Goal: Information Seeking & Learning: Learn about a topic

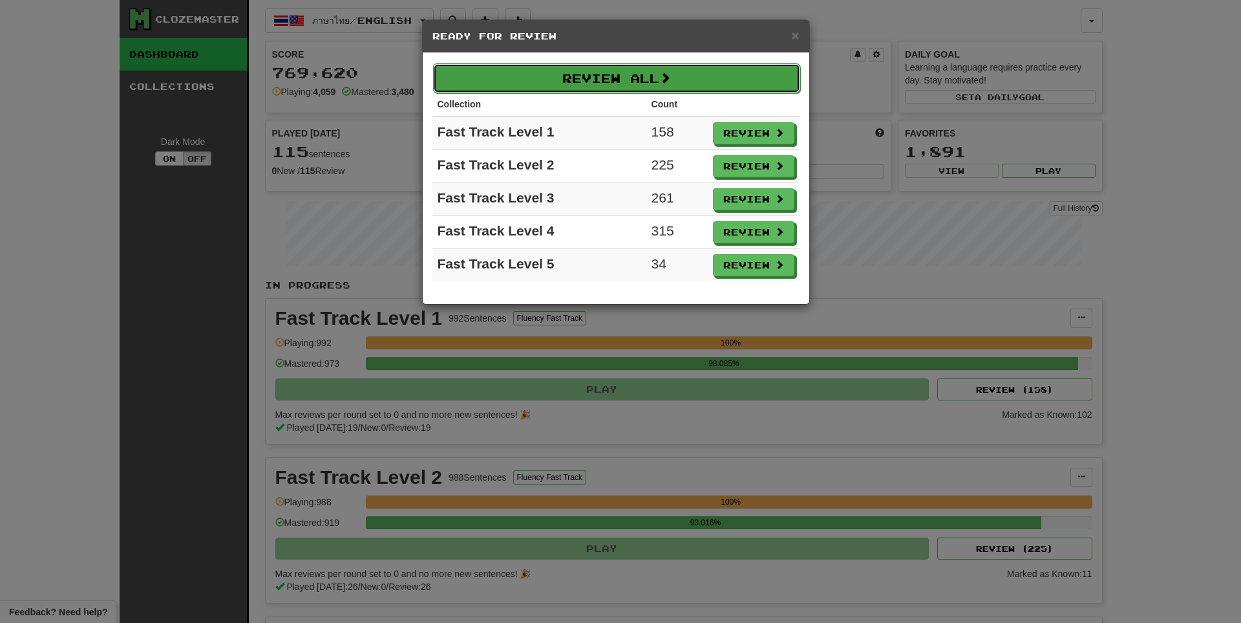
click at [574, 88] on button "Review All" at bounding box center [616, 78] width 367 height 30
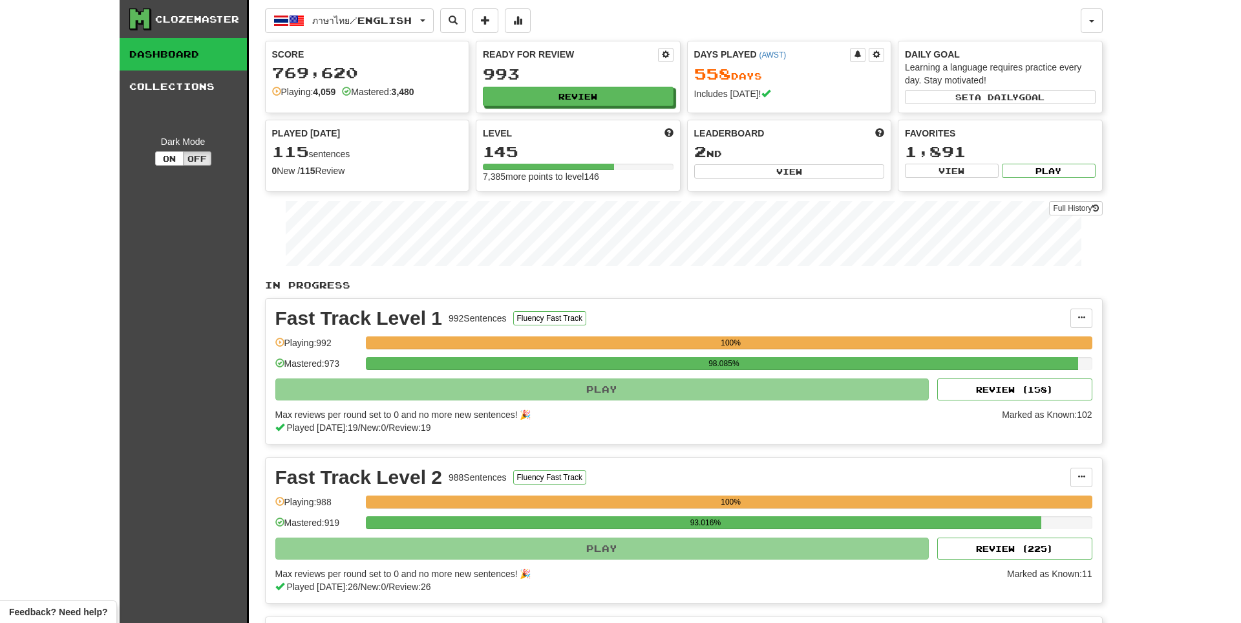
select select "**"
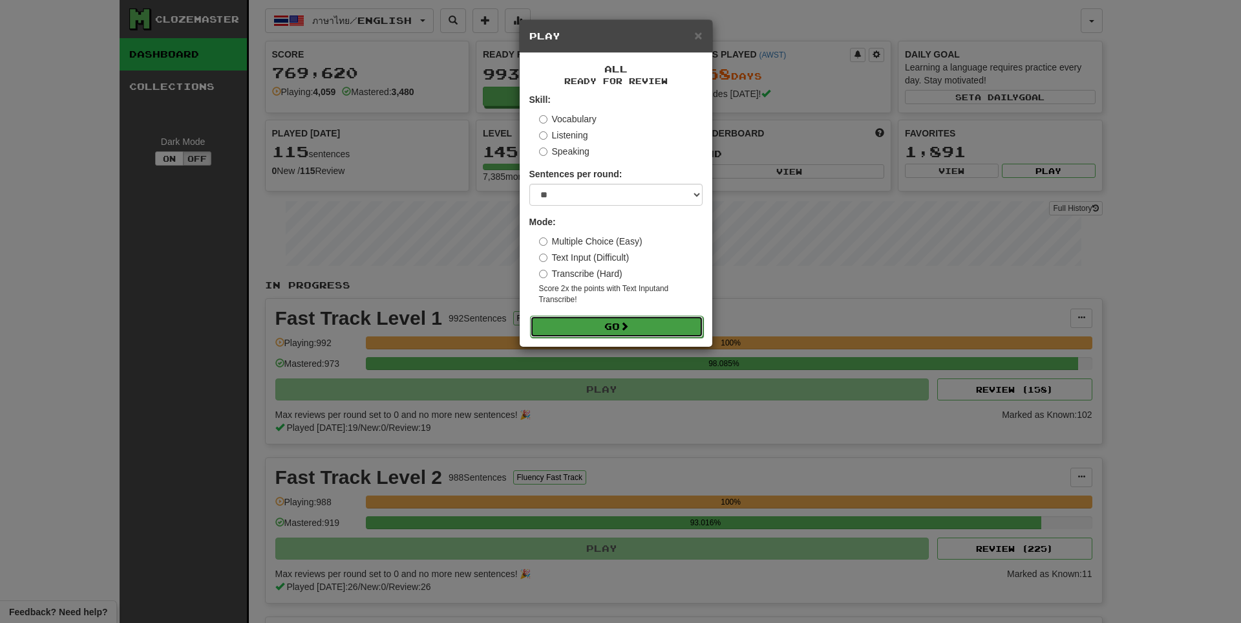
click at [590, 321] on button "Go" at bounding box center [616, 326] width 173 height 22
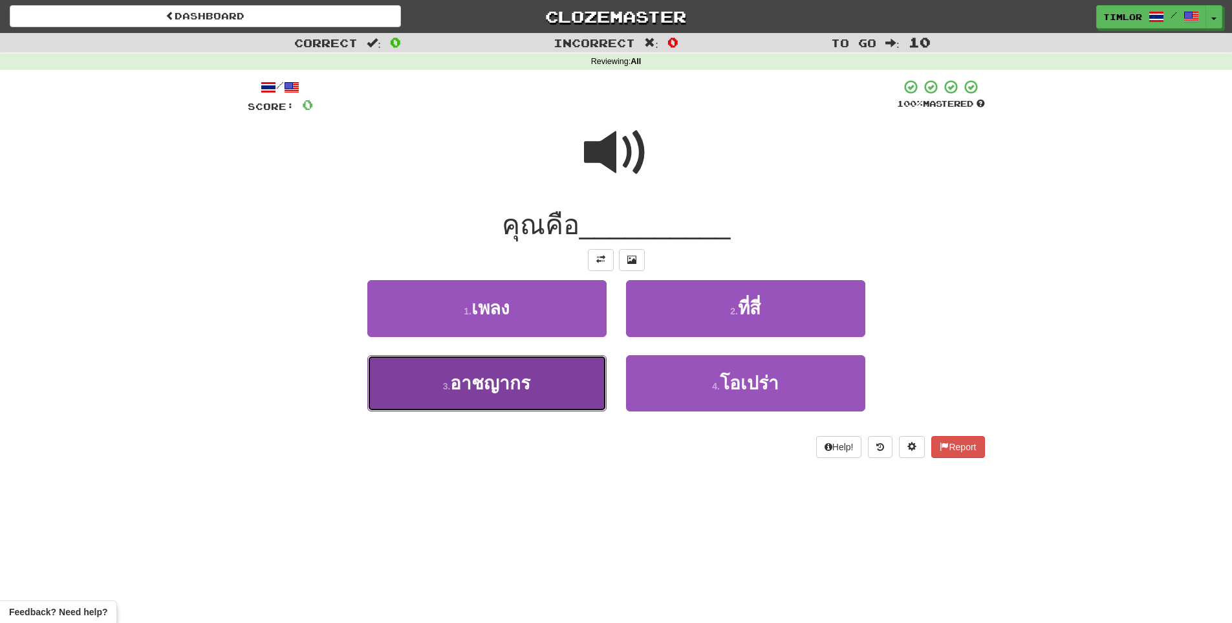
click at [549, 389] on button "3 . อาชญากร" at bounding box center [486, 383] width 239 height 56
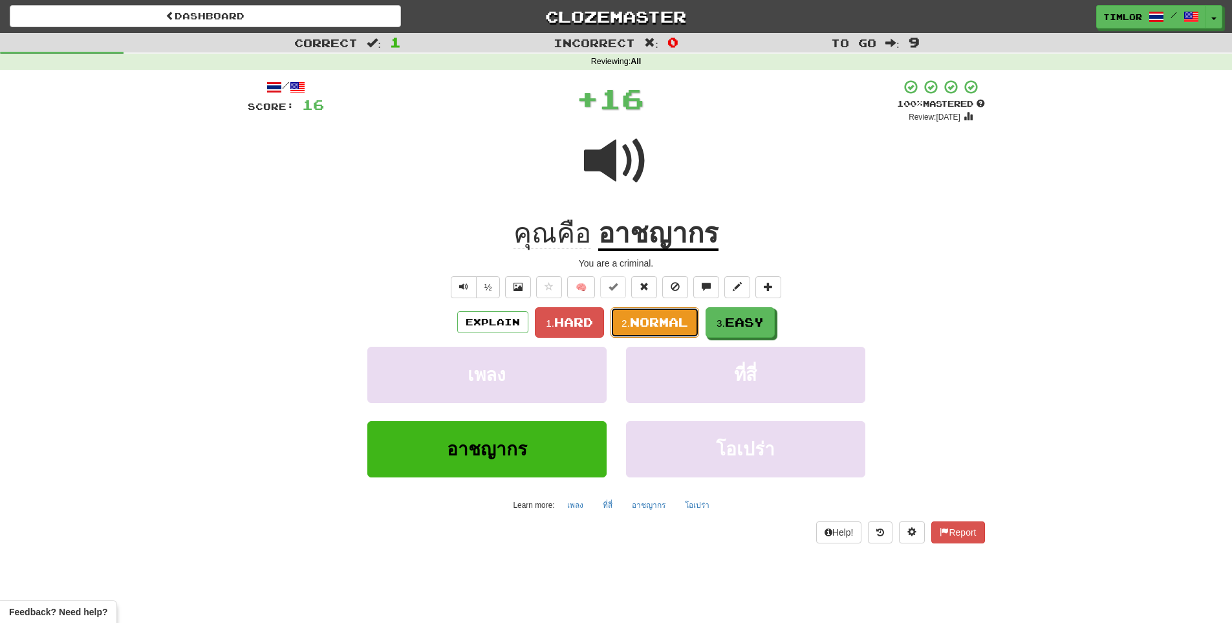
click at [663, 330] on button "2. Normal" at bounding box center [654, 322] width 89 height 30
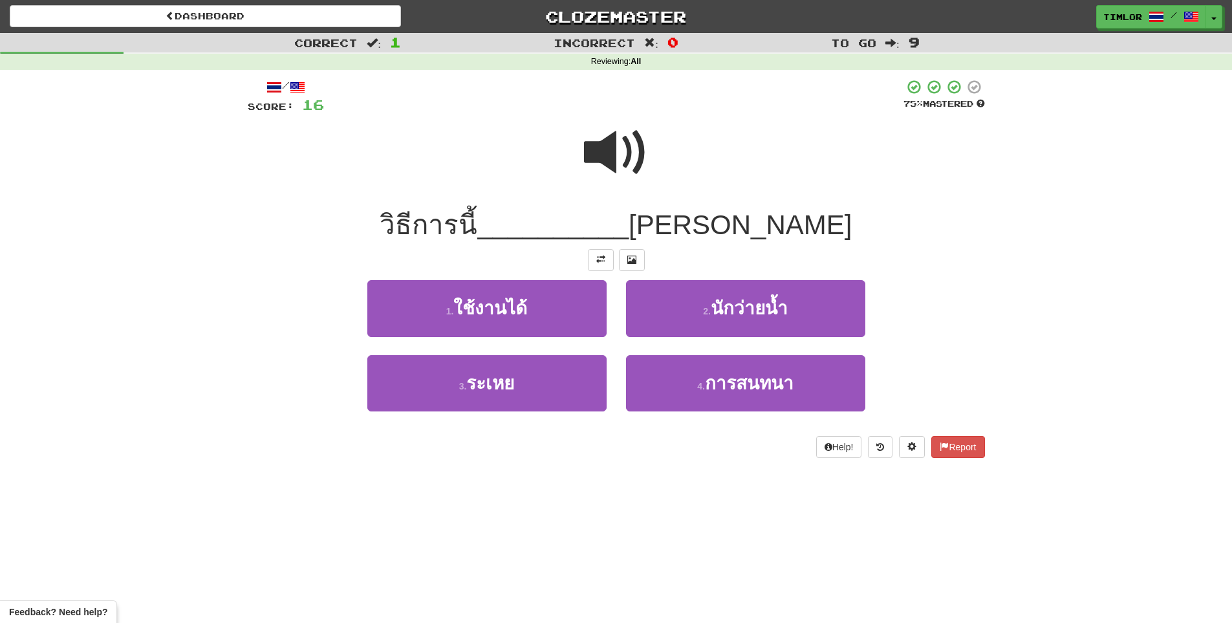
click at [618, 111] on div at bounding box center [613, 97] width 579 height 36
click at [601, 141] on span at bounding box center [616, 152] width 65 height 65
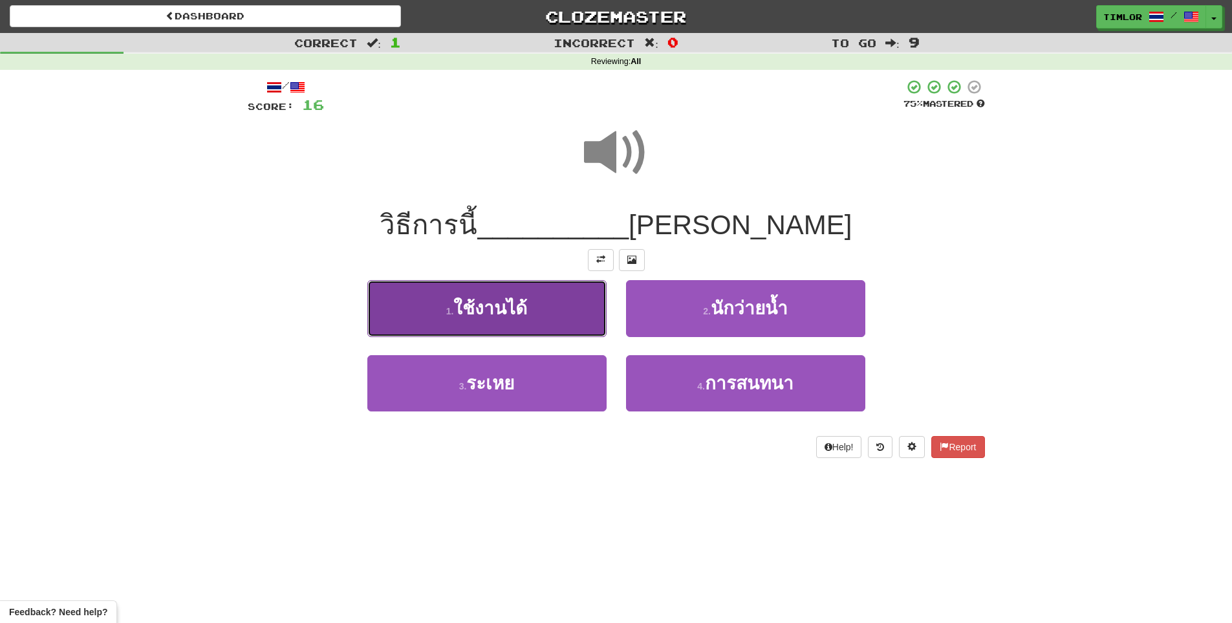
click at [579, 292] on button "1 . ใช้งานได้" at bounding box center [486, 308] width 239 height 56
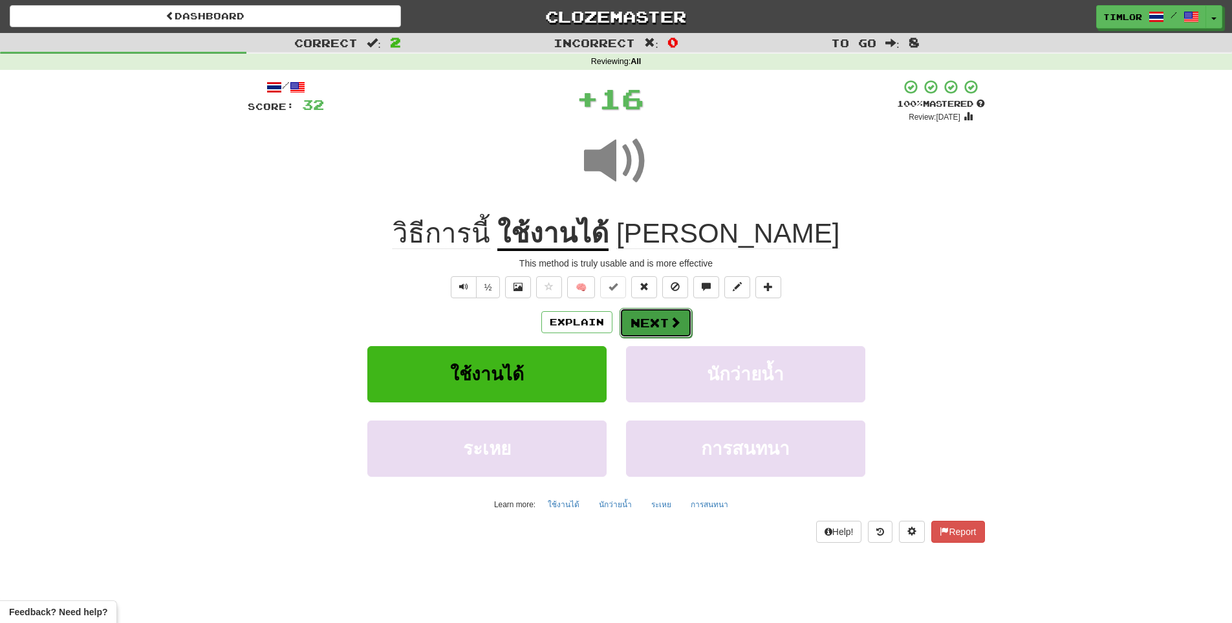
click at [679, 329] on button "Next" at bounding box center [655, 323] width 72 height 30
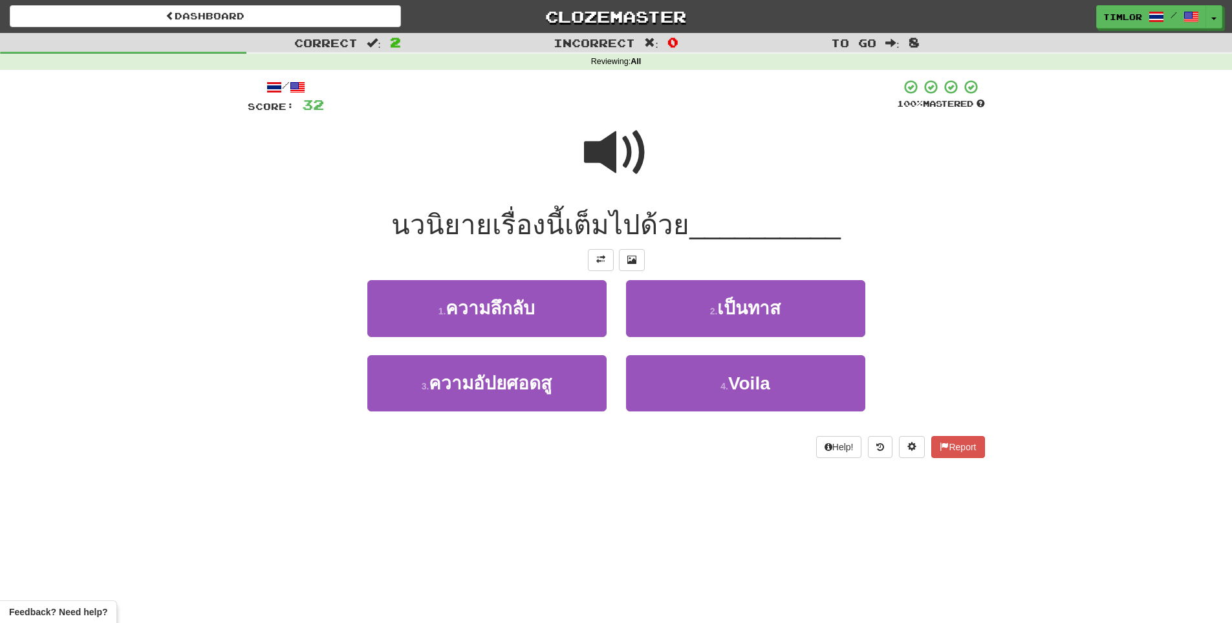
click at [626, 162] on span at bounding box center [616, 152] width 65 height 65
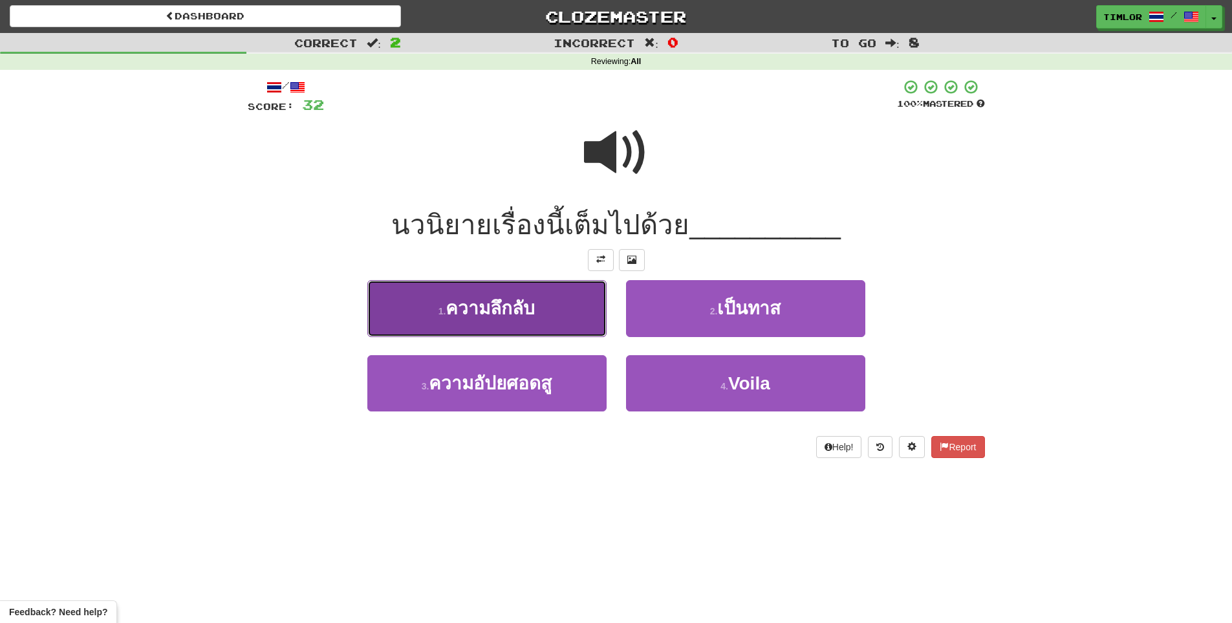
click at [583, 303] on button "1 . ความลึกลับ" at bounding box center [486, 308] width 239 height 56
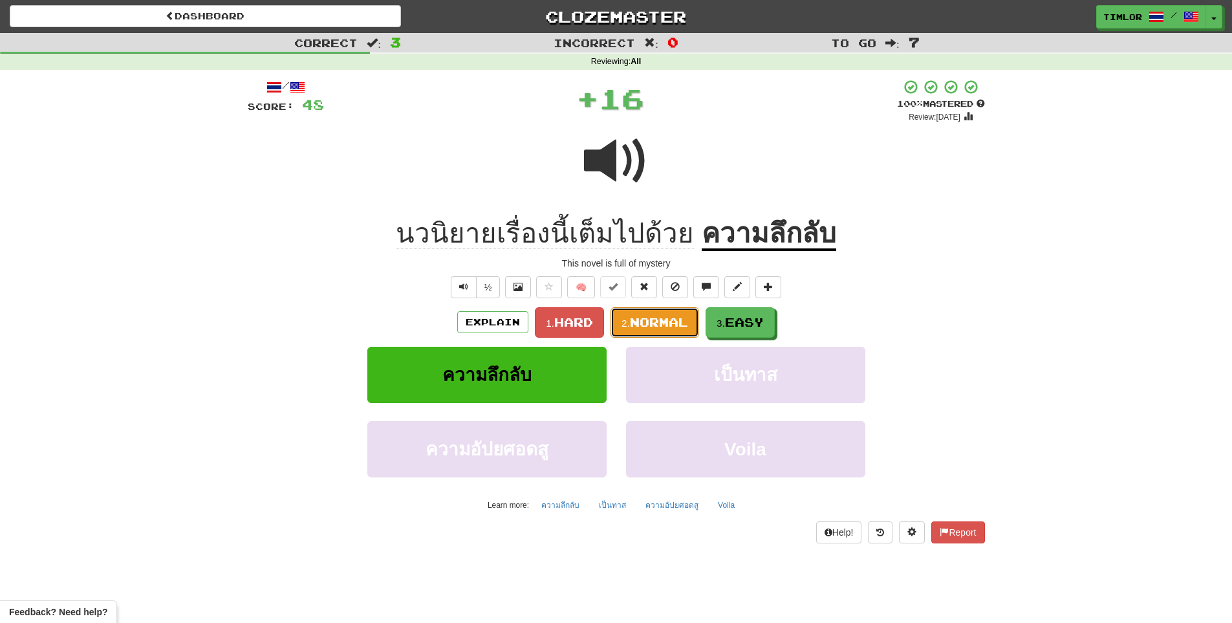
click at [637, 315] on span "Normal" at bounding box center [659, 322] width 58 height 14
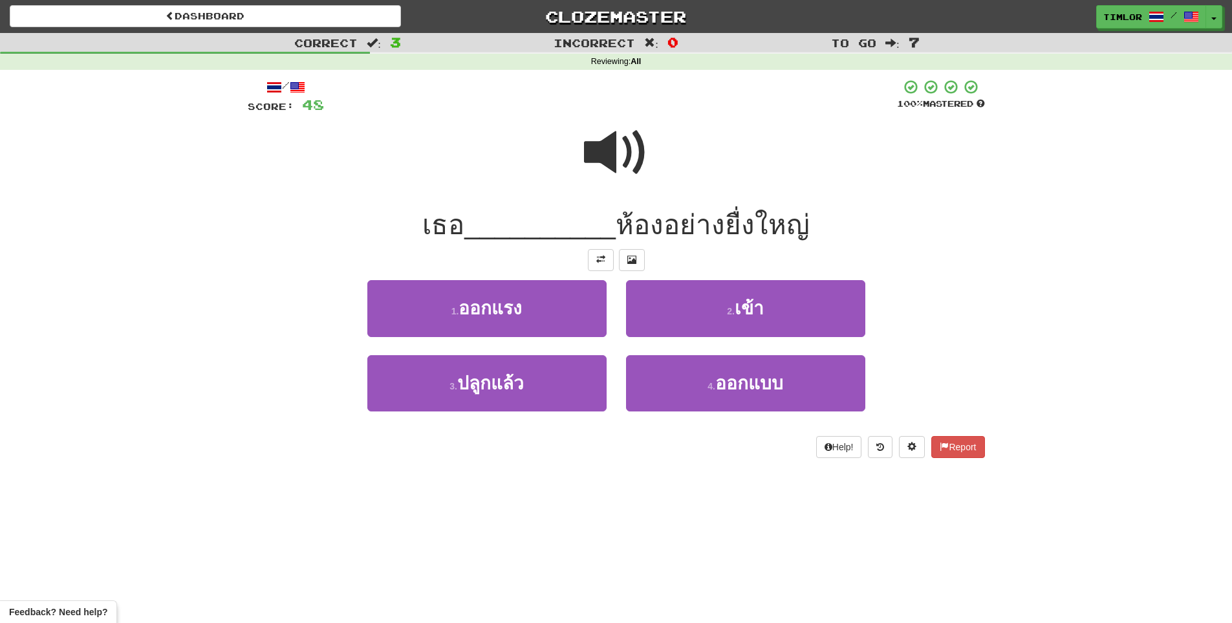
click at [610, 155] on span at bounding box center [616, 152] width 65 height 65
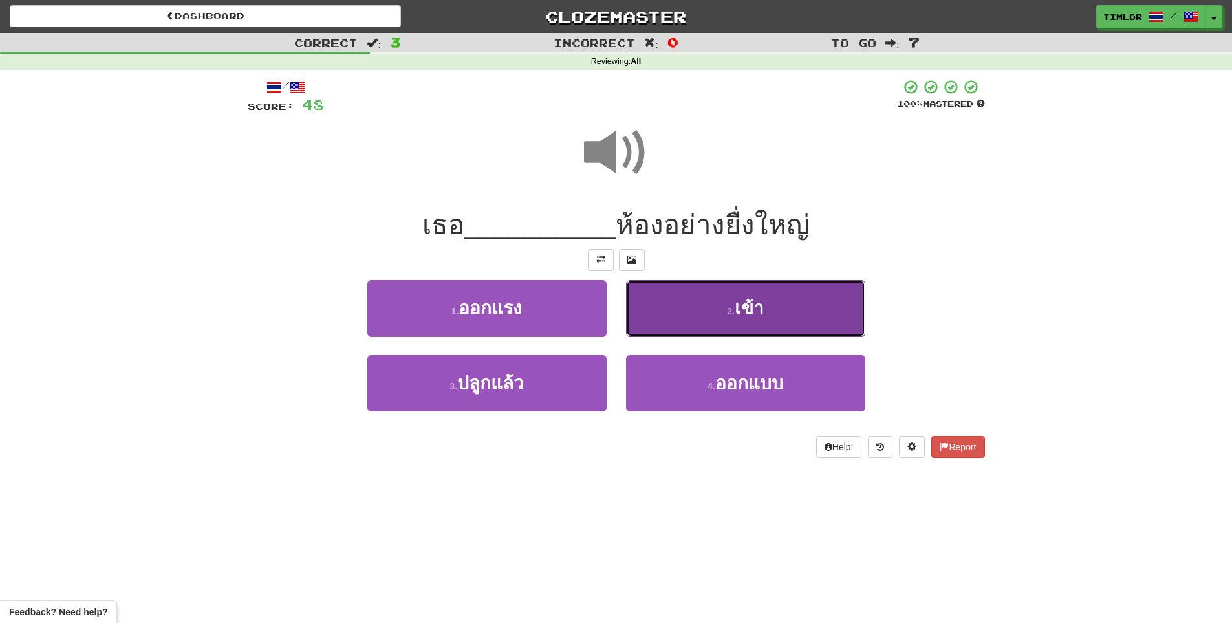
click at [701, 315] on button "2 . เข้า" at bounding box center [745, 308] width 239 height 56
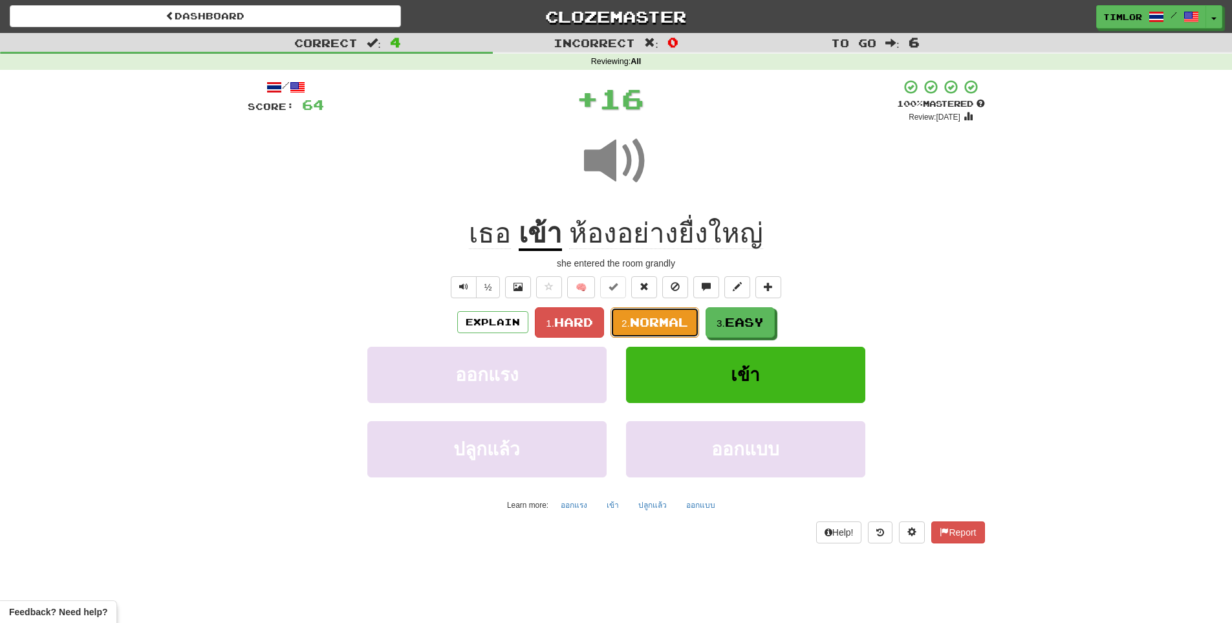
click at [659, 317] on span "Normal" at bounding box center [659, 322] width 58 height 14
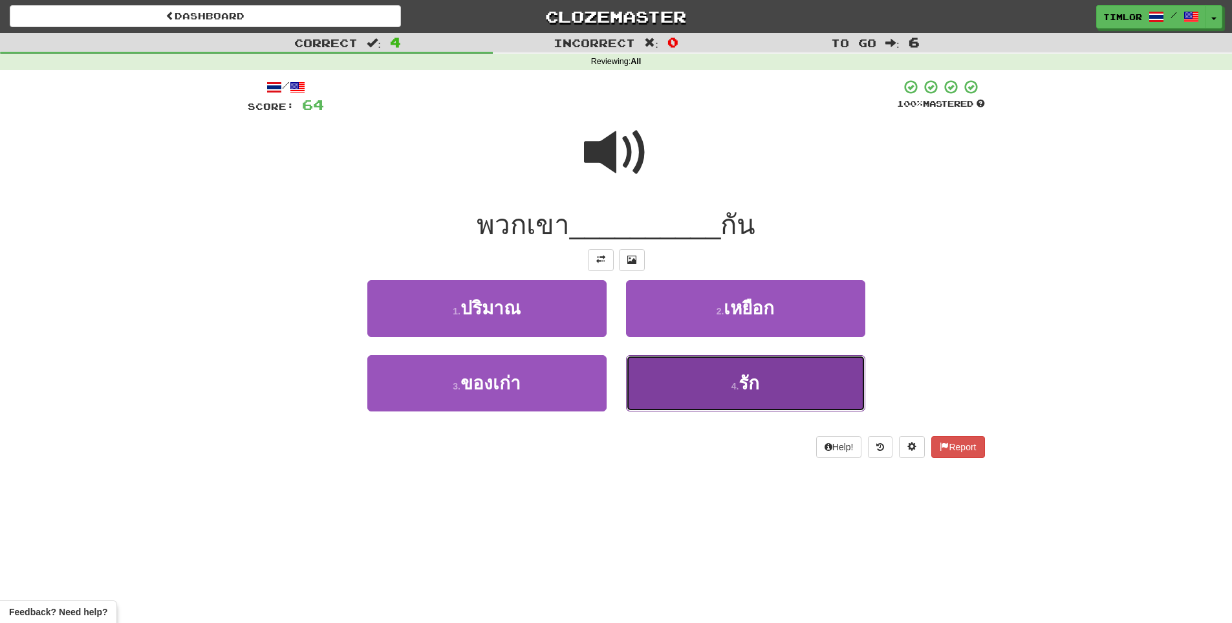
click at [769, 365] on button "4 . รัก" at bounding box center [745, 383] width 239 height 56
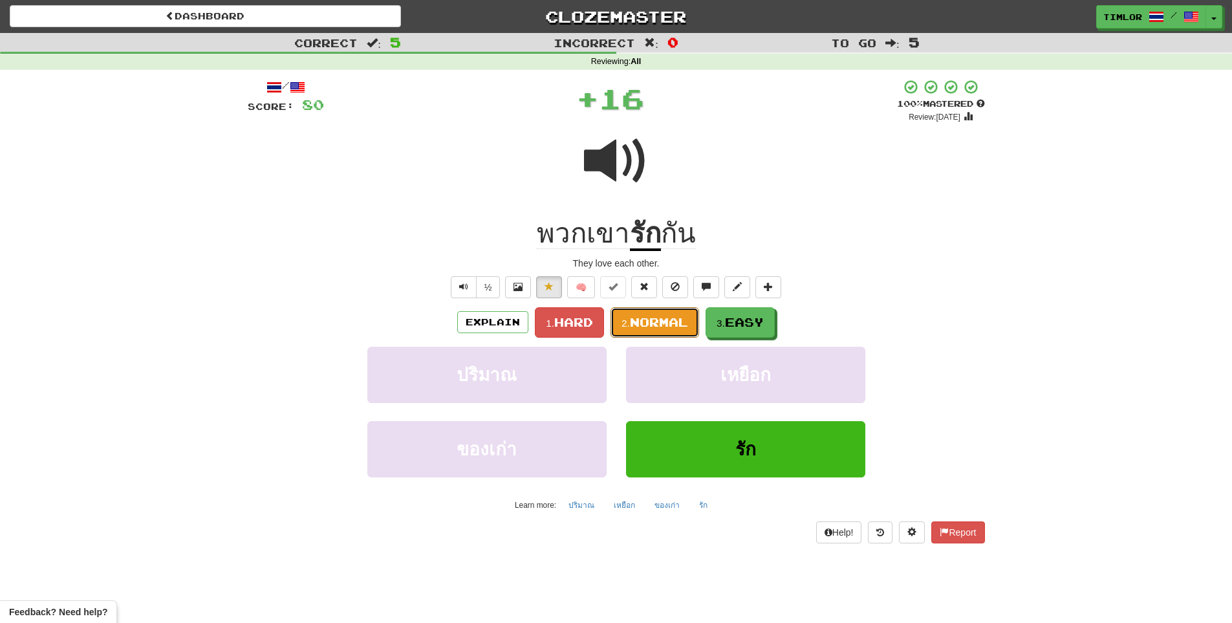
click at [679, 311] on button "2. Normal" at bounding box center [654, 322] width 89 height 30
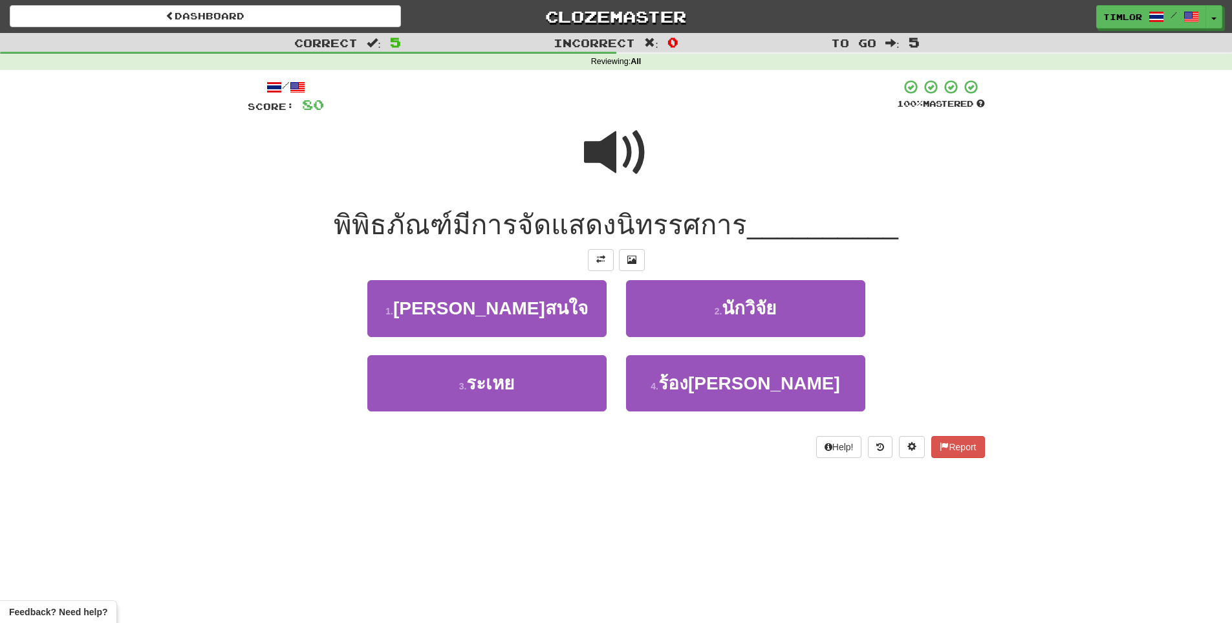
click at [635, 145] on span at bounding box center [616, 152] width 65 height 65
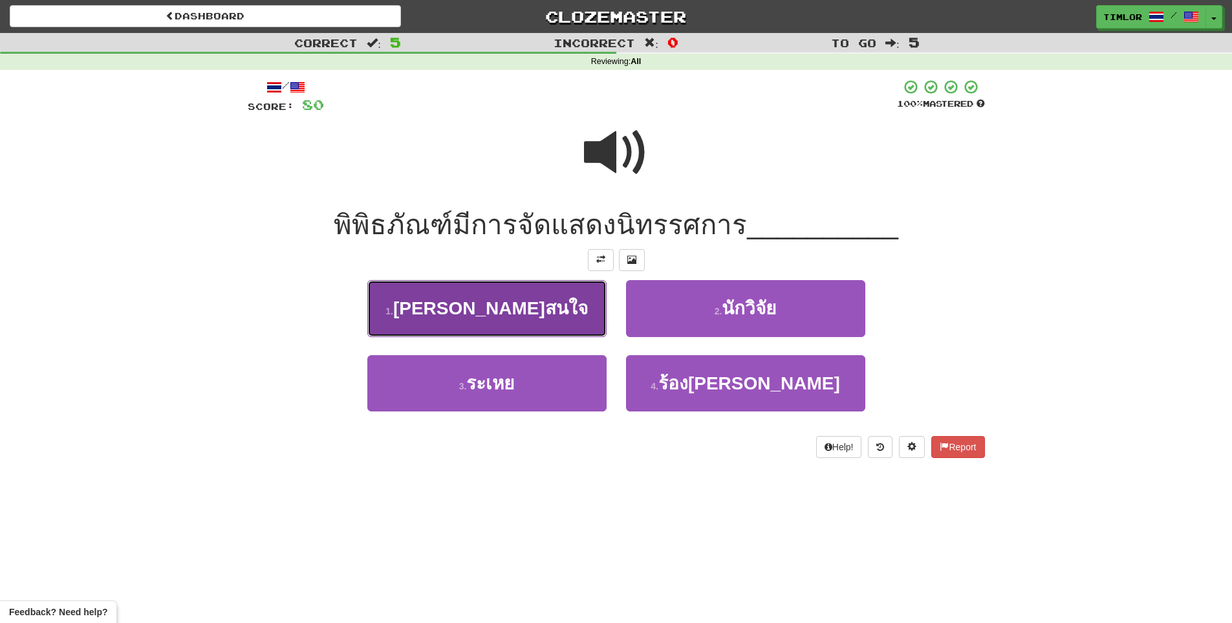
click at [588, 320] on button "1 . ที่น่าสนใจ" at bounding box center [486, 308] width 239 height 56
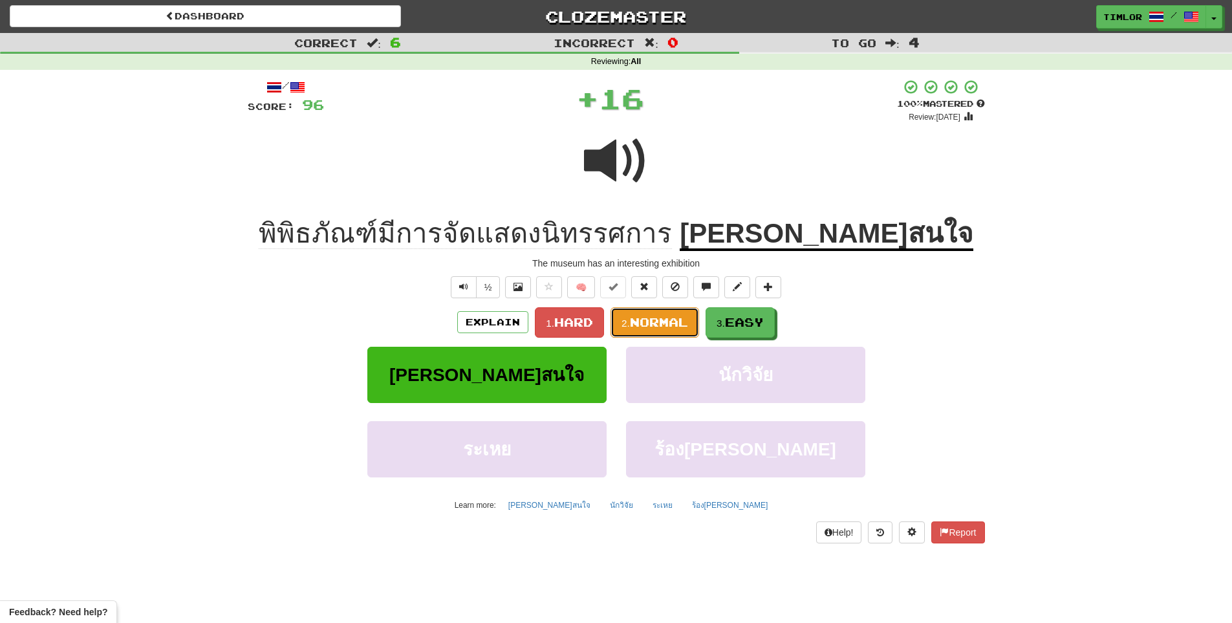
click at [648, 330] on button "2. Normal" at bounding box center [654, 322] width 89 height 30
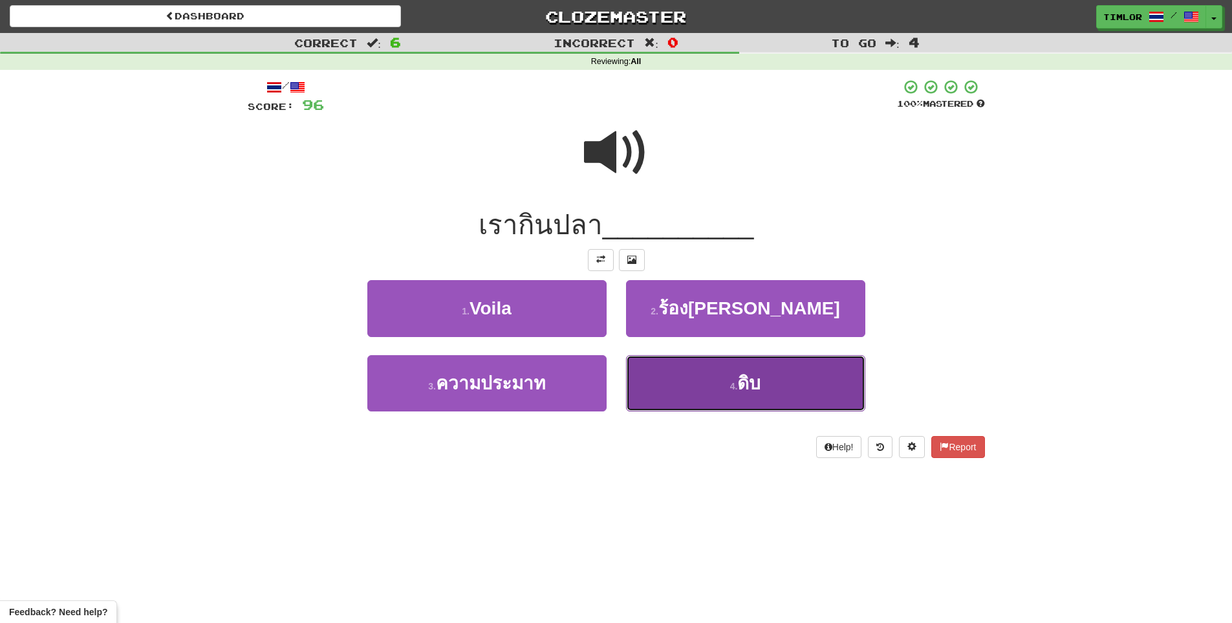
click at [656, 368] on button "4 . ดิบ" at bounding box center [745, 383] width 239 height 56
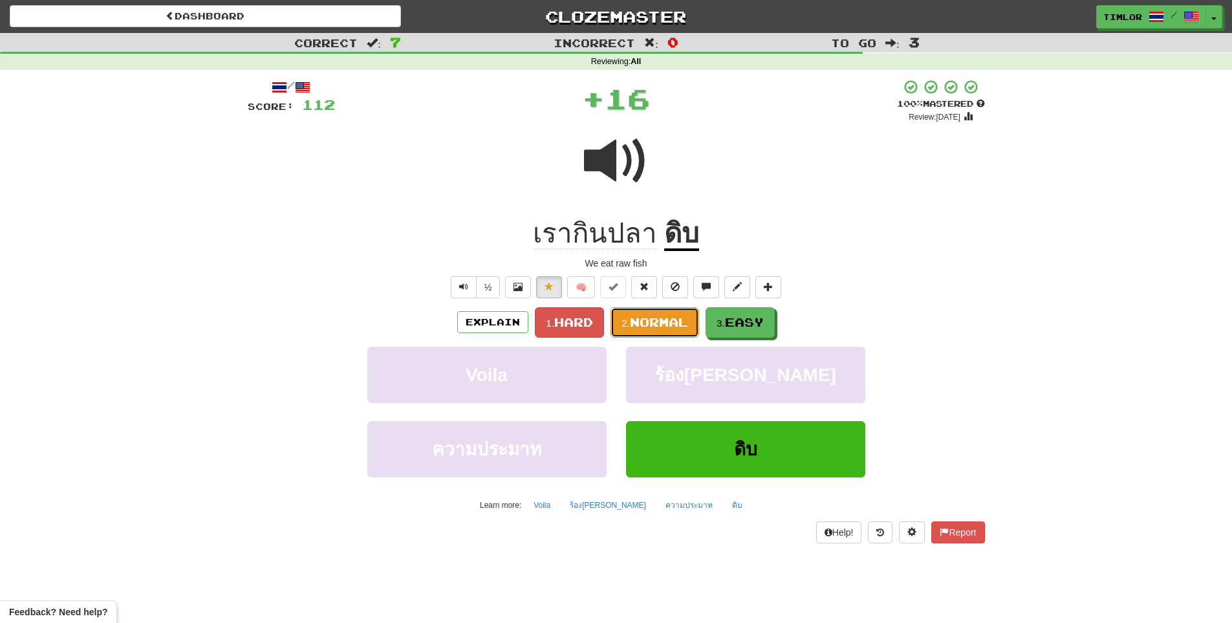
click at [668, 321] on span "Normal" at bounding box center [659, 322] width 58 height 14
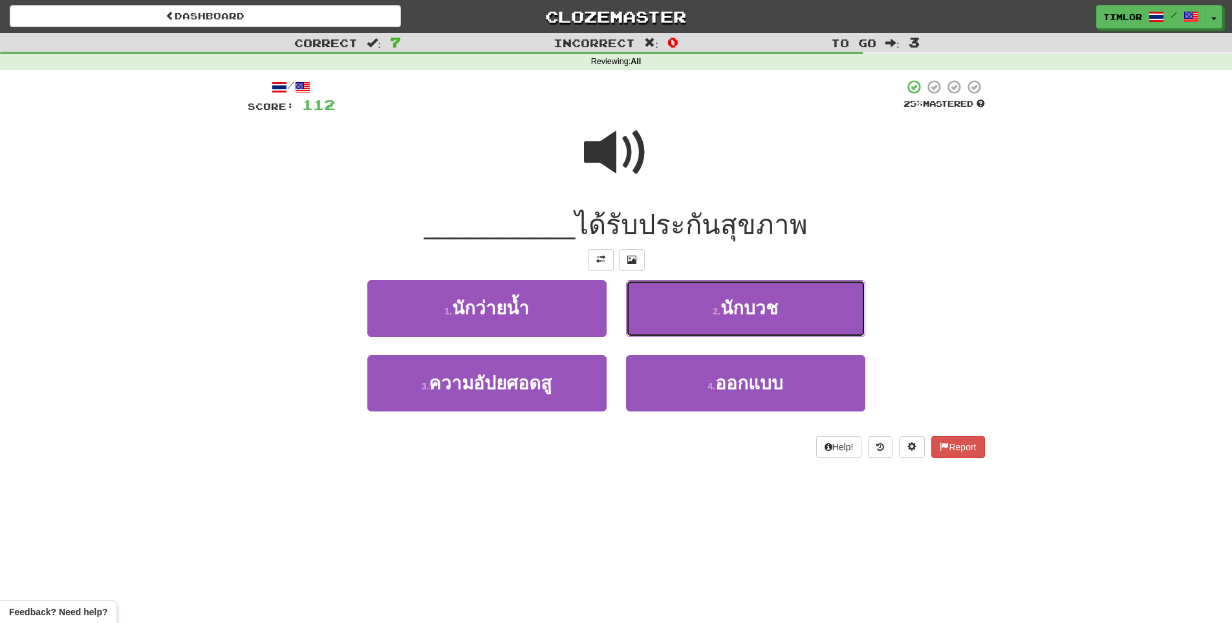
click at [669, 318] on button "2 . นักบวช" at bounding box center [745, 308] width 239 height 56
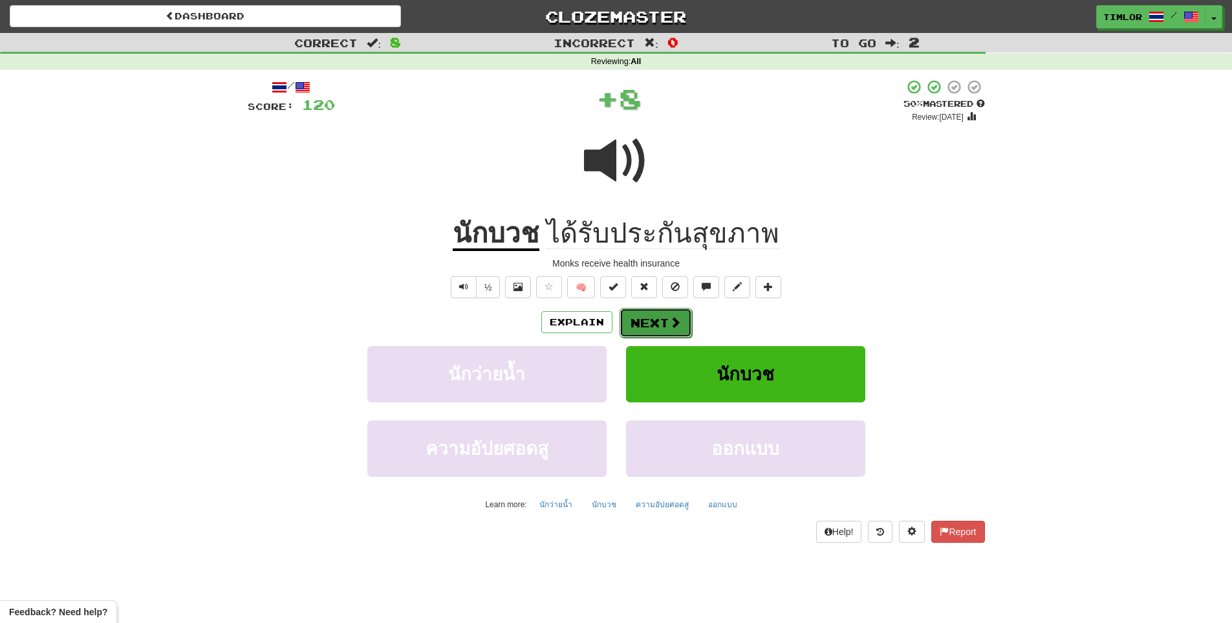
click at [670, 316] on span at bounding box center [675, 322] width 12 height 12
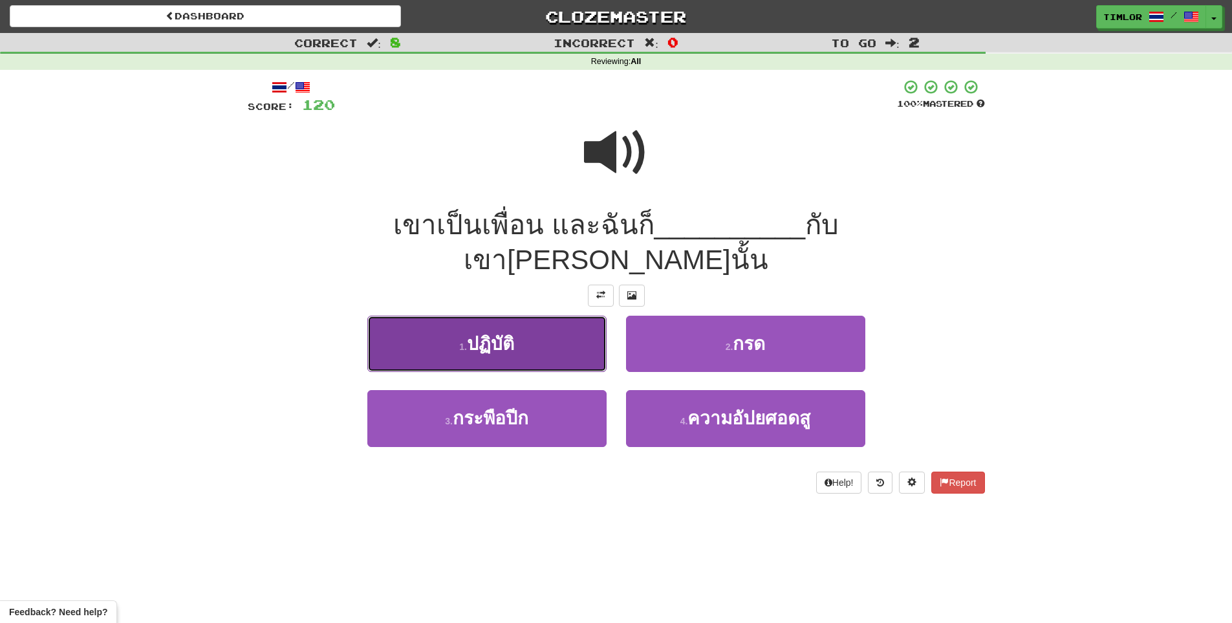
click at [578, 315] on button "1 . ปฏิบัติ" at bounding box center [486, 343] width 239 height 56
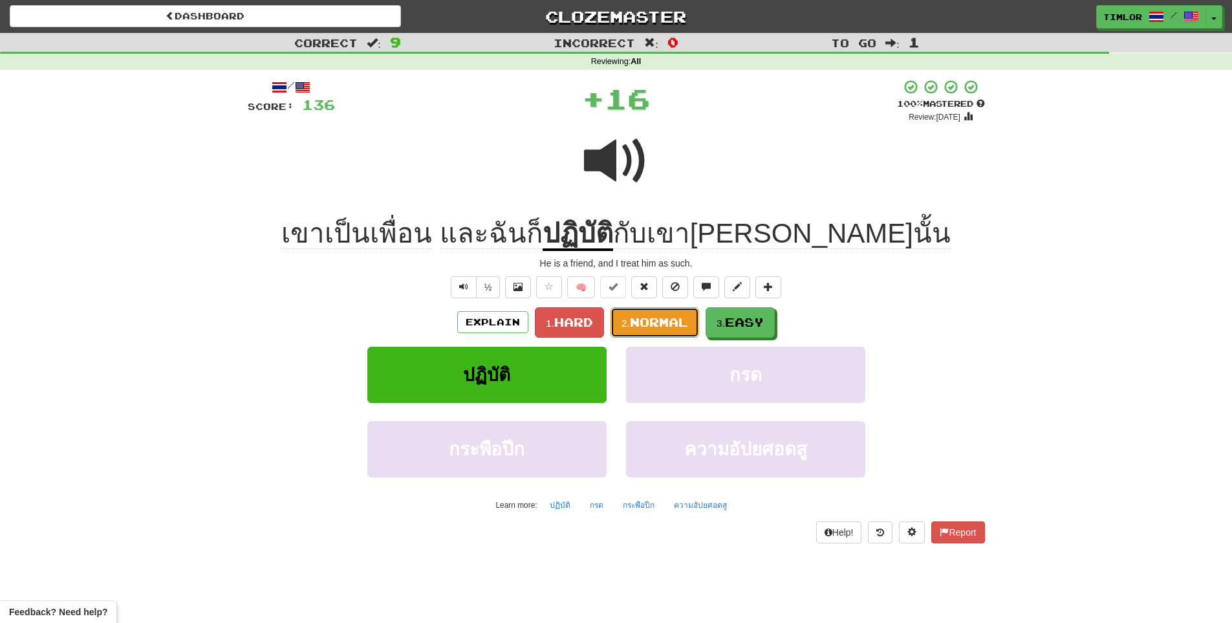
click at [650, 315] on span "Normal" at bounding box center [659, 322] width 58 height 14
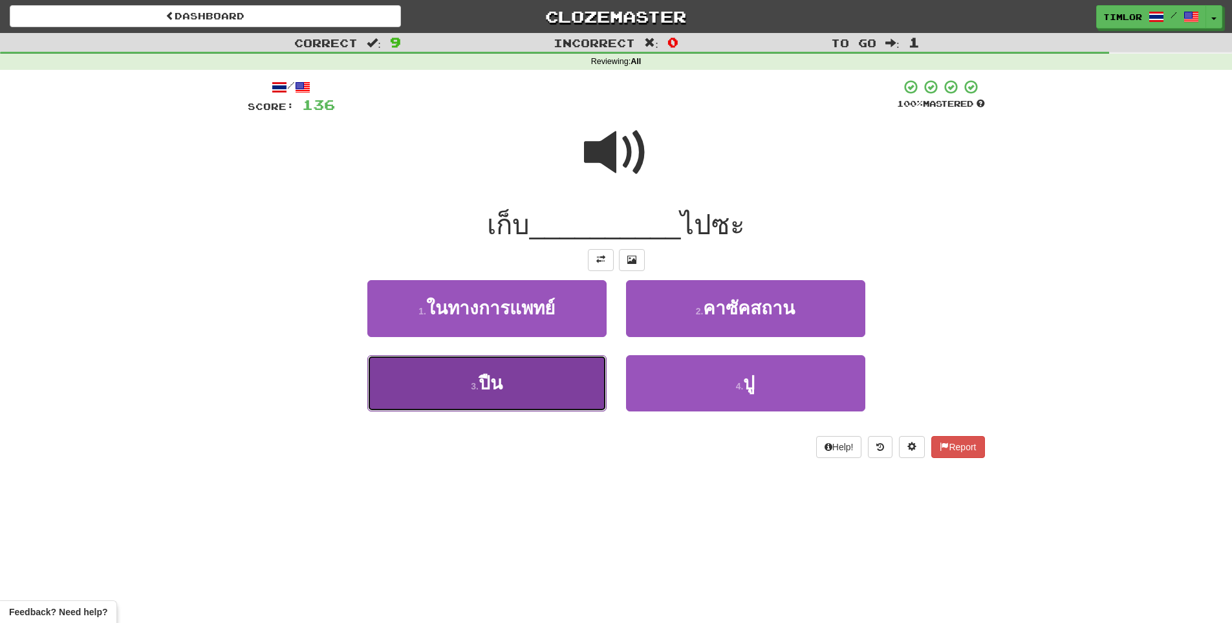
click at [575, 381] on button "3 . ปืน" at bounding box center [486, 383] width 239 height 56
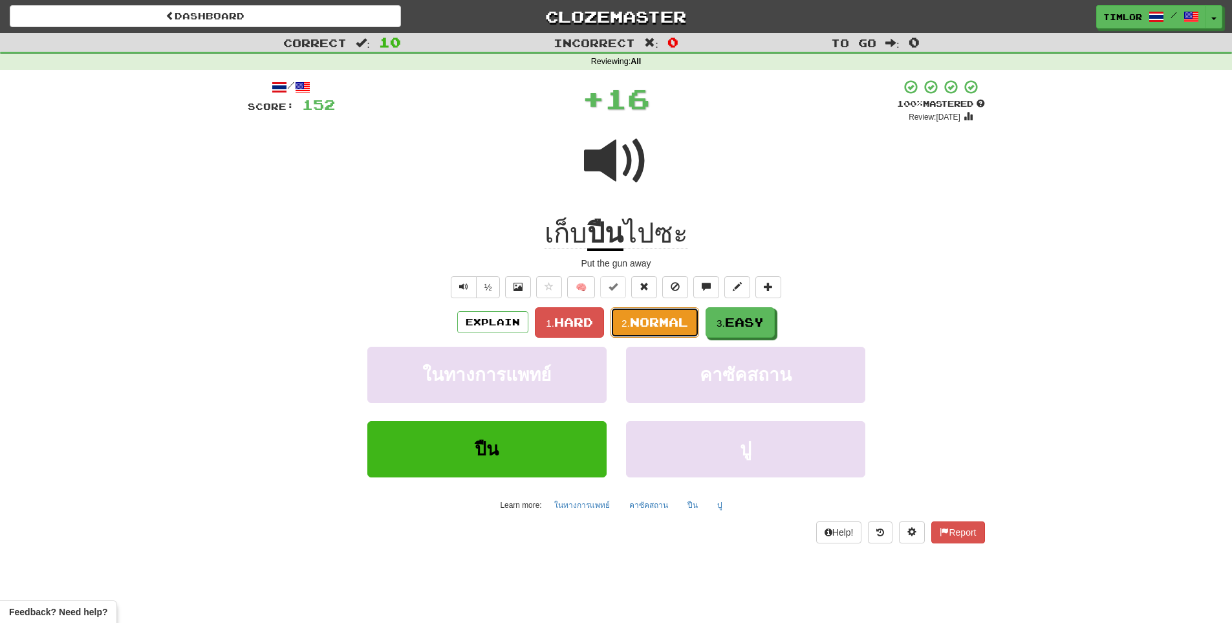
click at [645, 332] on button "2. Normal" at bounding box center [654, 322] width 89 height 30
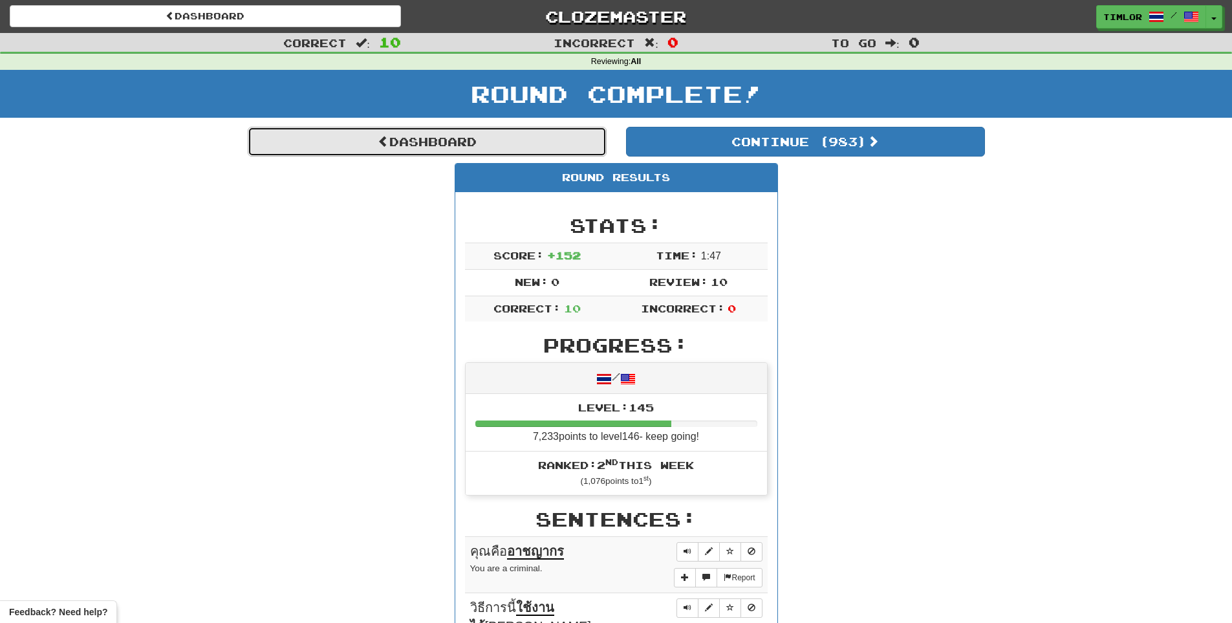
click at [550, 146] on link "Dashboard" at bounding box center [427, 142] width 359 height 30
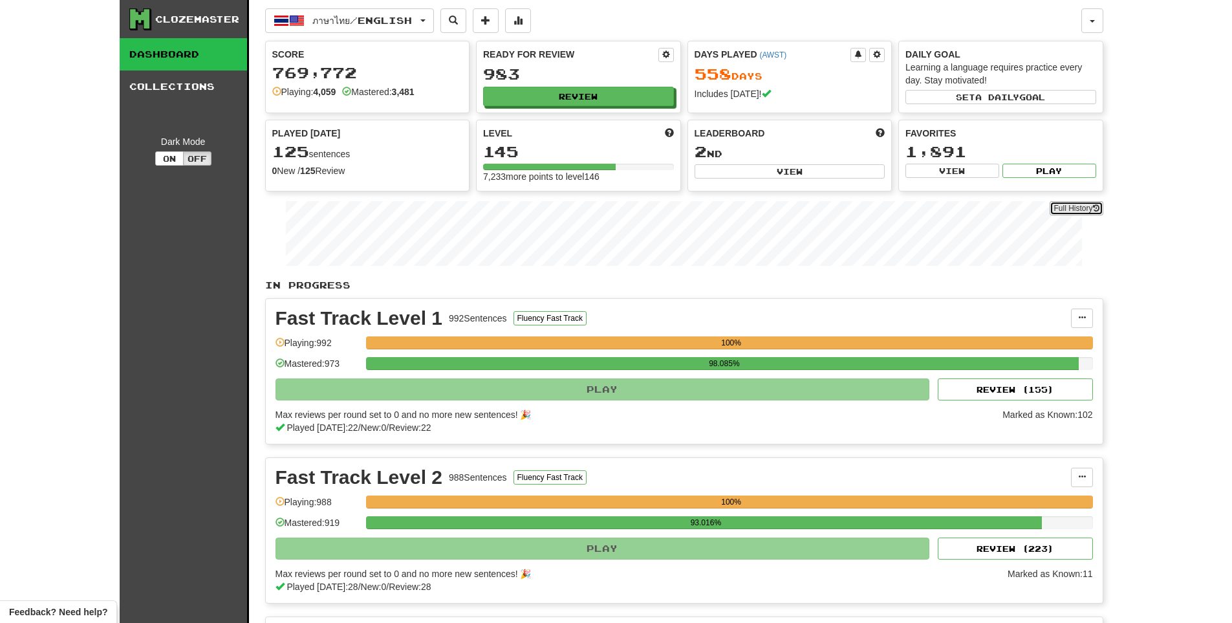
click at [1078, 204] on link "Full History" at bounding box center [1075, 208] width 53 height 14
click at [640, 102] on button "Review" at bounding box center [579, 96] width 191 height 19
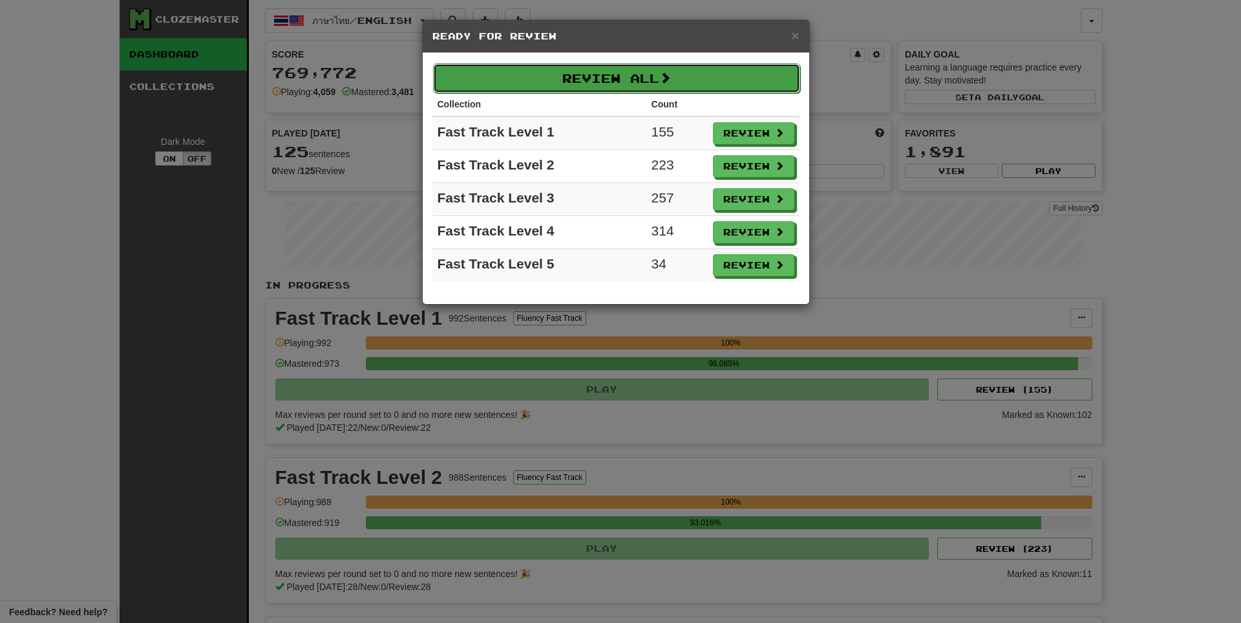
click at [637, 86] on button "Review All" at bounding box center [616, 78] width 367 height 30
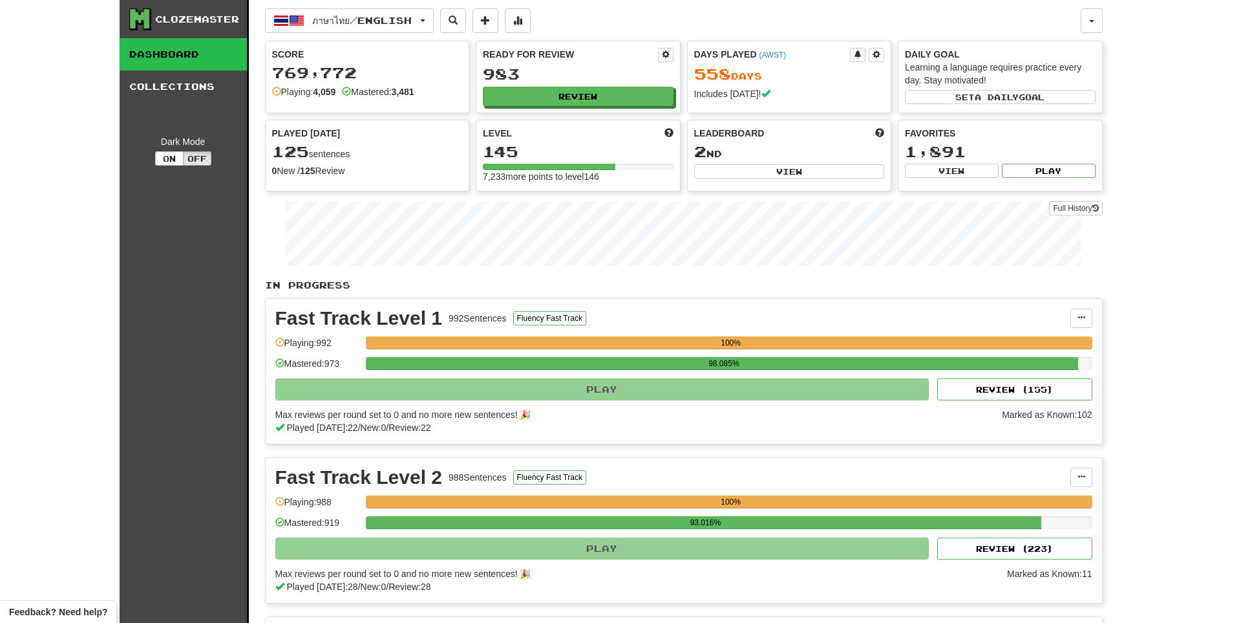
select select "**"
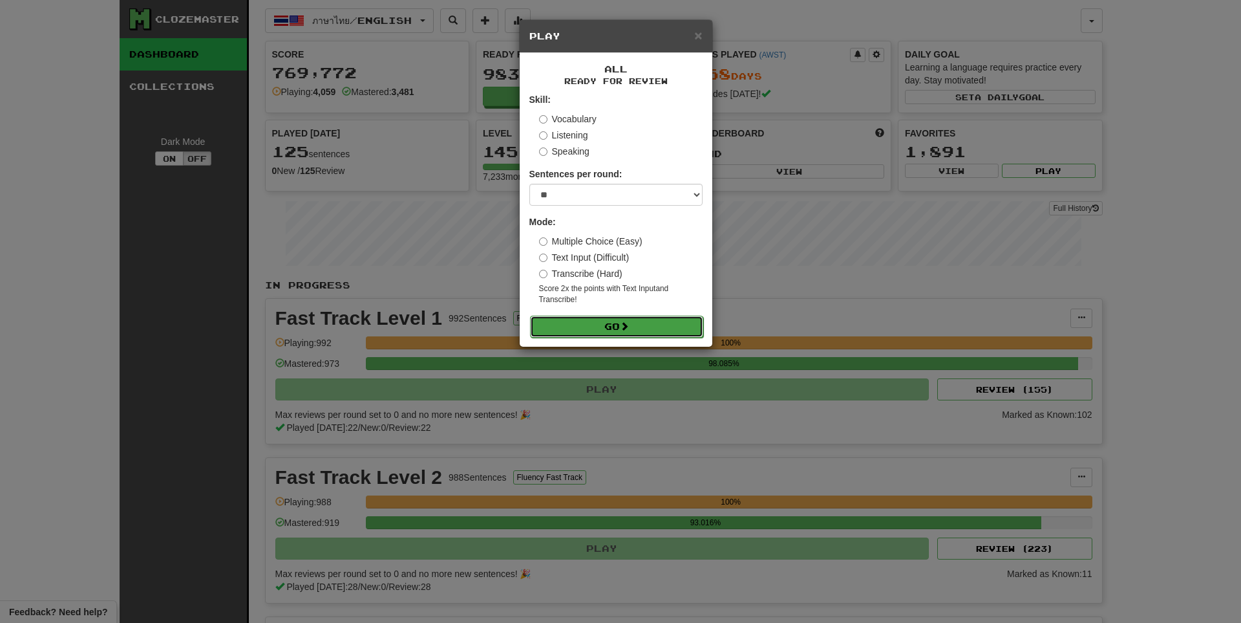
click at [658, 328] on button "Go" at bounding box center [616, 326] width 173 height 22
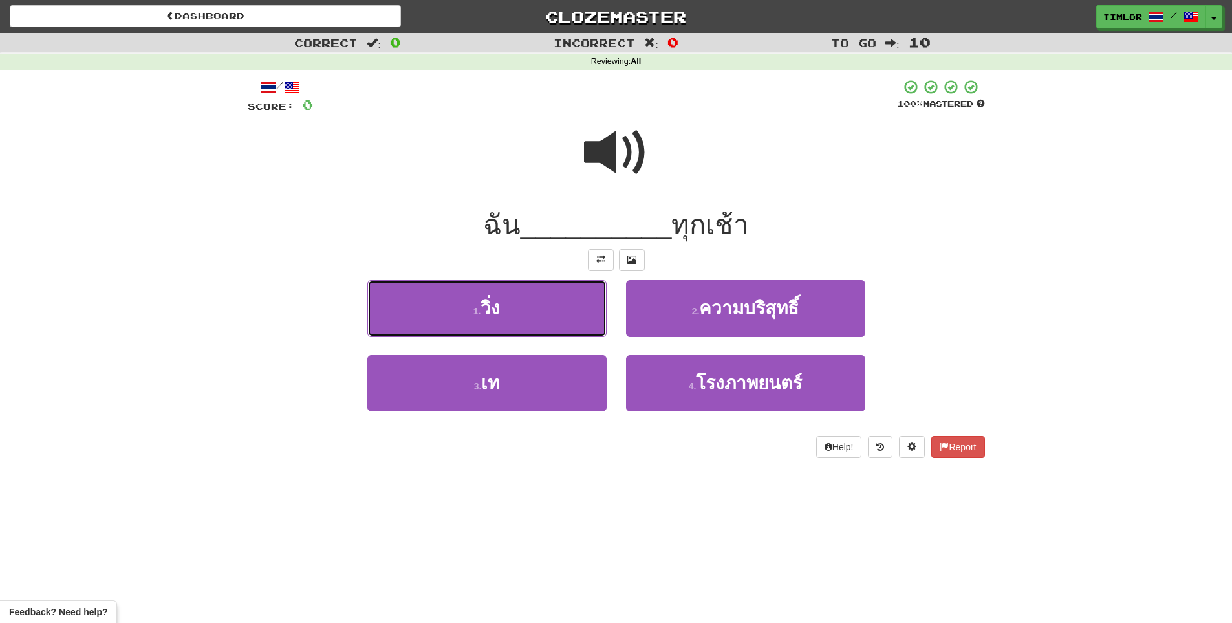
click at [565, 303] on button "1 . วิ่ง" at bounding box center [486, 308] width 239 height 56
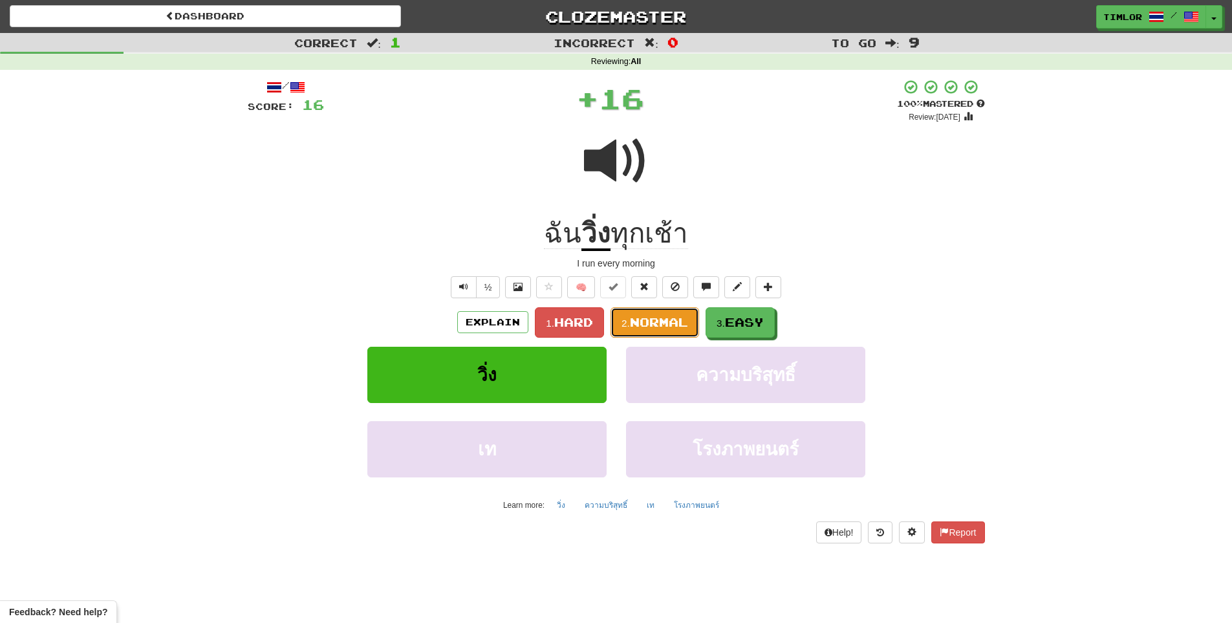
click at [680, 323] on span "Normal" at bounding box center [659, 322] width 58 height 14
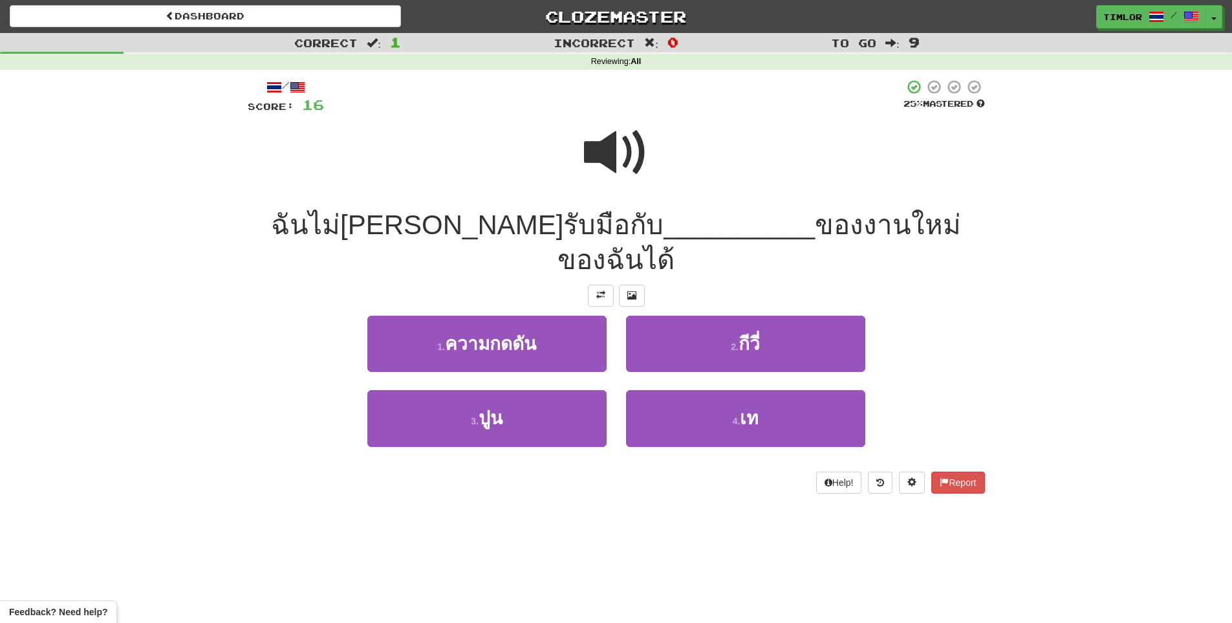
drag, startPoint x: 612, startPoint y: 127, endPoint x: 630, endPoint y: 138, distance: 22.1
click at [612, 127] on span at bounding box center [616, 152] width 65 height 65
click at [529, 334] on span "ความกดดัน" at bounding box center [490, 344] width 91 height 20
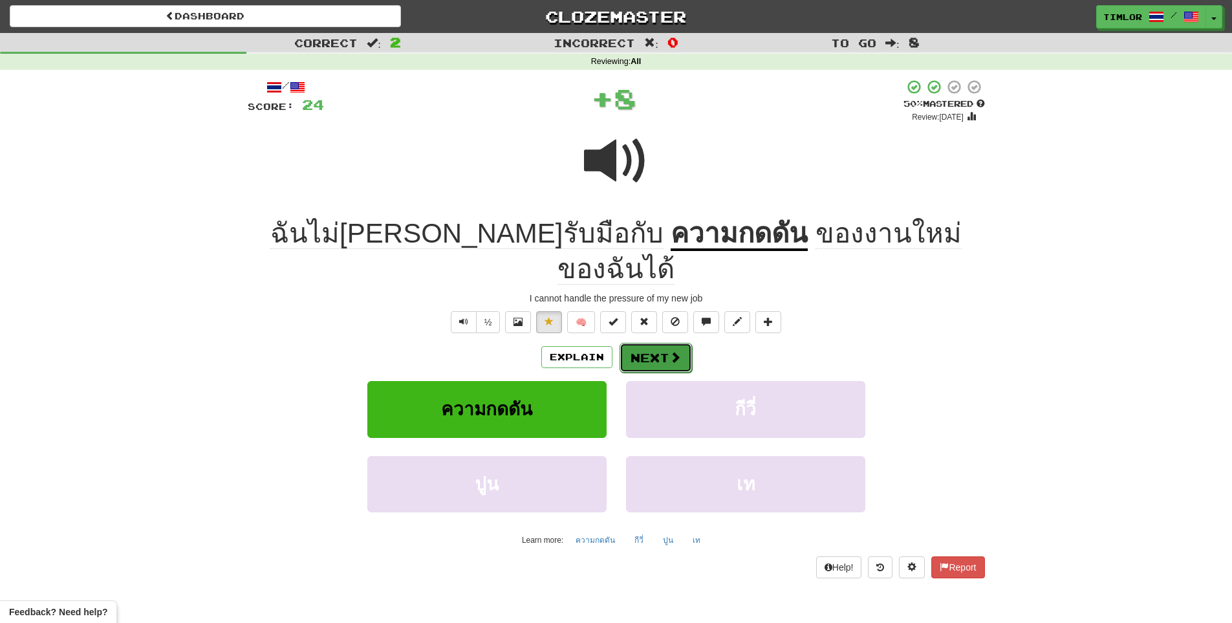
click at [663, 343] on button "Next" at bounding box center [655, 358] width 72 height 30
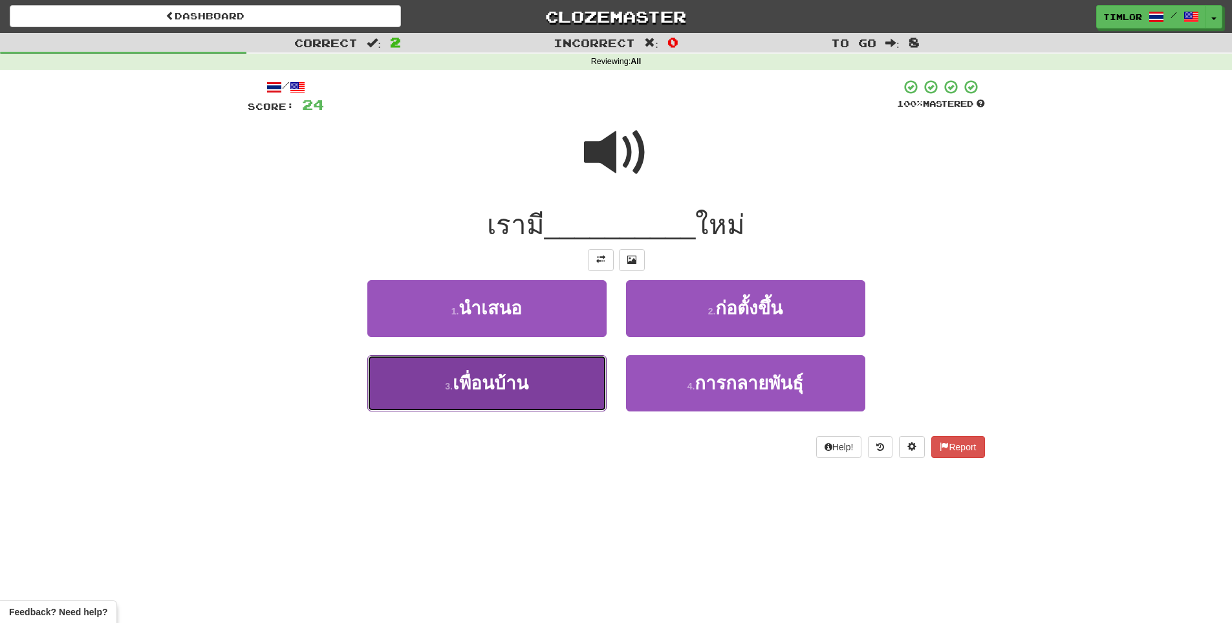
click at [559, 355] on button "3 . เพื่อนบ้าน" at bounding box center [486, 383] width 239 height 56
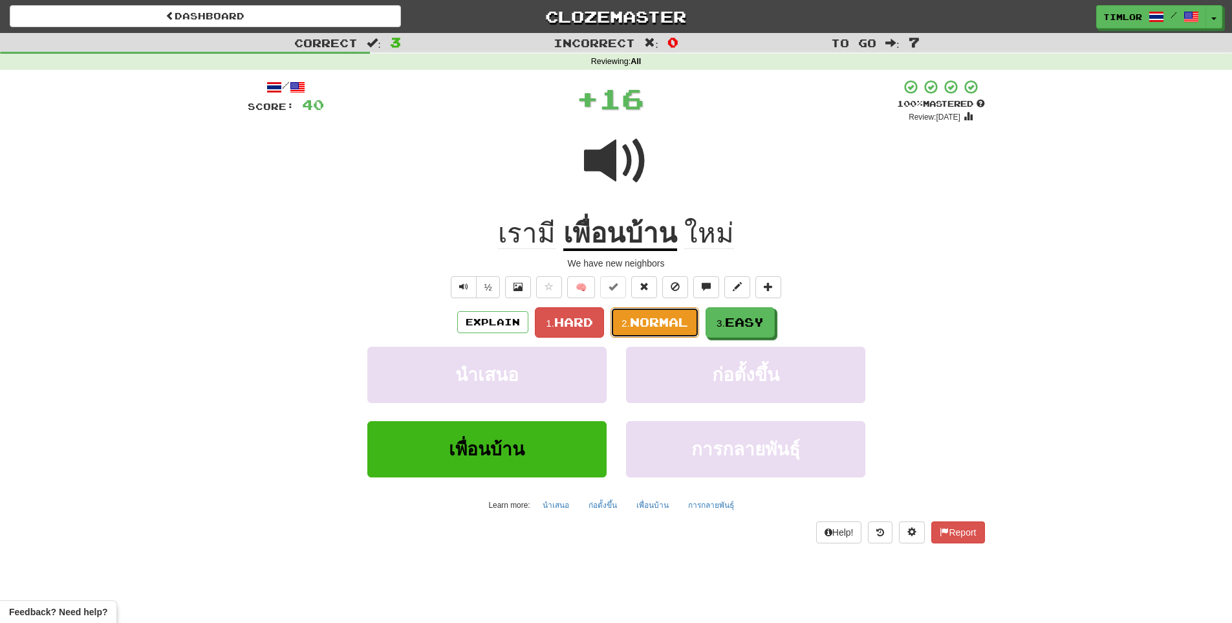
click at [648, 328] on span "Normal" at bounding box center [659, 322] width 58 height 14
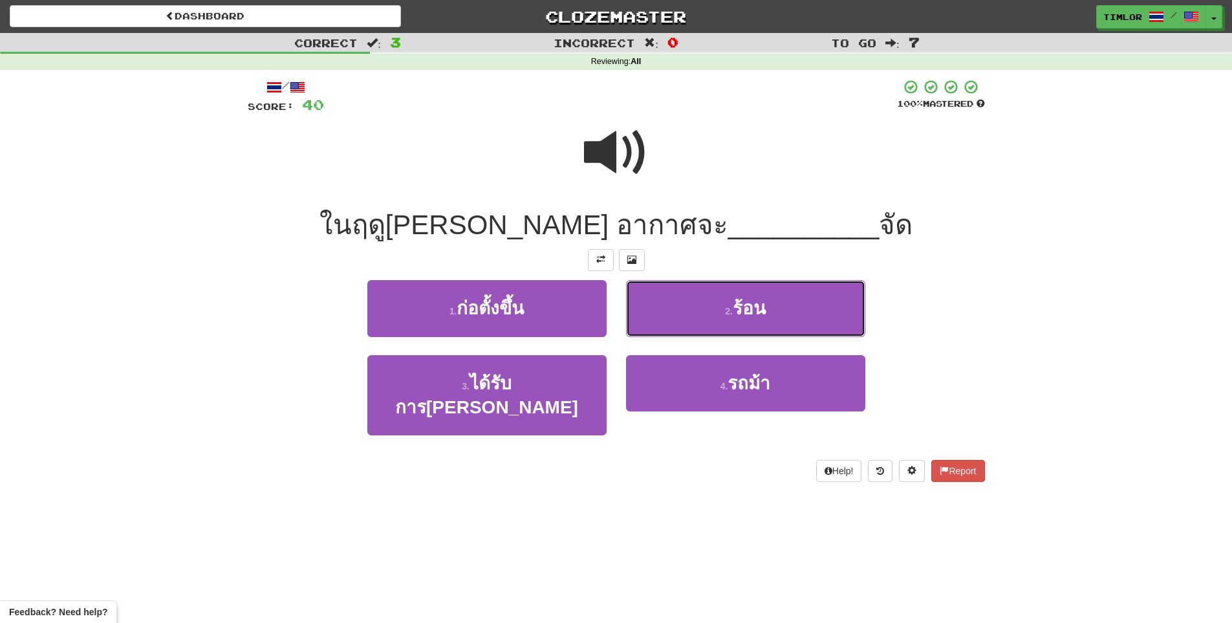
click at [648, 328] on button "2 . ร้อน" at bounding box center [745, 308] width 239 height 56
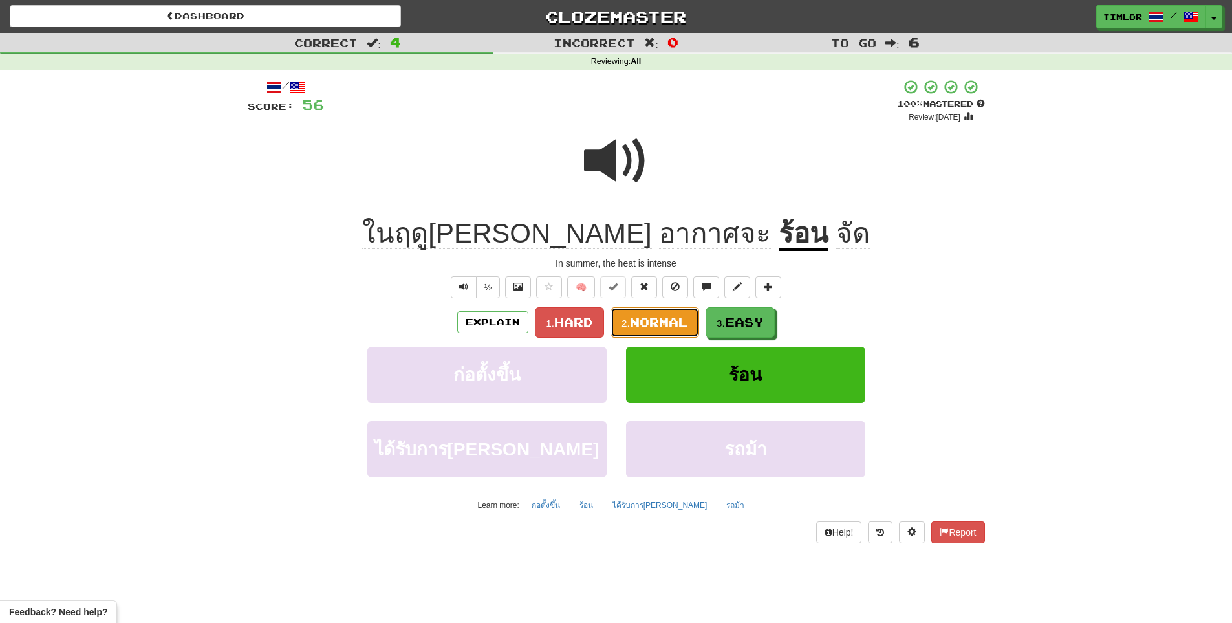
click at [632, 308] on button "2. Normal" at bounding box center [654, 322] width 89 height 30
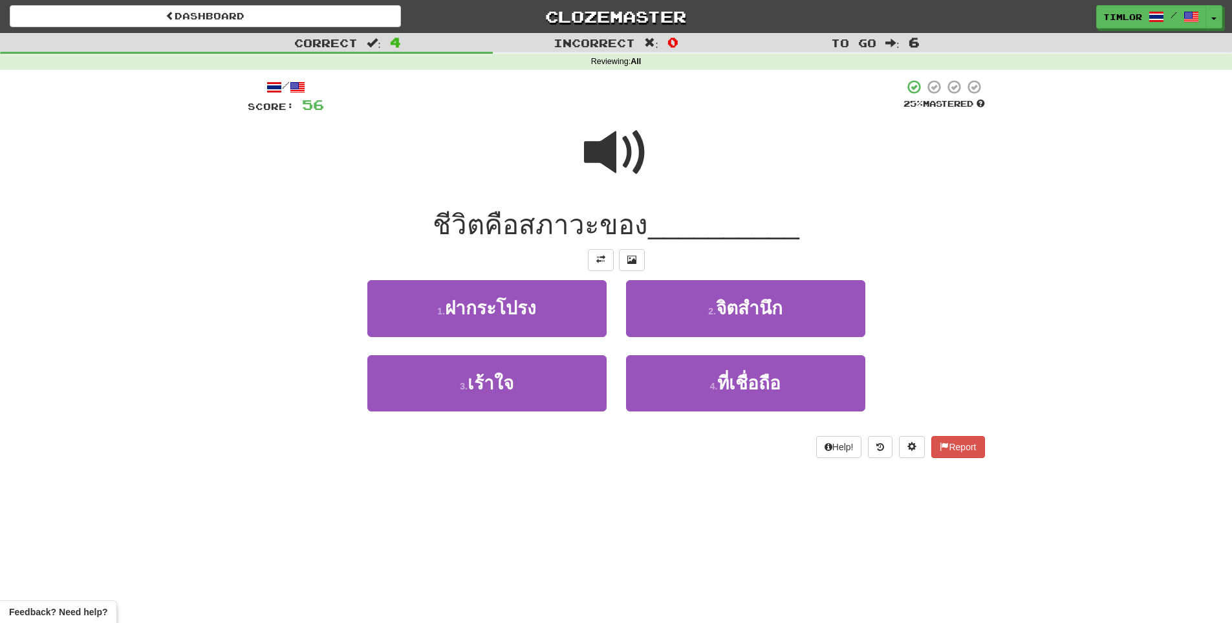
click at [556, 144] on div at bounding box center [616, 161] width 737 height 92
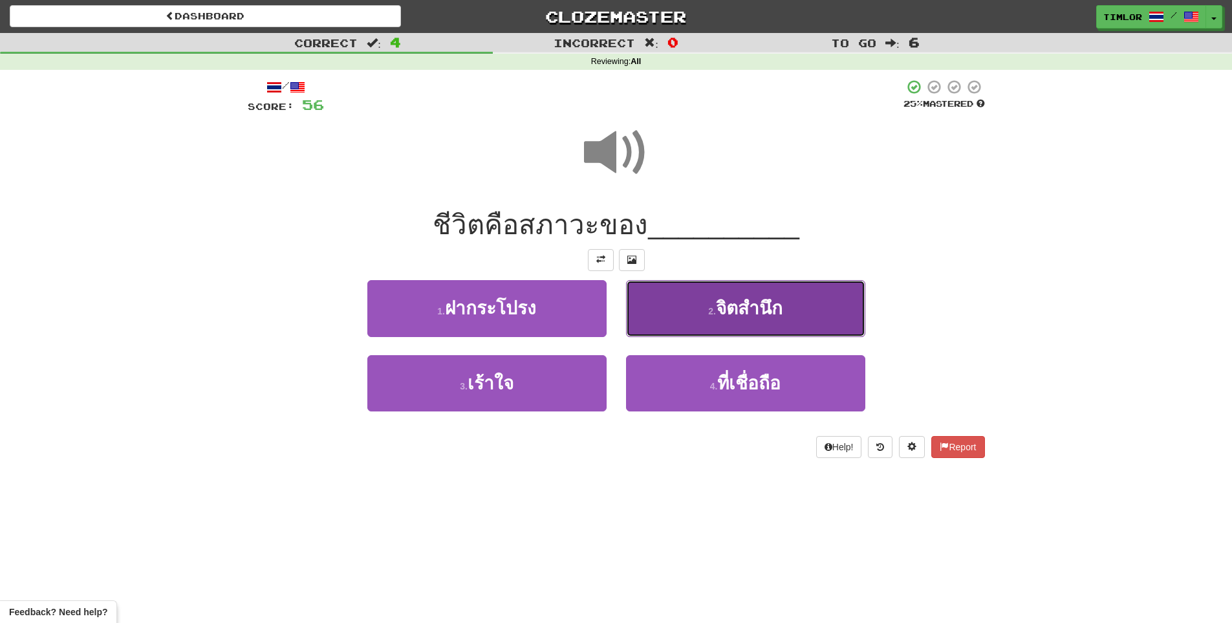
click at [708, 312] on small "2 ." at bounding box center [712, 311] width 8 height 10
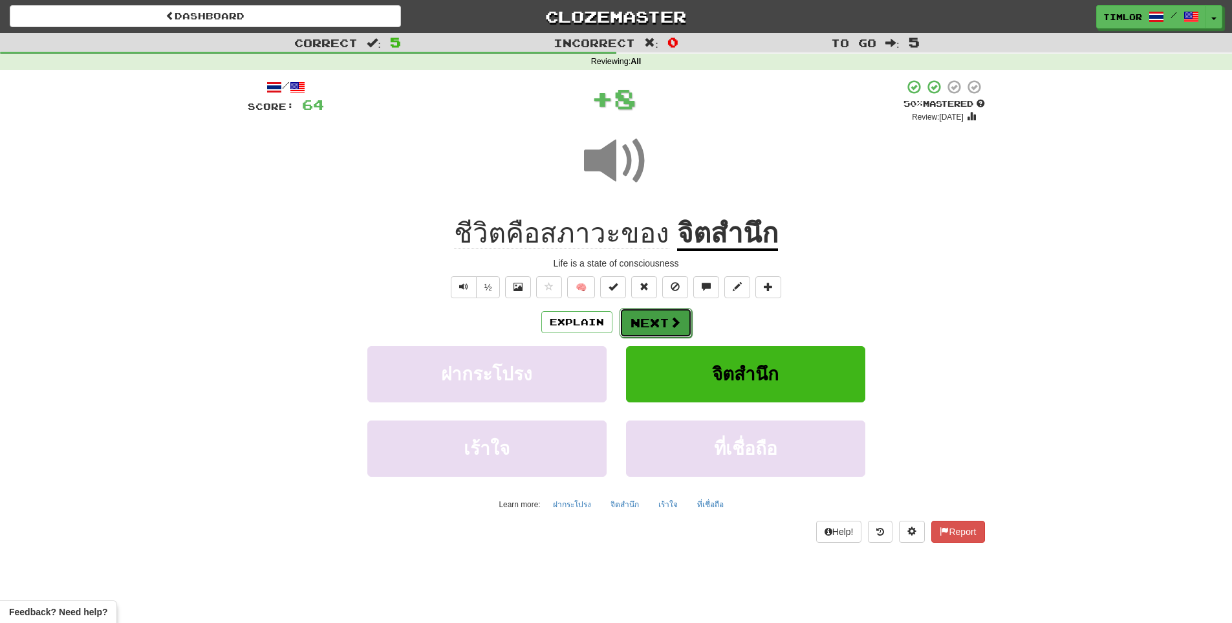
click at [661, 326] on button "Next" at bounding box center [655, 323] width 72 height 30
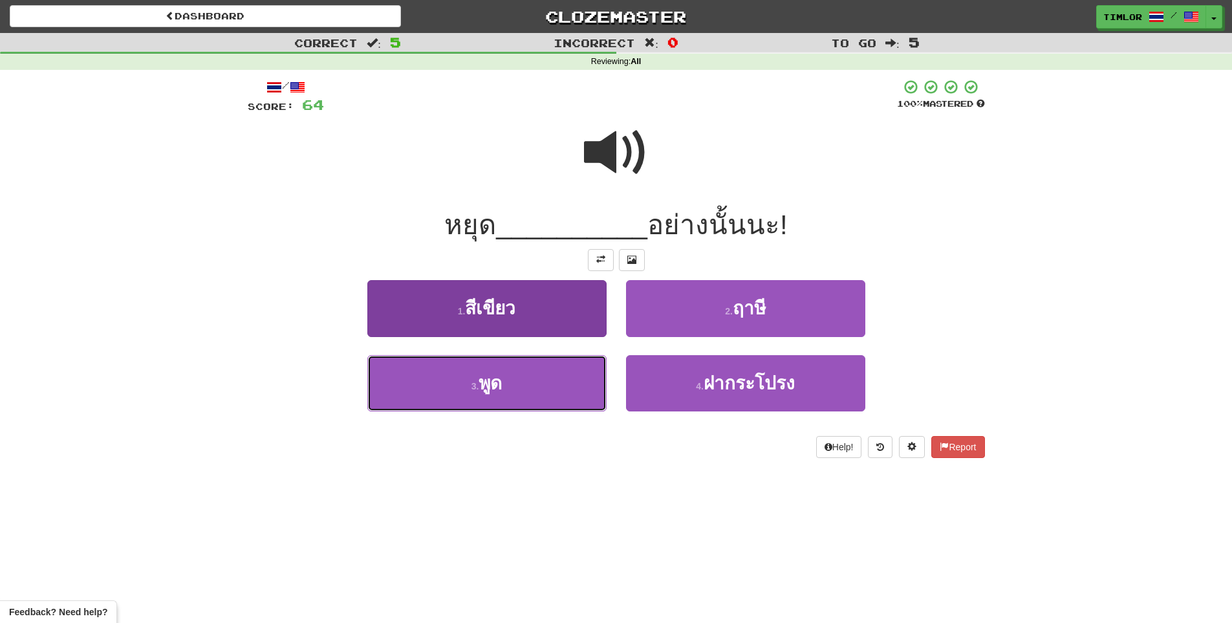
click at [465, 387] on button "3 . พูด" at bounding box center [486, 383] width 239 height 56
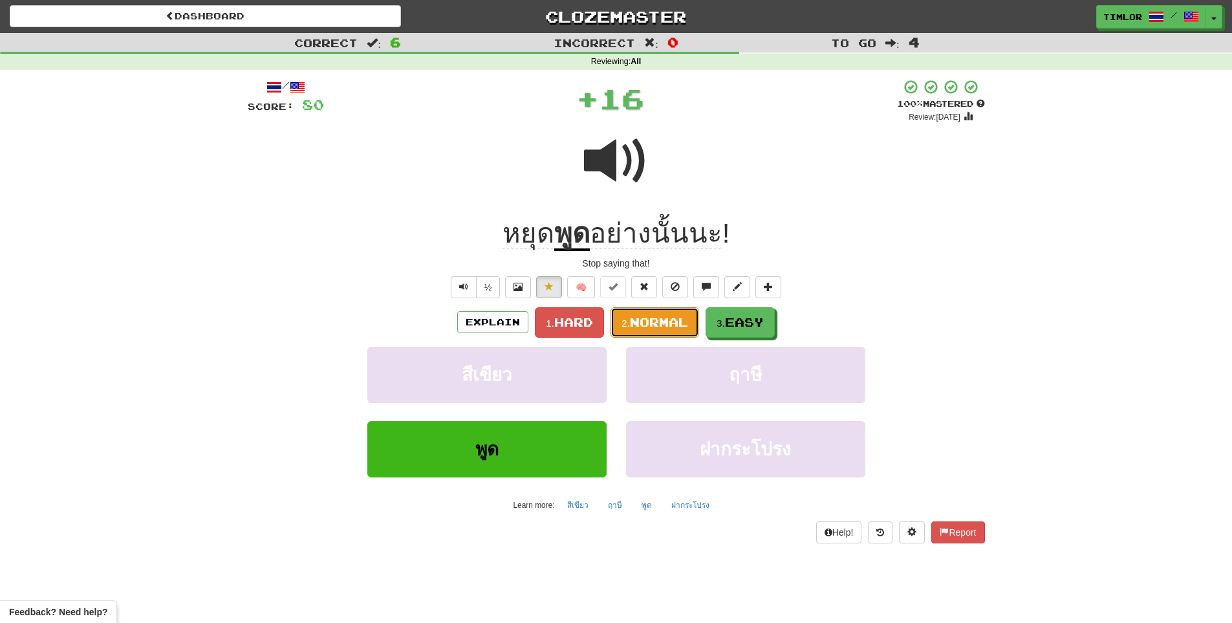
click at [623, 333] on button "2. Normal" at bounding box center [654, 322] width 89 height 30
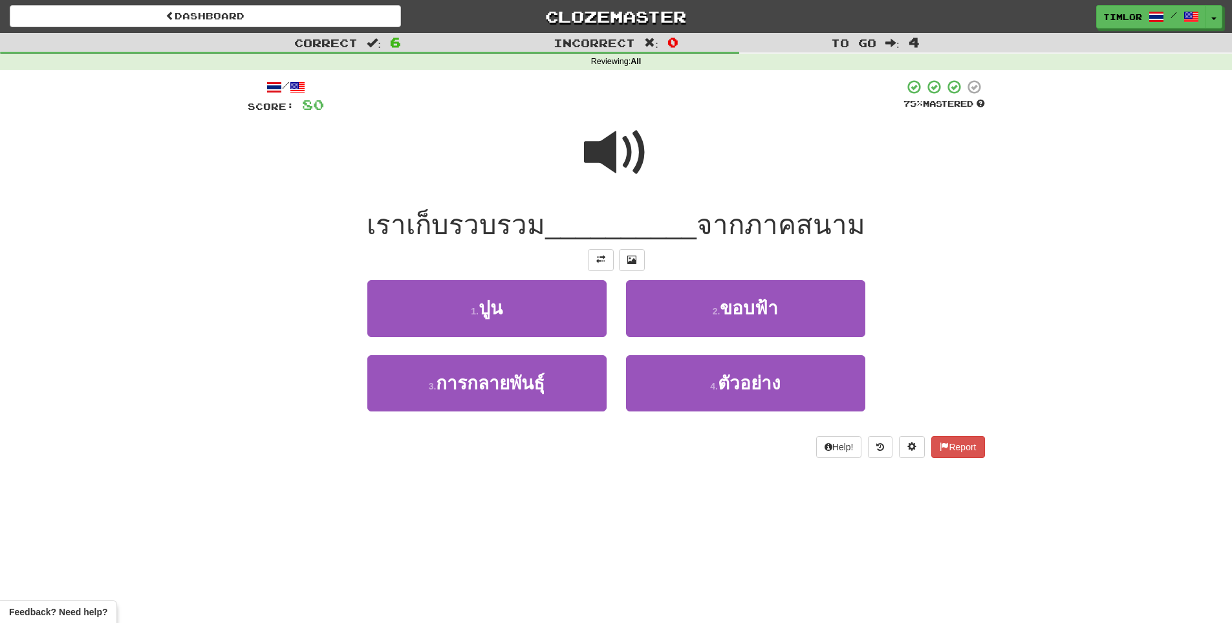
click at [587, 95] on div at bounding box center [613, 97] width 579 height 36
click at [614, 183] on span at bounding box center [616, 152] width 65 height 65
click at [731, 353] on div "2 . ขอบฟ้า" at bounding box center [745, 317] width 259 height 74
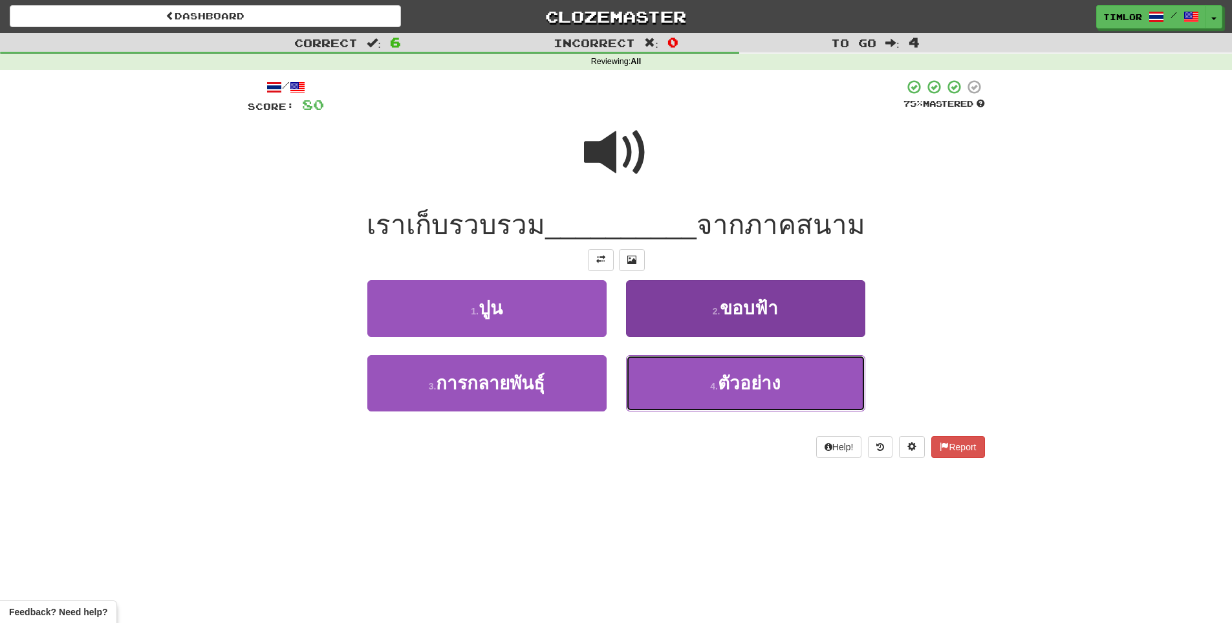
click at [723, 385] on span "ตัวอย่าง" at bounding box center [749, 383] width 63 height 20
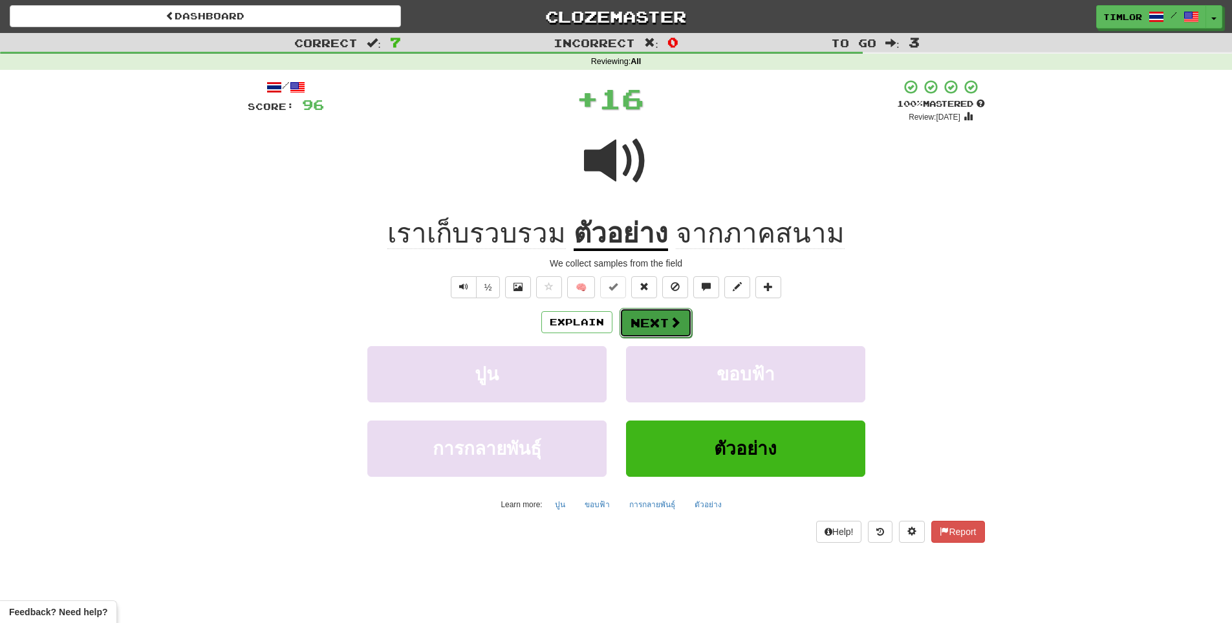
click at [654, 333] on button "Next" at bounding box center [655, 323] width 72 height 30
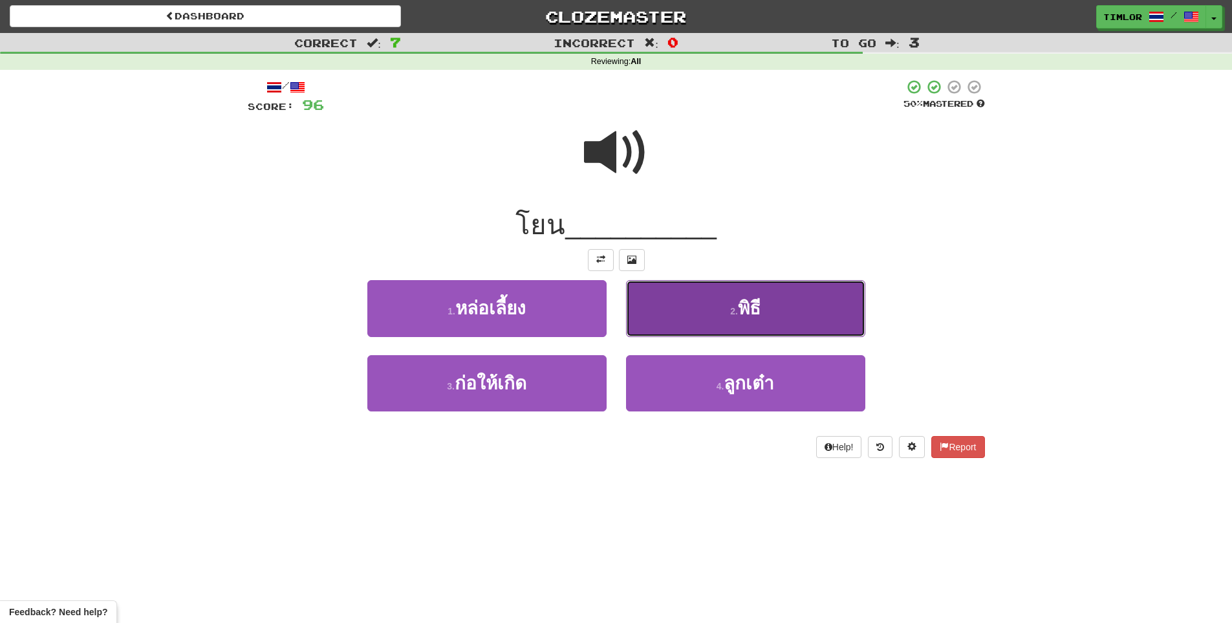
click at [660, 286] on button "2 . พิธี" at bounding box center [745, 308] width 239 height 56
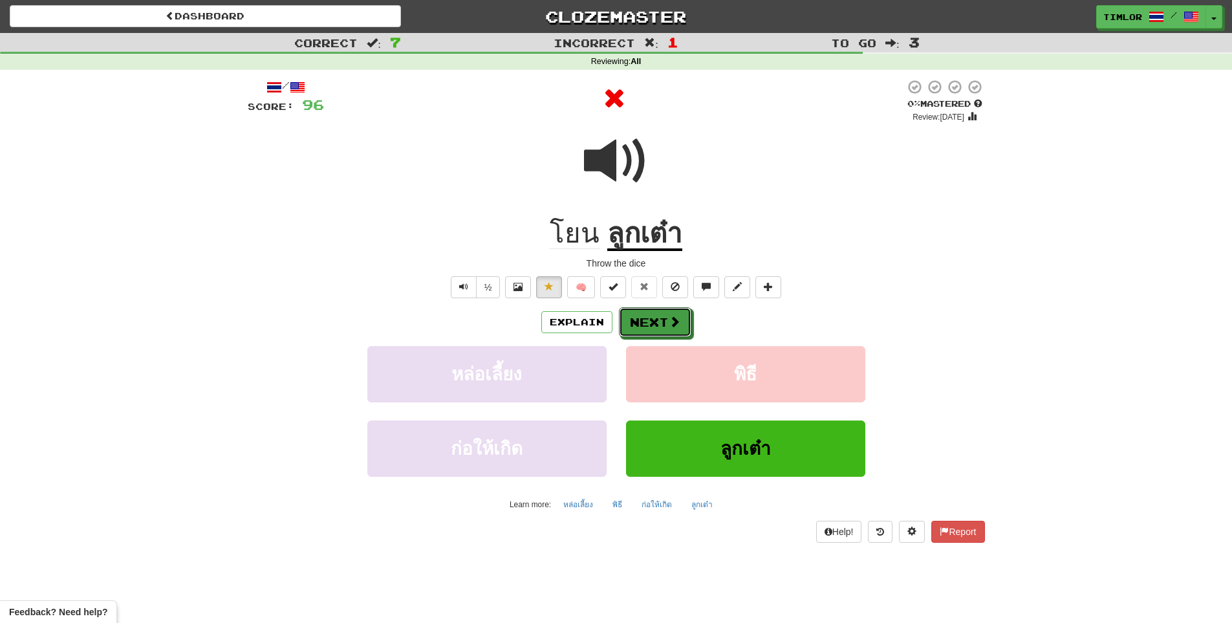
click at [674, 320] on span at bounding box center [674, 321] width 12 height 12
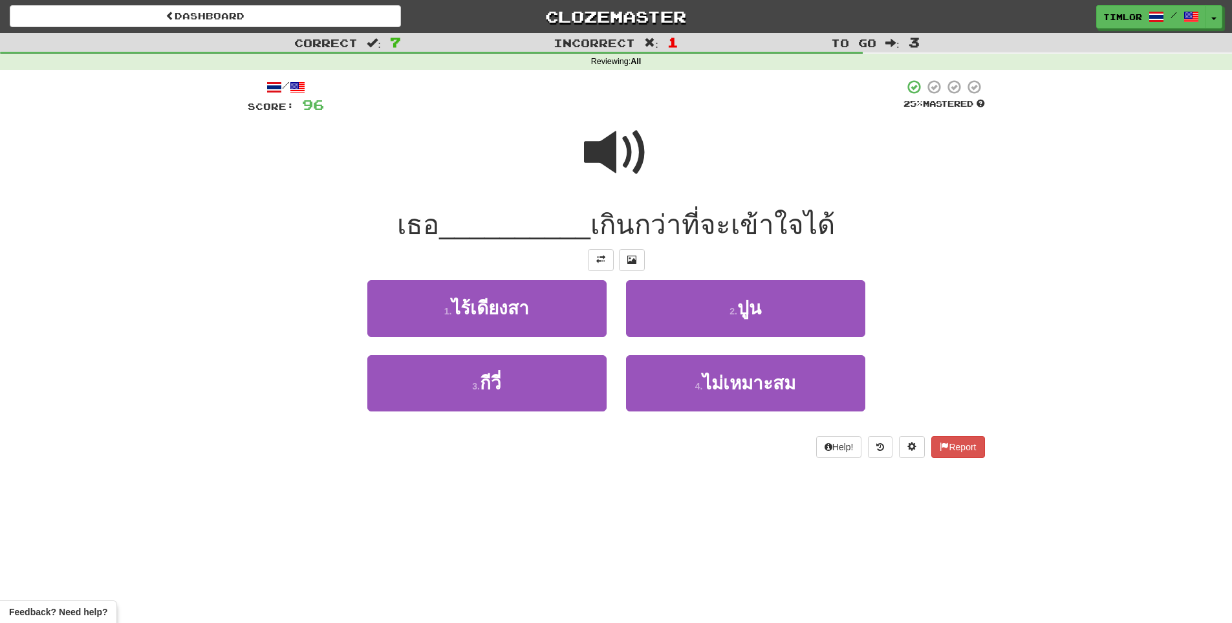
click at [626, 153] on span at bounding box center [616, 152] width 65 height 65
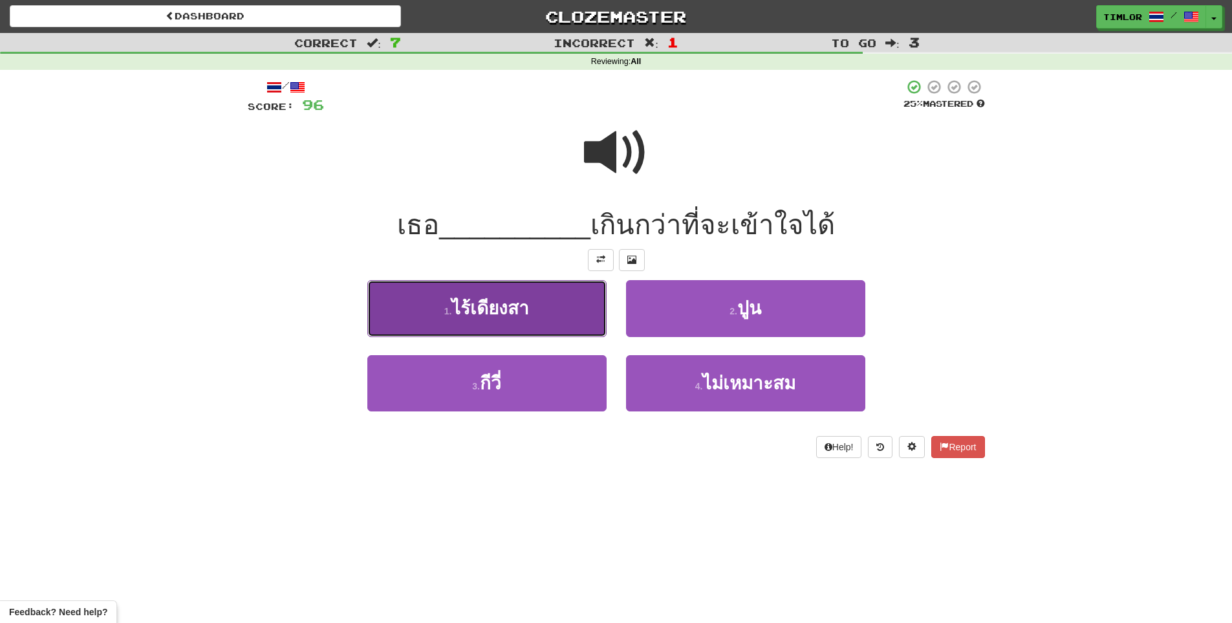
click at [589, 326] on button "1 . ไร้เดียงสา" at bounding box center [486, 308] width 239 height 56
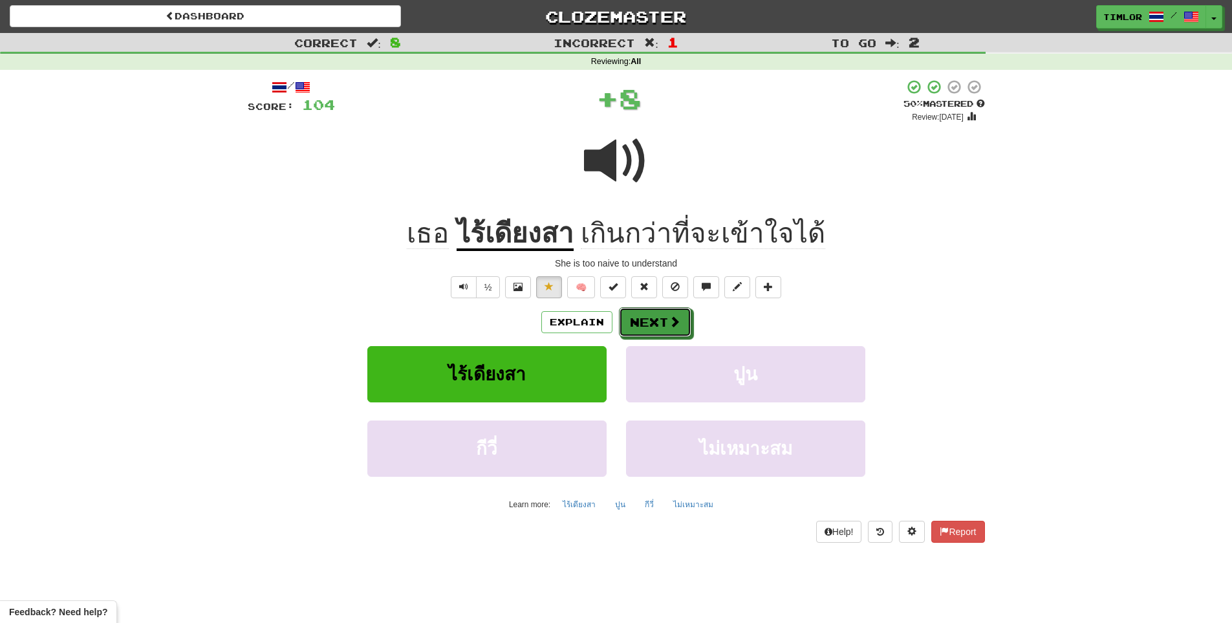
drag, startPoint x: 651, startPoint y: 312, endPoint x: 647, endPoint y: 321, distance: 10.4
click at [647, 321] on button "Next" at bounding box center [655, 322] width 72 height 30
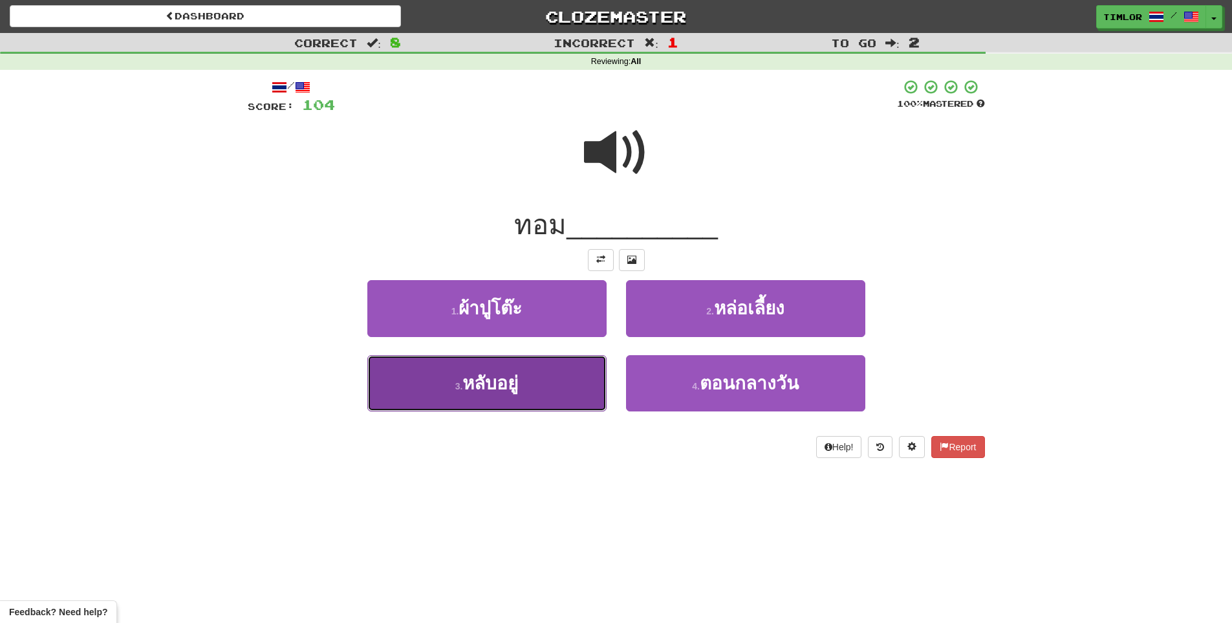
click at [549, 396] on button "3 . หลับอยู่" at bounding box center [486, 383] width 239 height 56
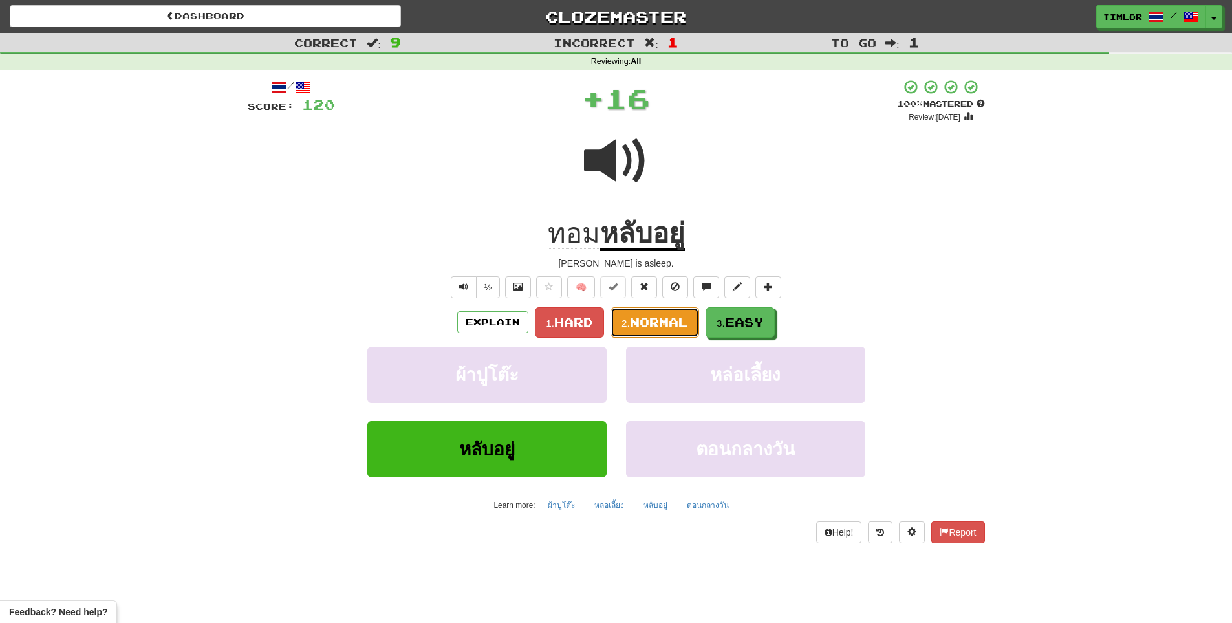
click at [623, 315] on button "2. Normal" at bounding box center [654, 322] width 89 height 30
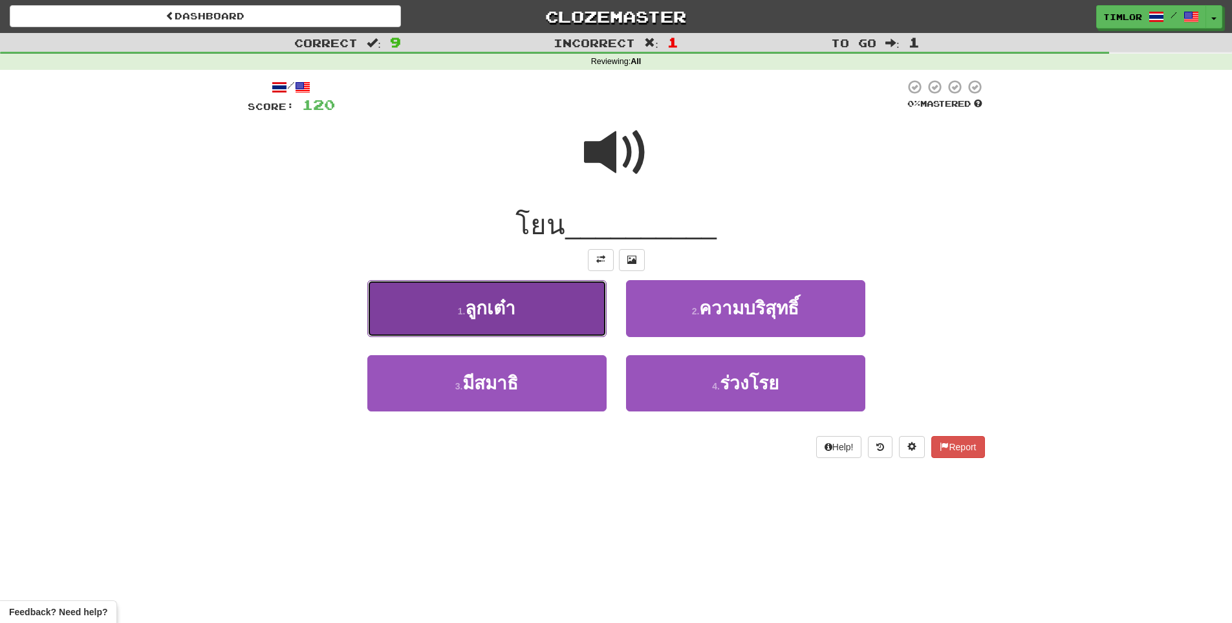
click at [568, 317] on button "1 . ลูกเต๋า" at bounding box center [486, 308] width 239 height 56
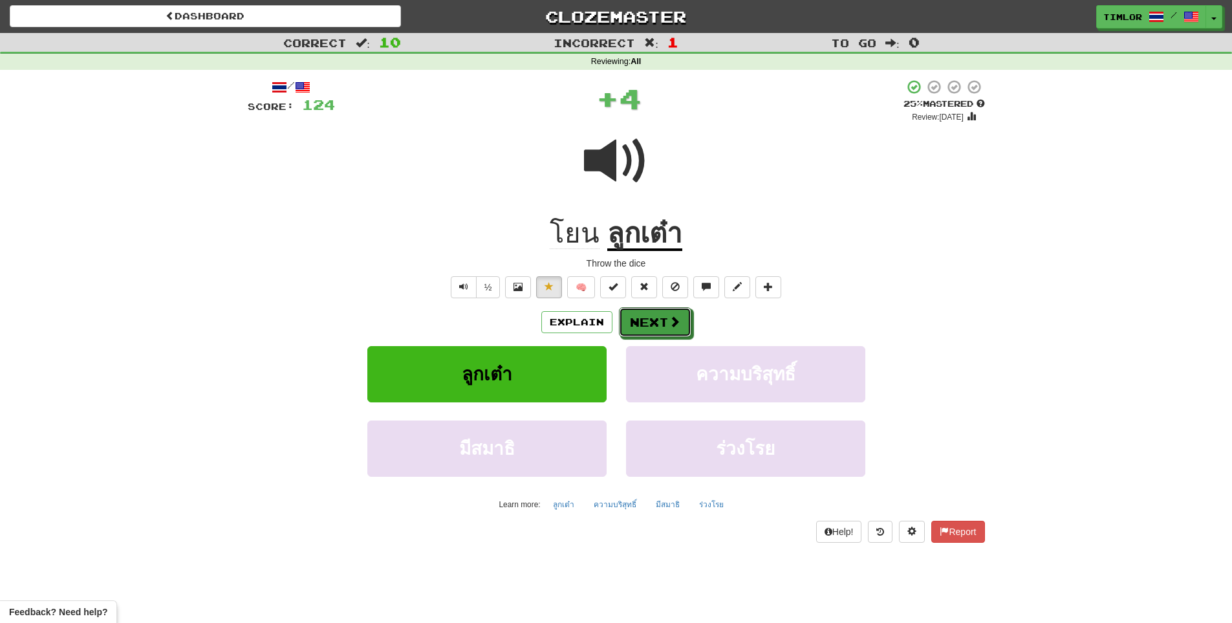
click at [676, 315] on span at bounding box center [674, 321] width 12 height 12
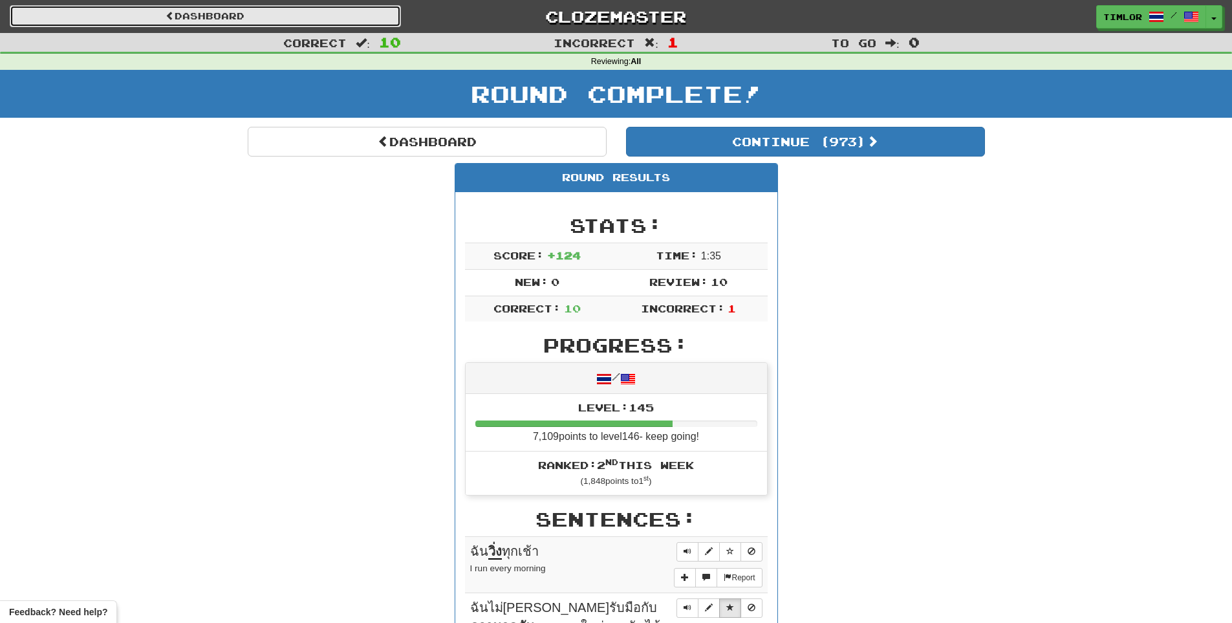
click at [195, 7] on link "Dashboard" at bounding box center [205, 16] width 391 height 22
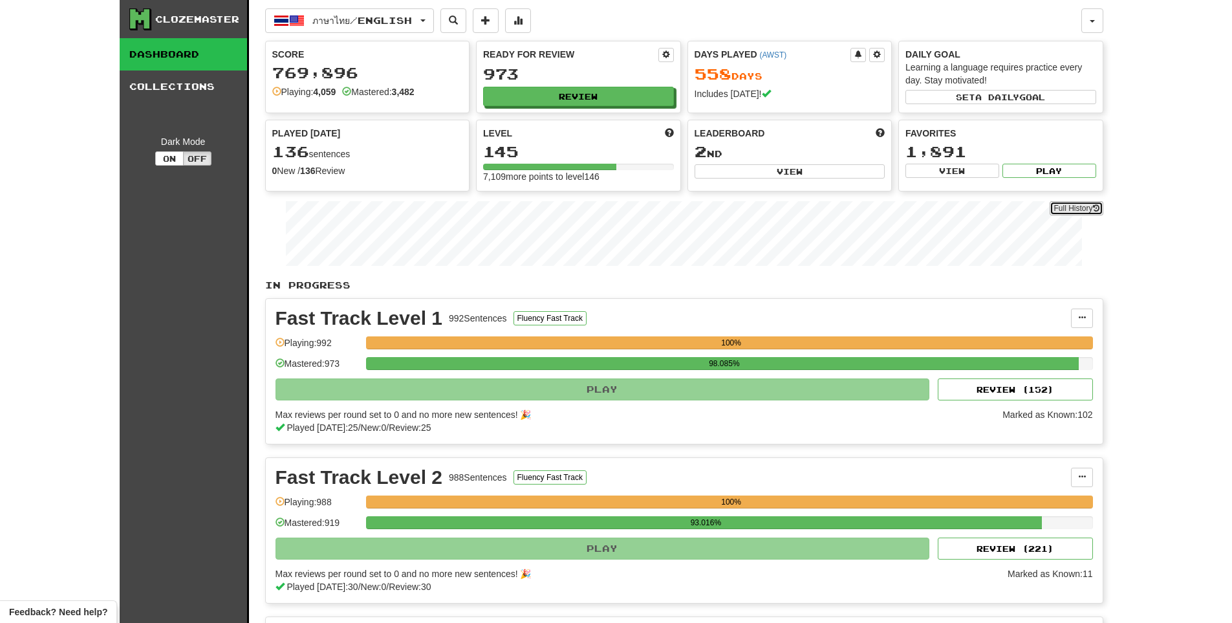
click at [1056, 210] on link "Full History" at bounding box center [1075, 208] width 53 height 14
click at [635, 97] on button "Review" at bounding box center [579, 96] width 191 height 19
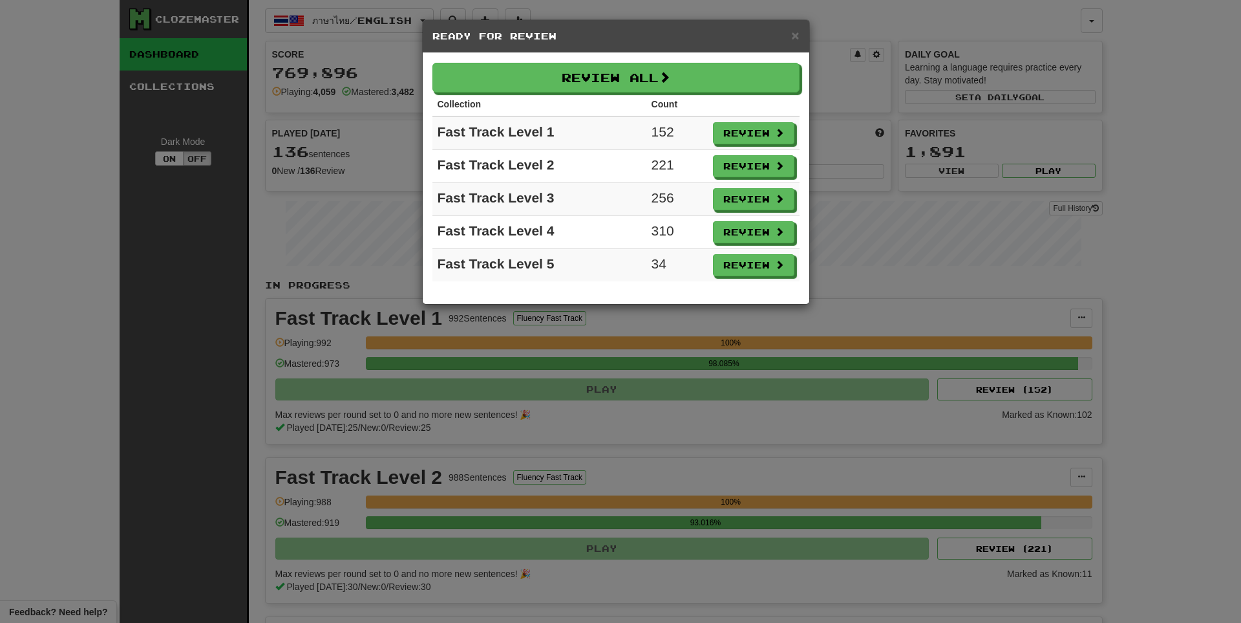
click at [624, 94] on th "Collection" at bounding box center [539, 104] width 214 height 24
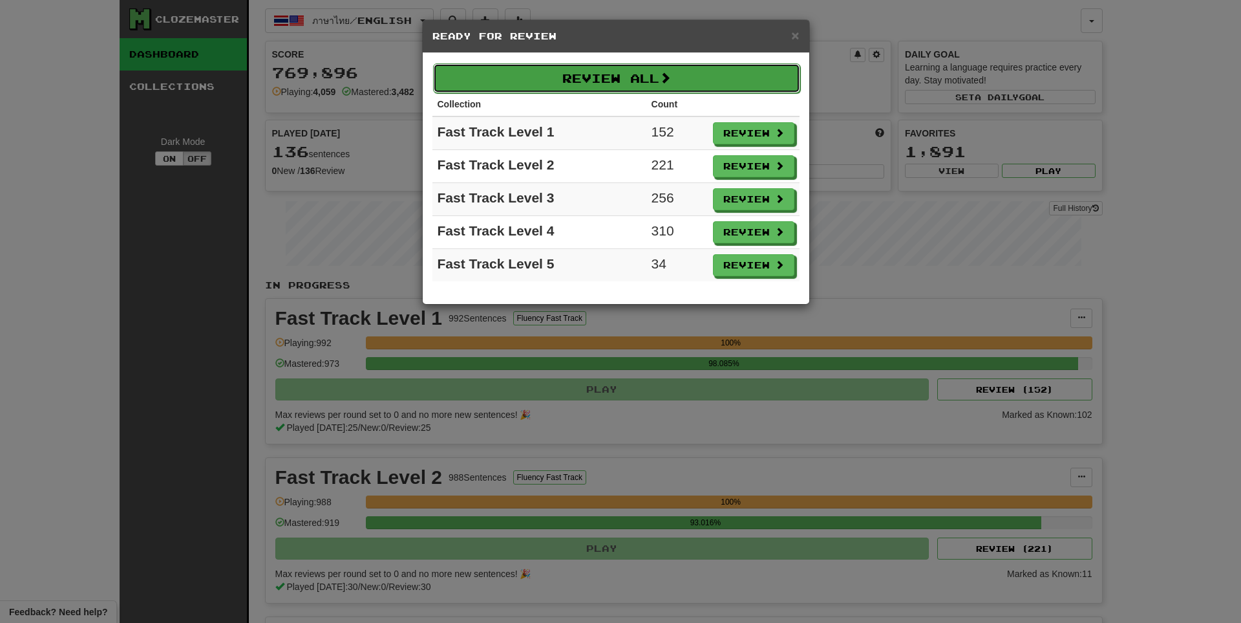
click at [631, 69] on button "Review All" at bounding box center [616, 78] width 367 height 30
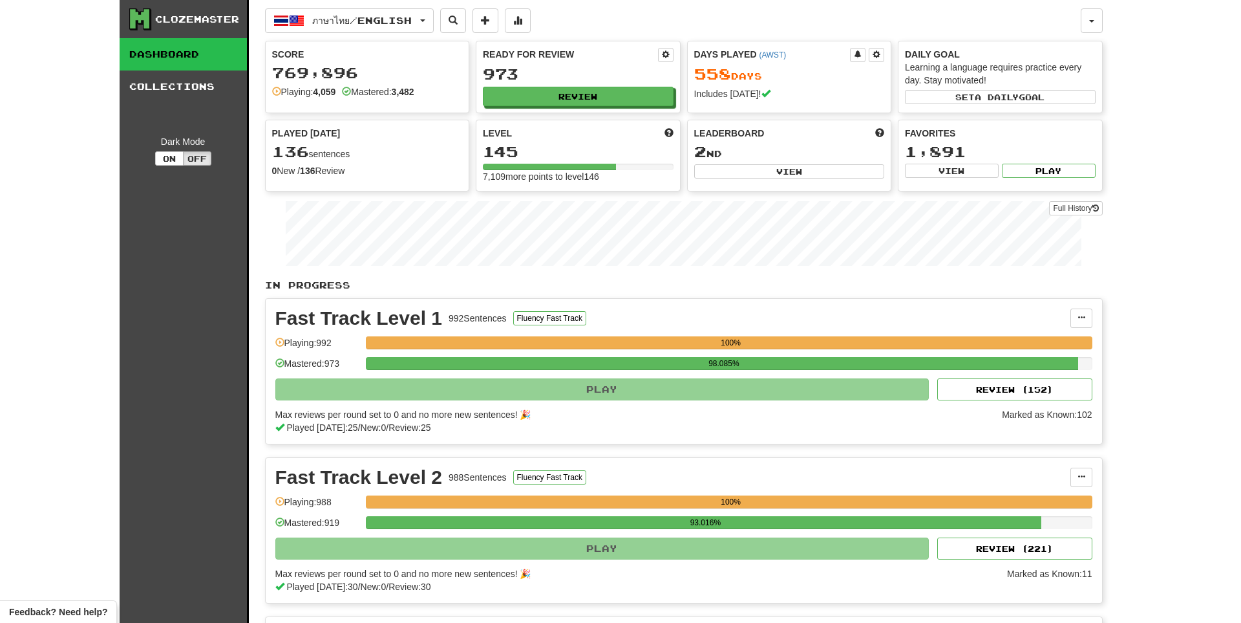
select select "**"
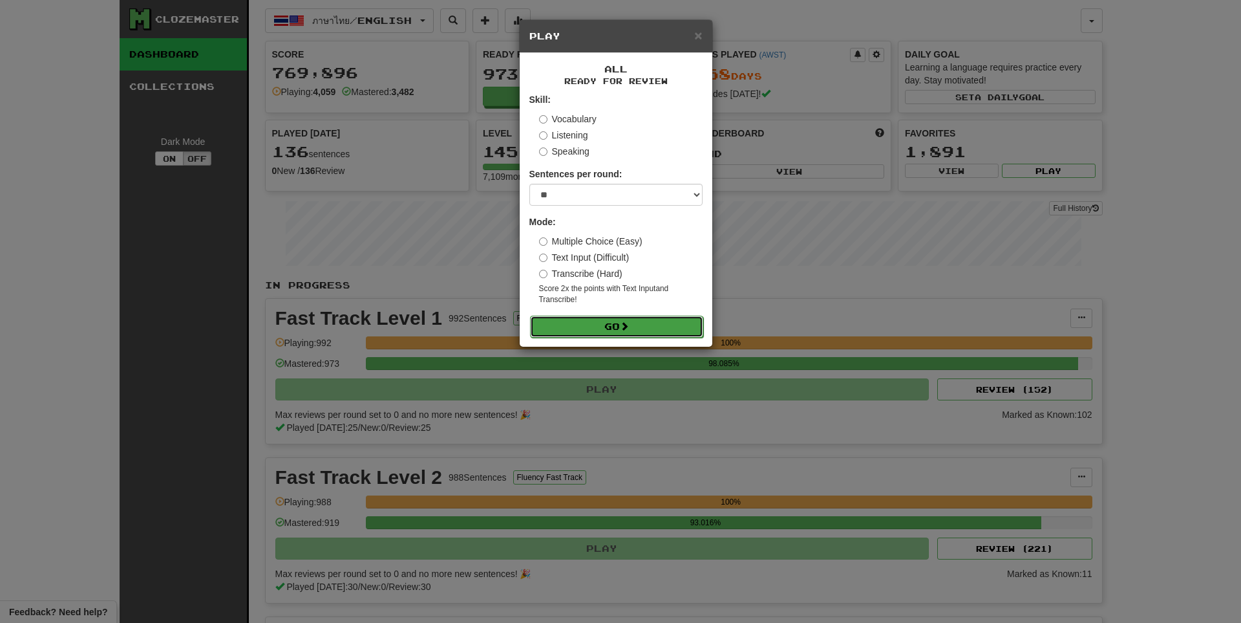
click at [629, 327] on span at bounding box center [624, 325] width 9 height 9
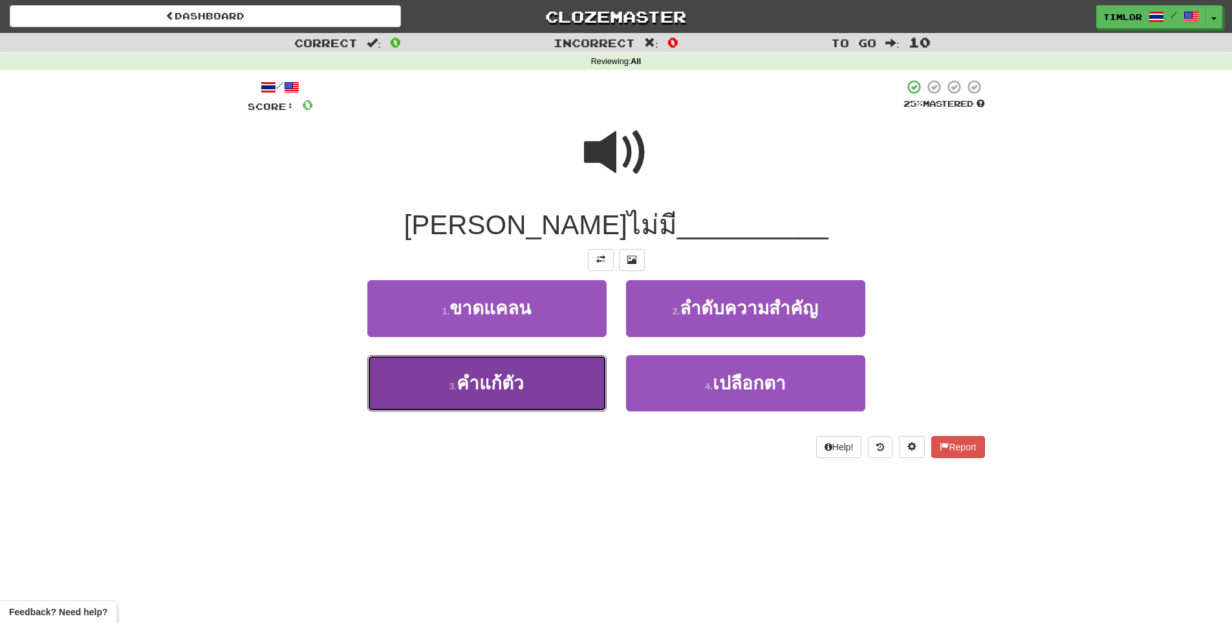
click at [514, 370] on button "3 . คำแก้ตัว" at bounding box center [486, 383] width 239 height 56
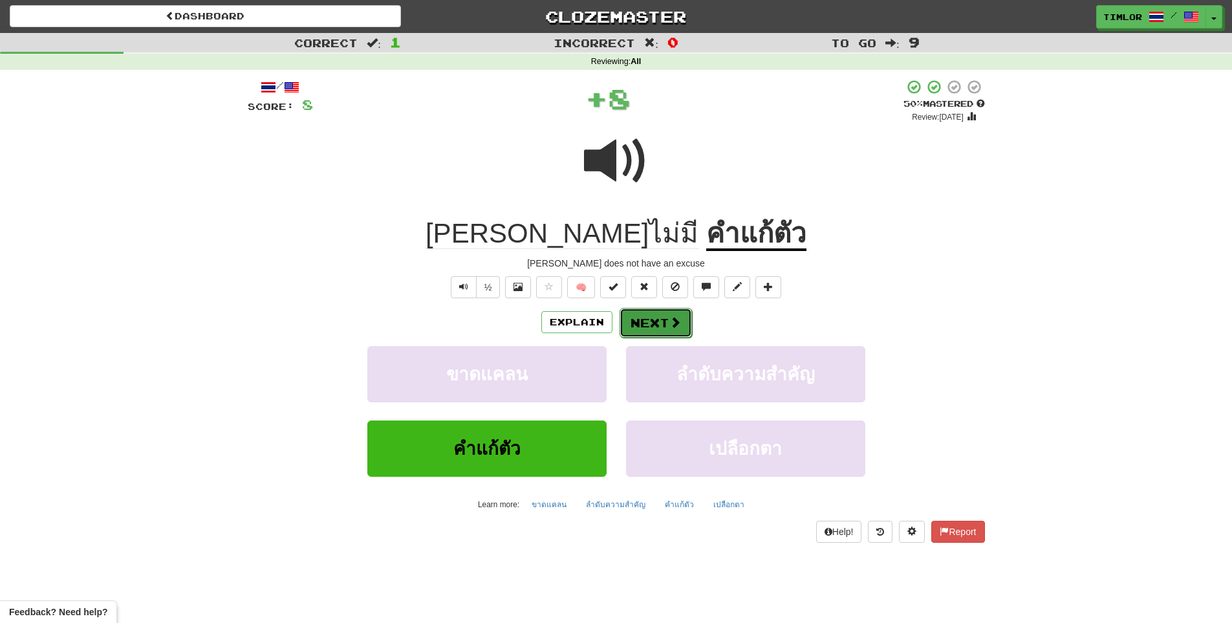
click at [632, 329] on button "Next" at bounding box center [655, 323] width 72 height 30
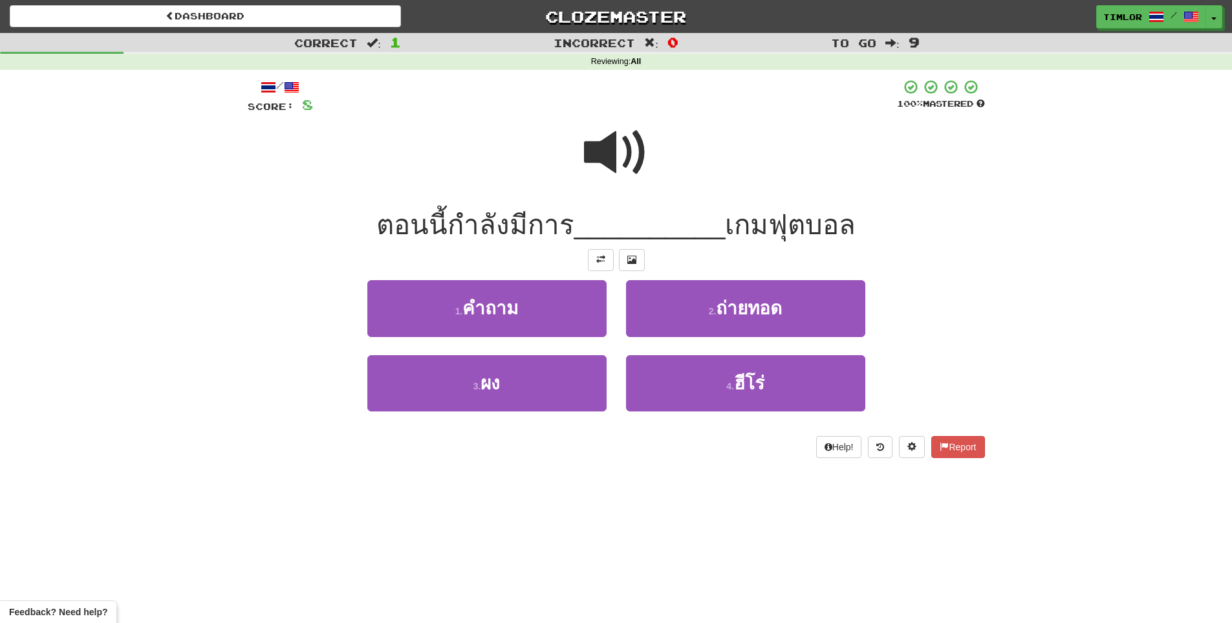
click at [603, 158] on span at bounding box center [616, 152] width 65 height 65
click at [608, 136] on span at bounding box center [616, 152] width 65 height 65
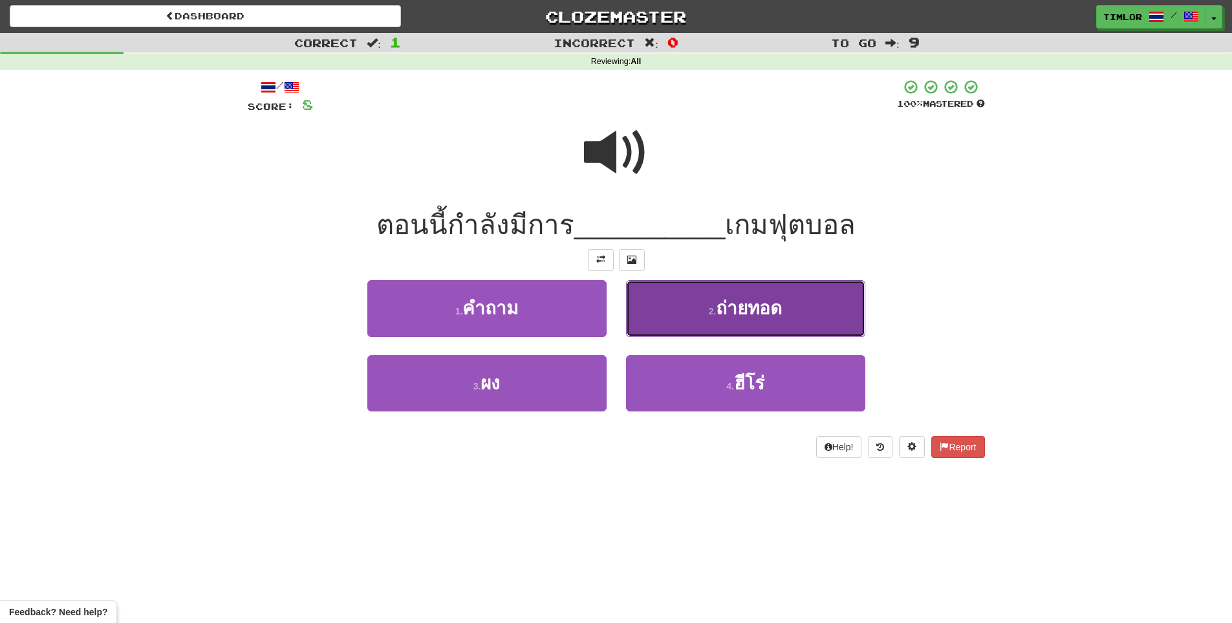
click at [703, 305] on button "2 . ถ่ายทอด" at bounding box center [745, 308] width 239 height 56
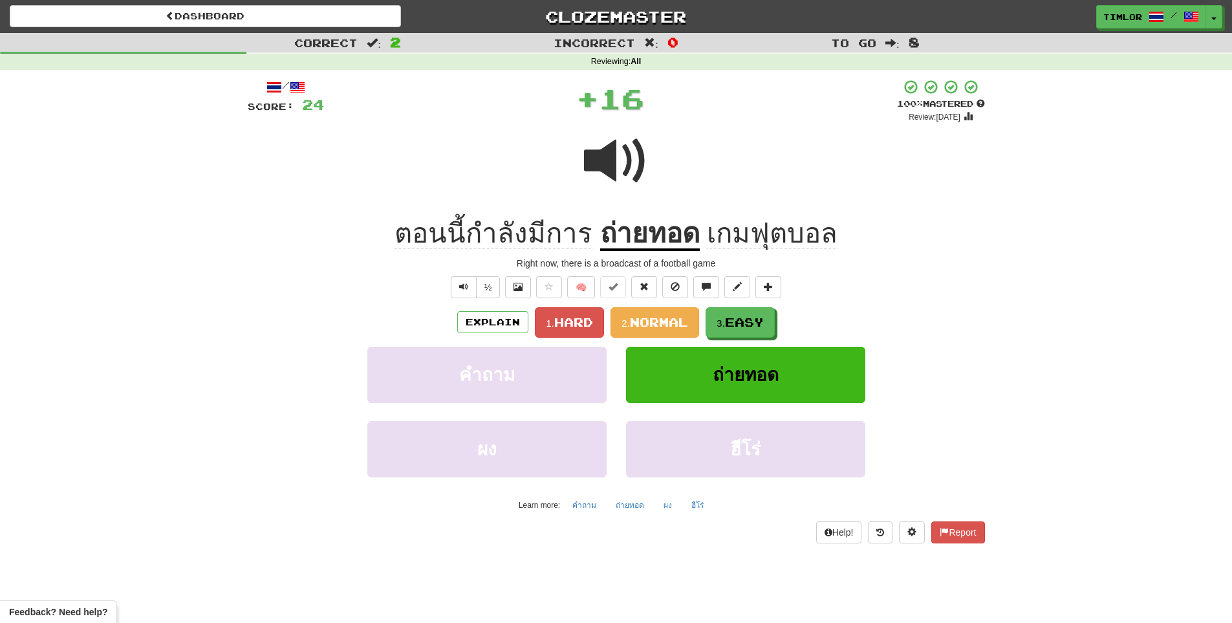
click at [689, 345] on div "Explain 1. Hard 2. Normal 3. Easy คำถาม ถ่ายทอด ผง ฮีโร่ Learn more: คำถาม ถ่าย…" at bounding box center [616, 411] width 737 height 208
click at [685, 336] on button "2. Normal" at bounding box center [654, 322] width 89 height 30
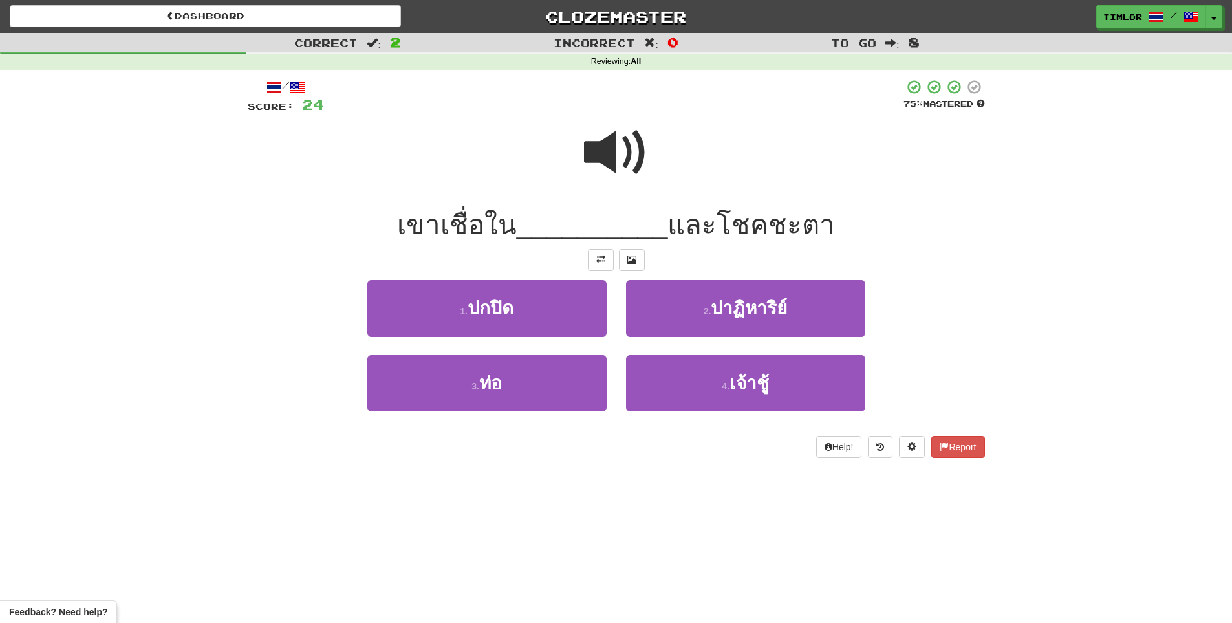
click at [628, 144] on span at bounding box center [616, 152] width 65 height 65
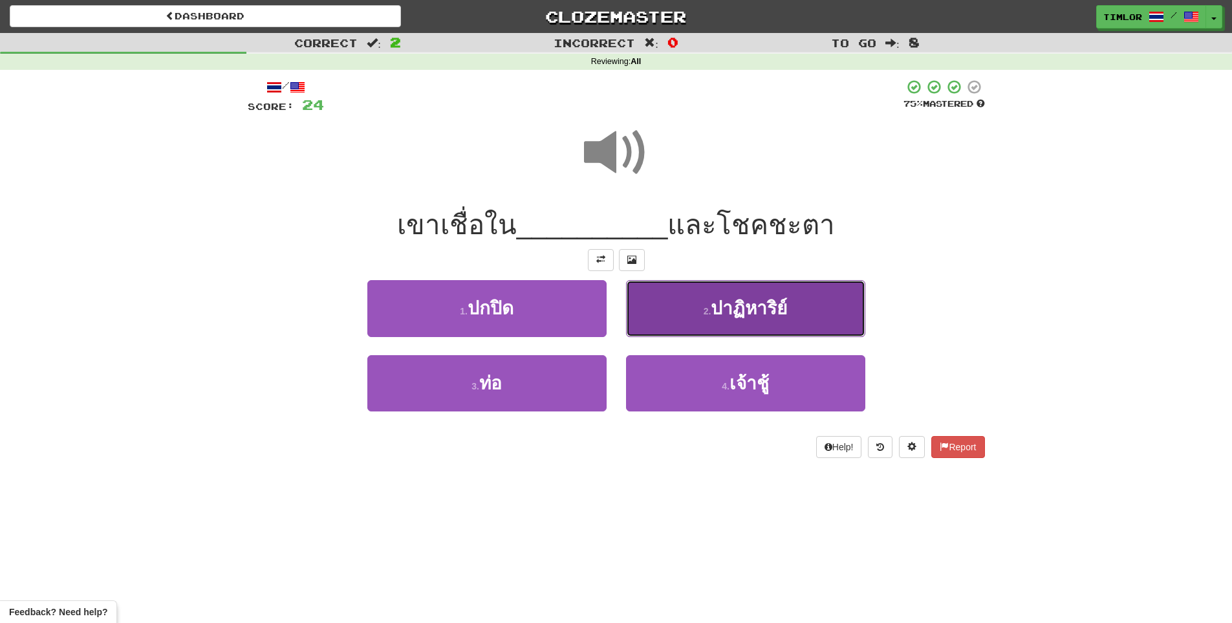
click at [645, 326] on button "2 . ปาฏิหาริย์" at bounding box center [745, 308] width 239 height 56
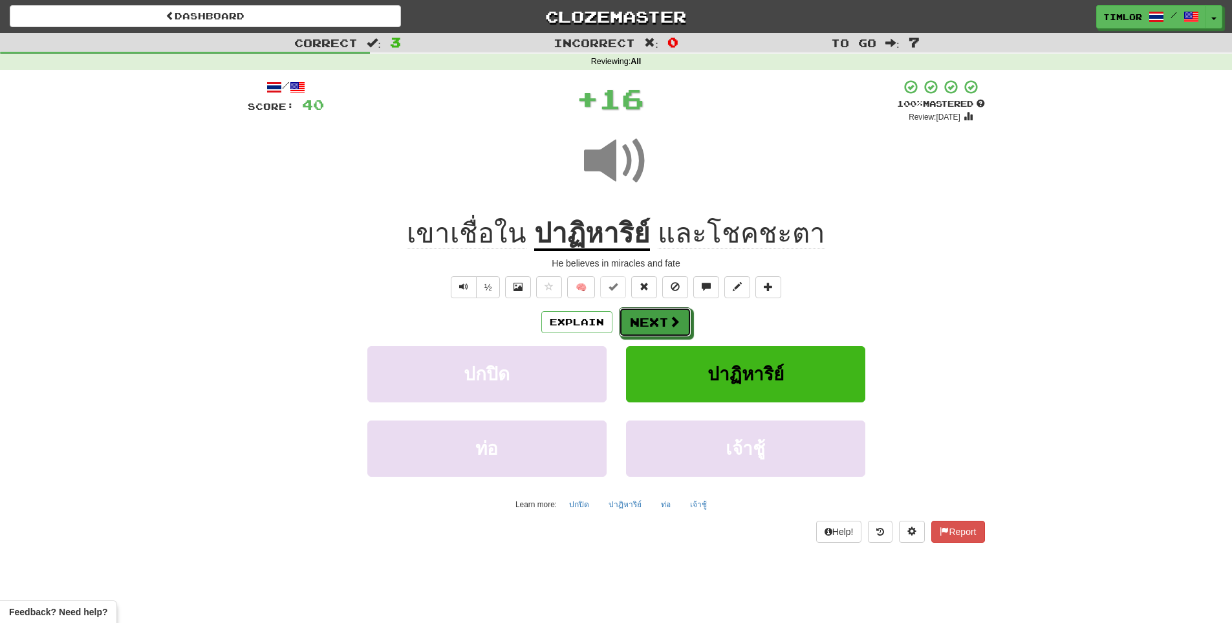
click at [645, 326] on button "Next" at bounding box center [655, 322] width 72 height 30
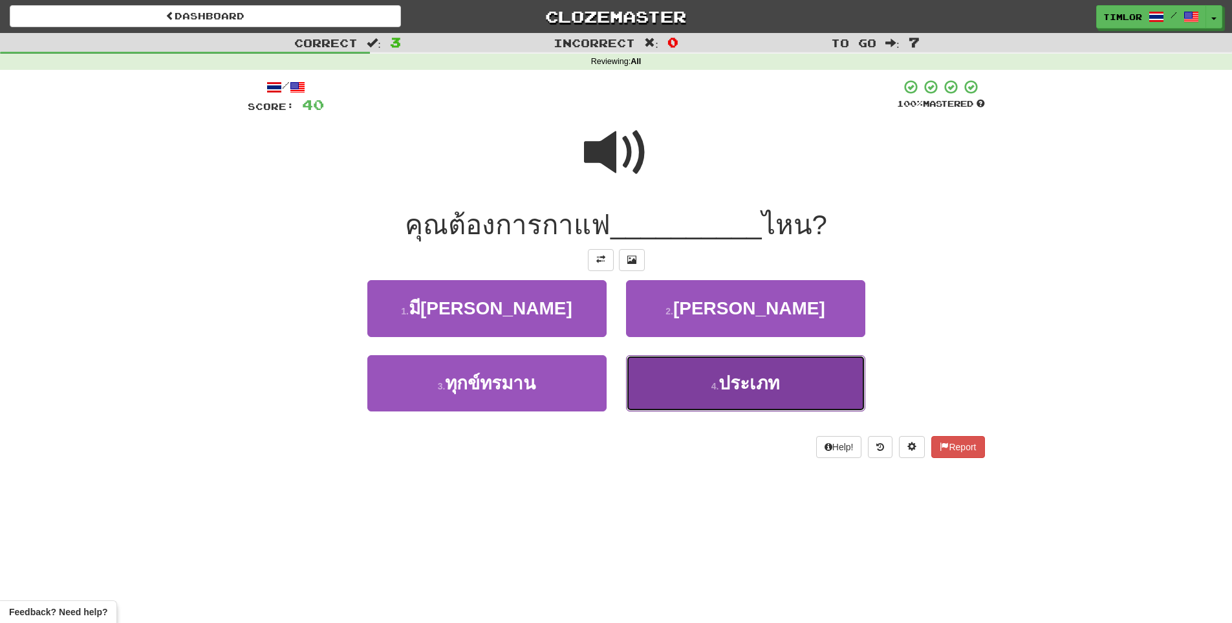
click at [663, 382] on button "4 . ประเภท" at bounding box center [745, 383] width 239 height 56
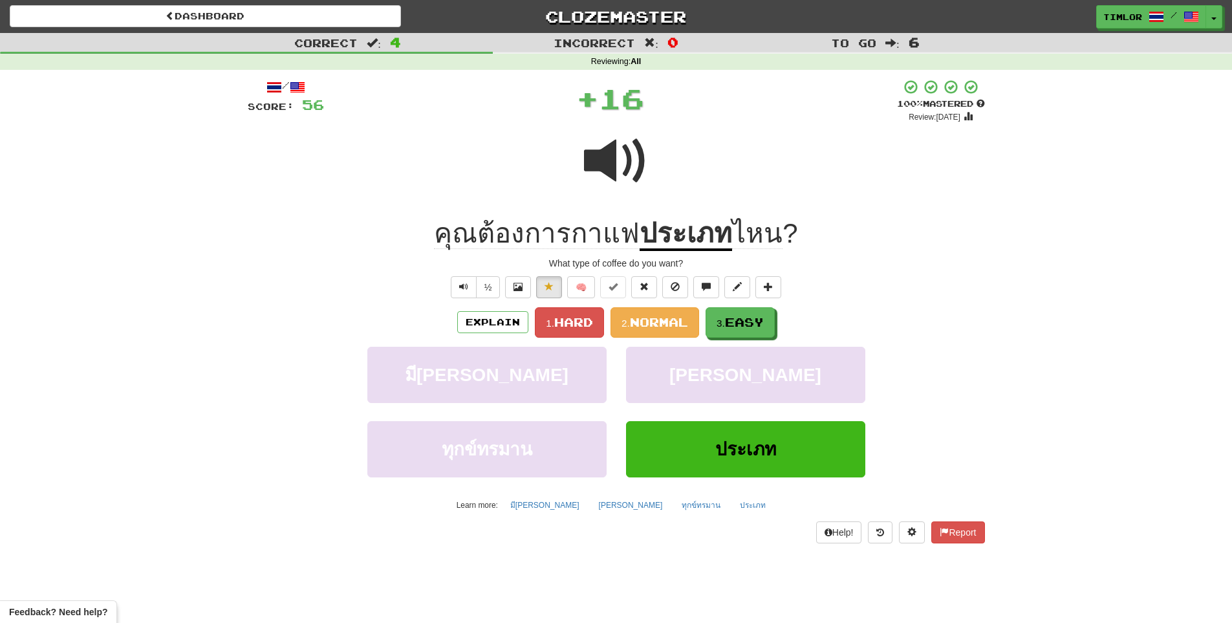
click at [678, 339] on div "Explain 1. Hard 2. Normal 3. Easy มีอิทธิพล จัดระเบียบ ทุกข์ทรมาน ประเภท Learn …" at bounding box center [616, 411] width 737 height 208
click at [681, 325] on span "Normal" at bounding box center [659, 322] width 58 height 14
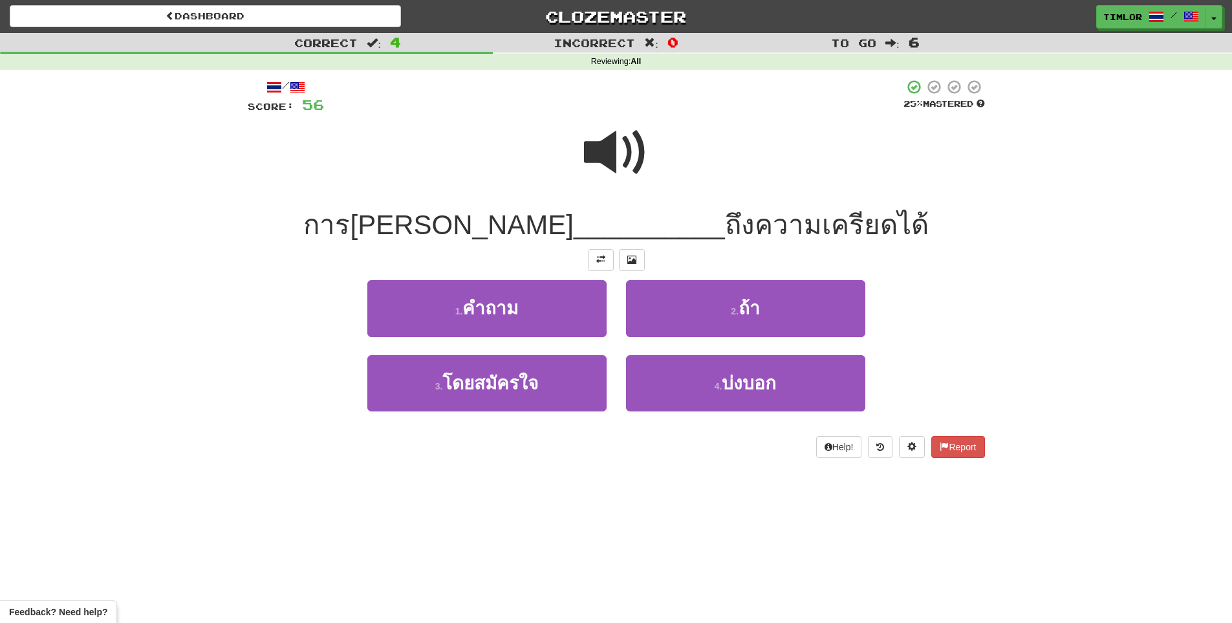
click at [630, 180] on span at bounding box center [616, 152] width 65 height 65
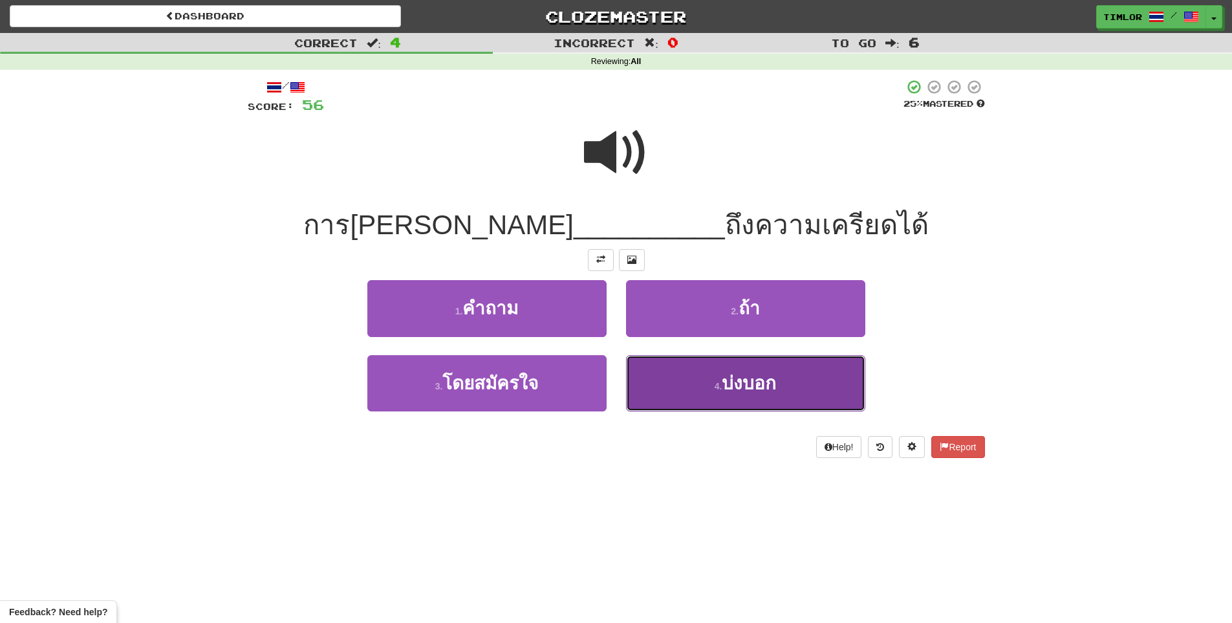
click at [683, 389] on button "4 . บ่งบอก" at bounding box center [745, 383] width 239 height 56
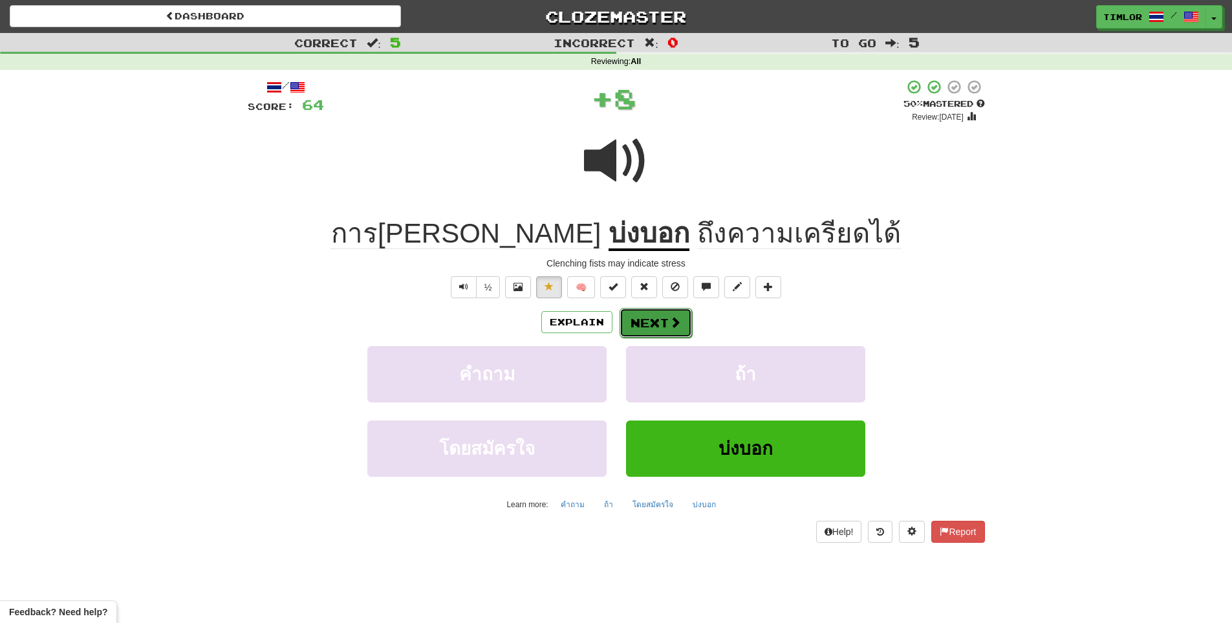
click at [674, 321] on span at bounding box center [675, 322] width 12 height 12
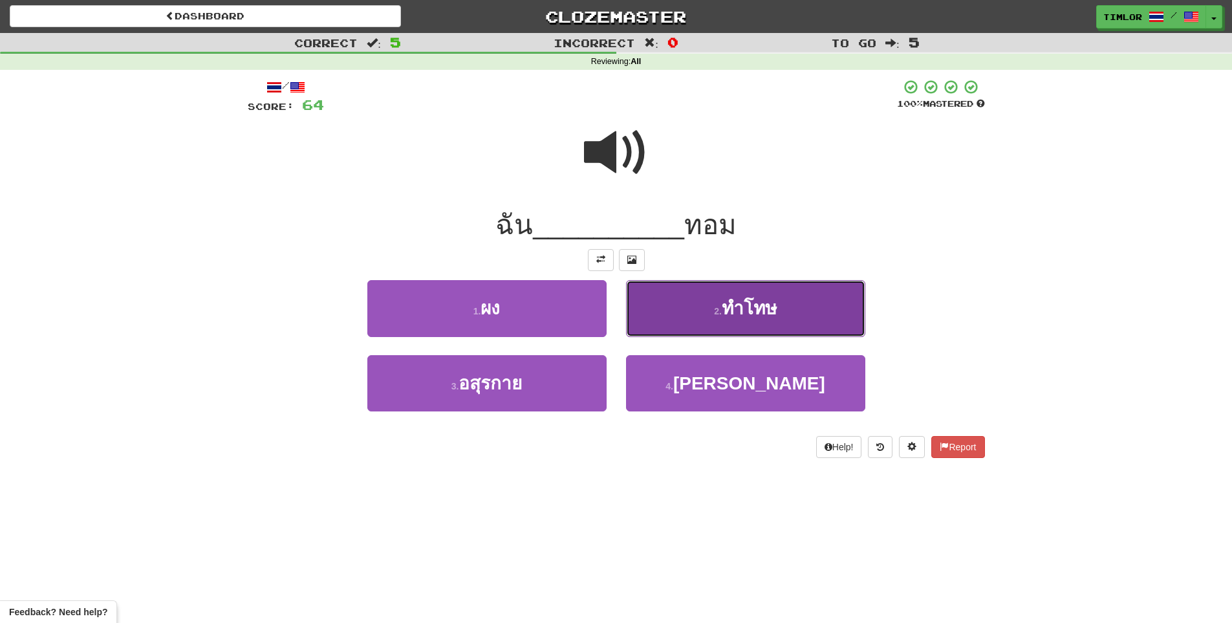
click at [674, 316] on button "2 . ทำโทษ" at bounding box center [745, 308] width 239 height 56
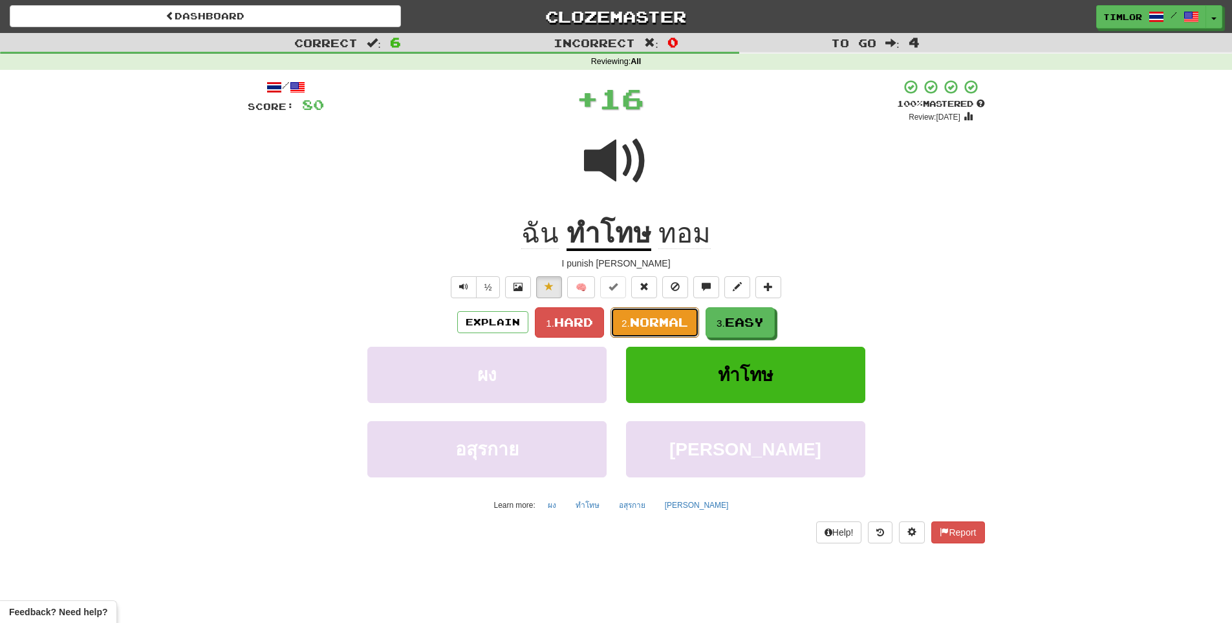
click at [674, 316] on span "Normal" at bounding box center [659, 322] width 58 height 14
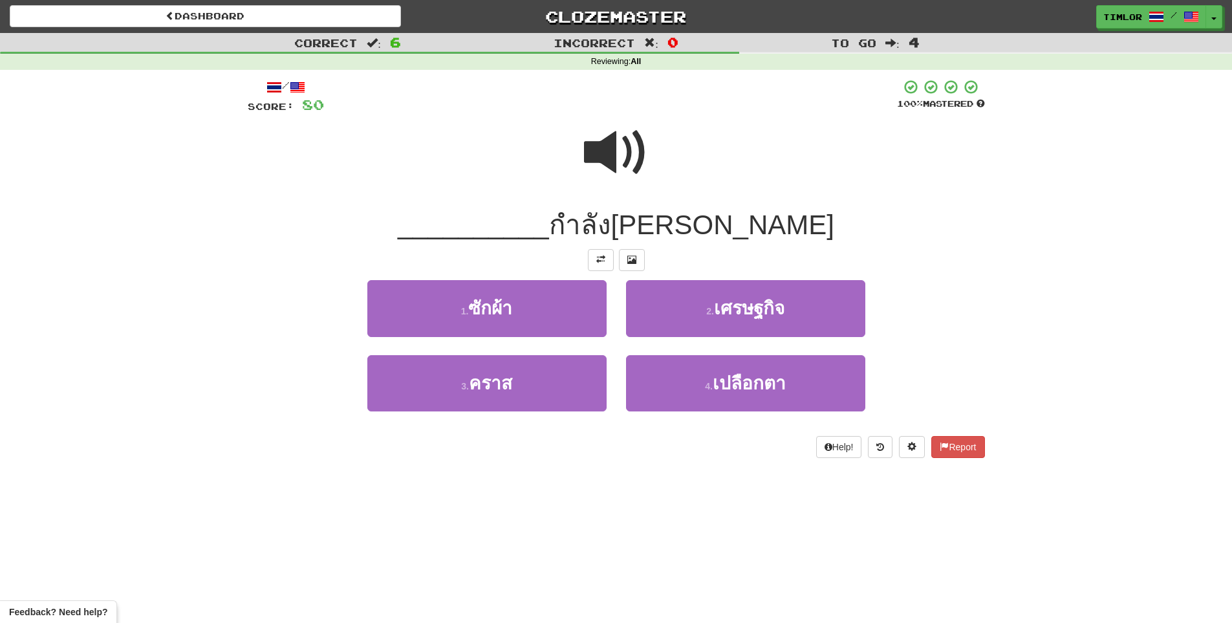
click at [637, 185] on span at bounding box center [616, 152] width 65 height 65
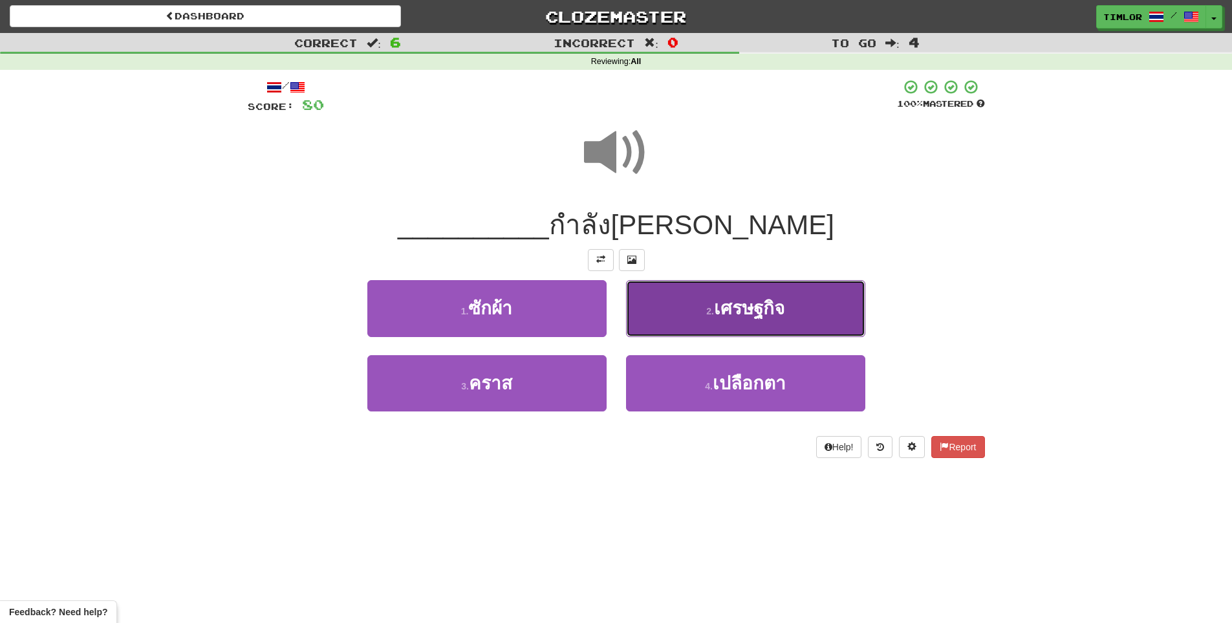
click at [685, 304] on button "2 . เศรษฐกิจ" at bounding box center [745, 308] width 239 height 56
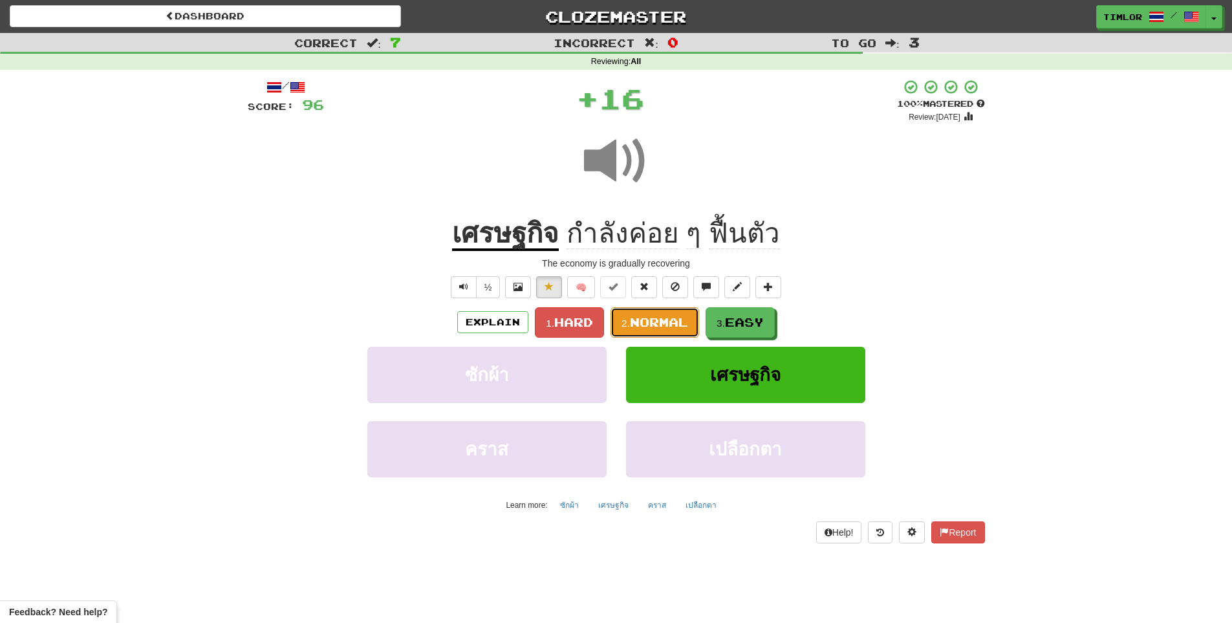
click at [685, 324] on span "Normal" at bounding box center [659, 322] width 58 height 14
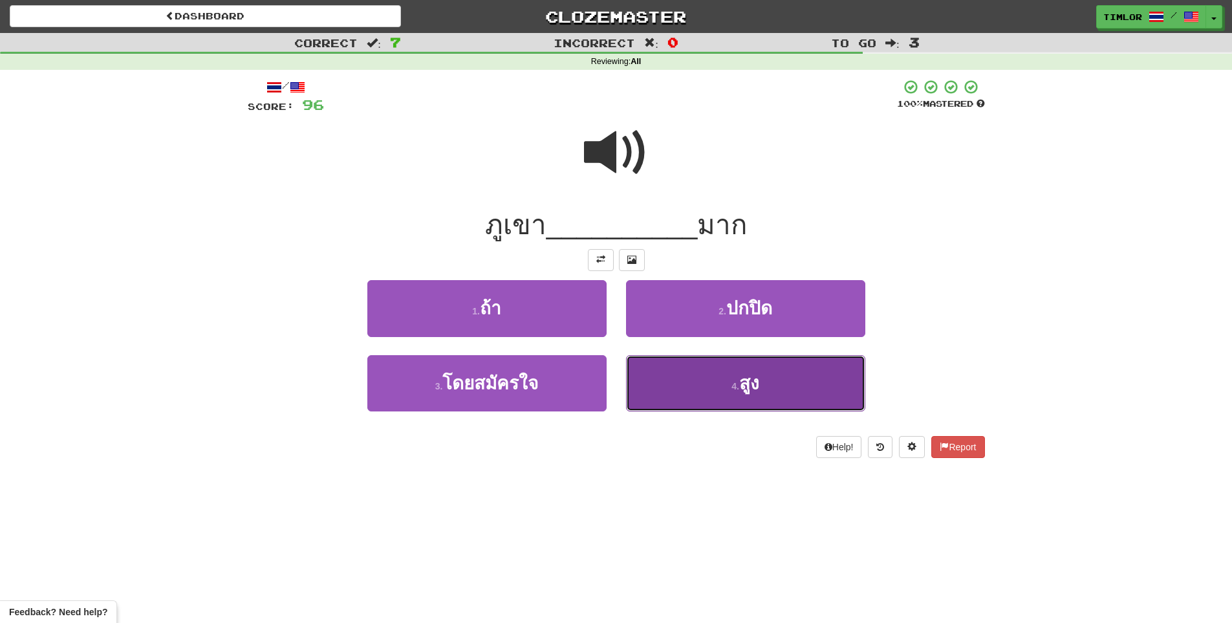
click at [689, 384] on button "4 . สูง" at bounding box center [745, 383] width 239 height 56
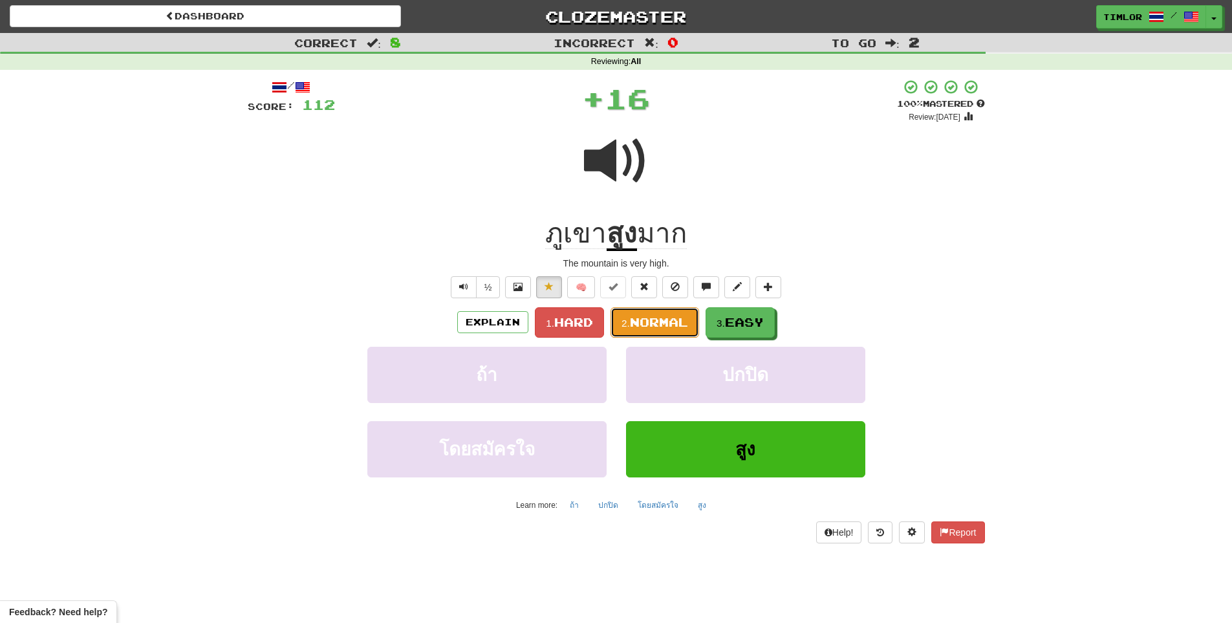
click at [678, 318] on span "Normal" at bounding box center [659, 322] width 58 height 14
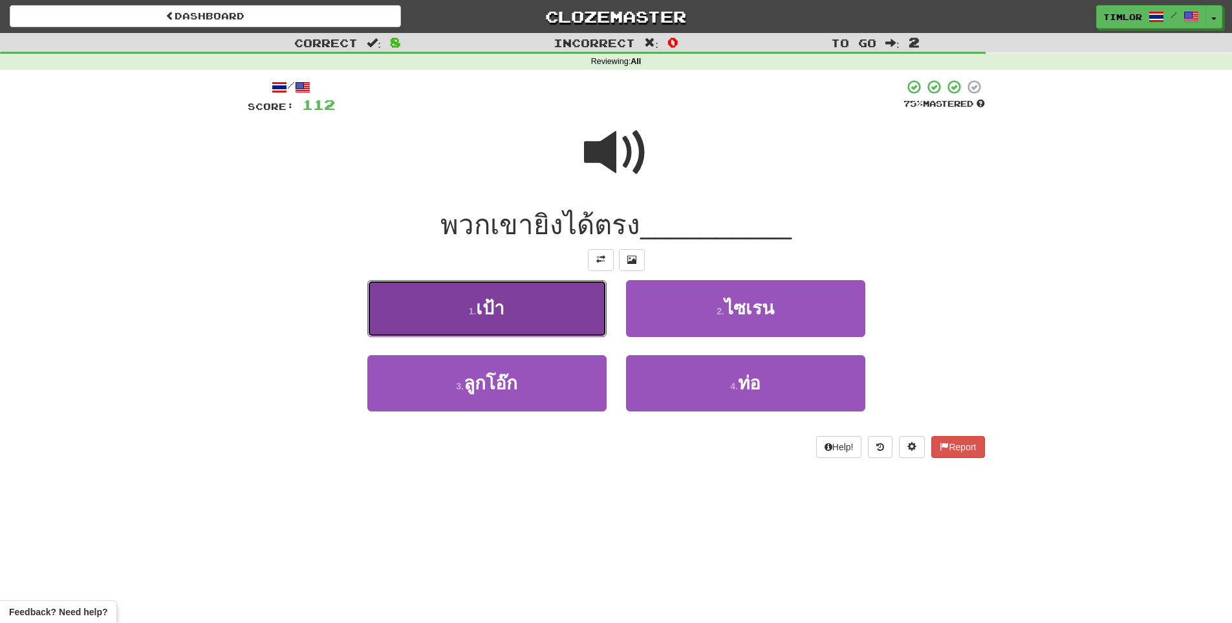
click at [502, 301] on span "เป้า" at bounding box center [490, 308] width 28 height 20
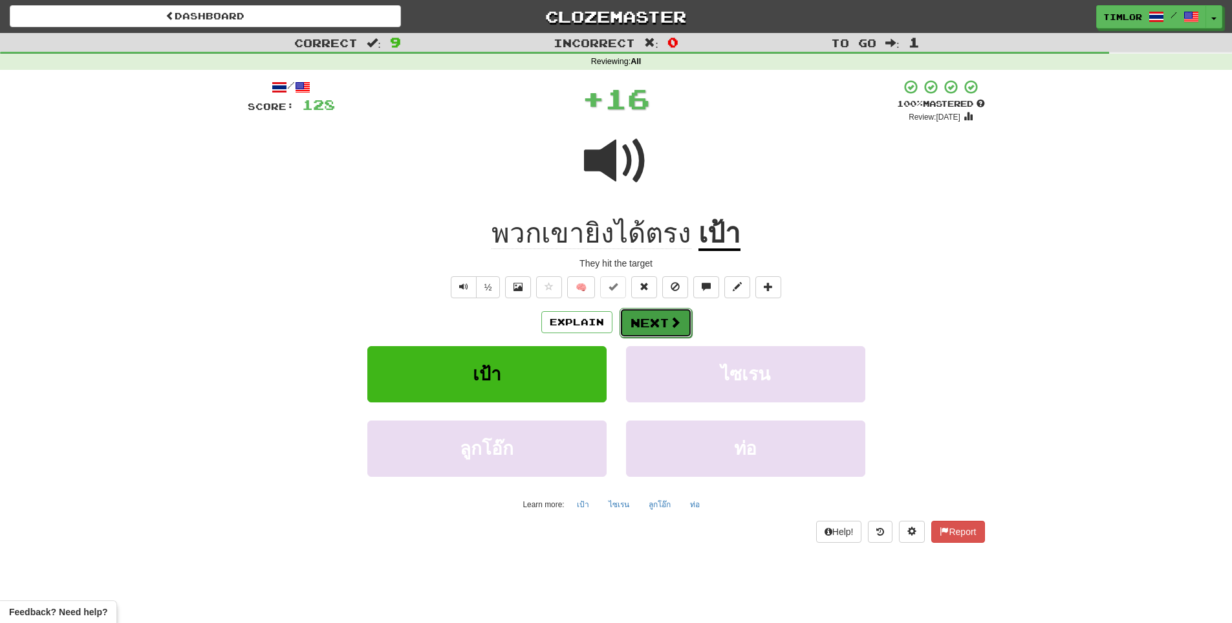
click at [652, 331] on button "Next" at bounding box center [655, 323] width 72 height 30
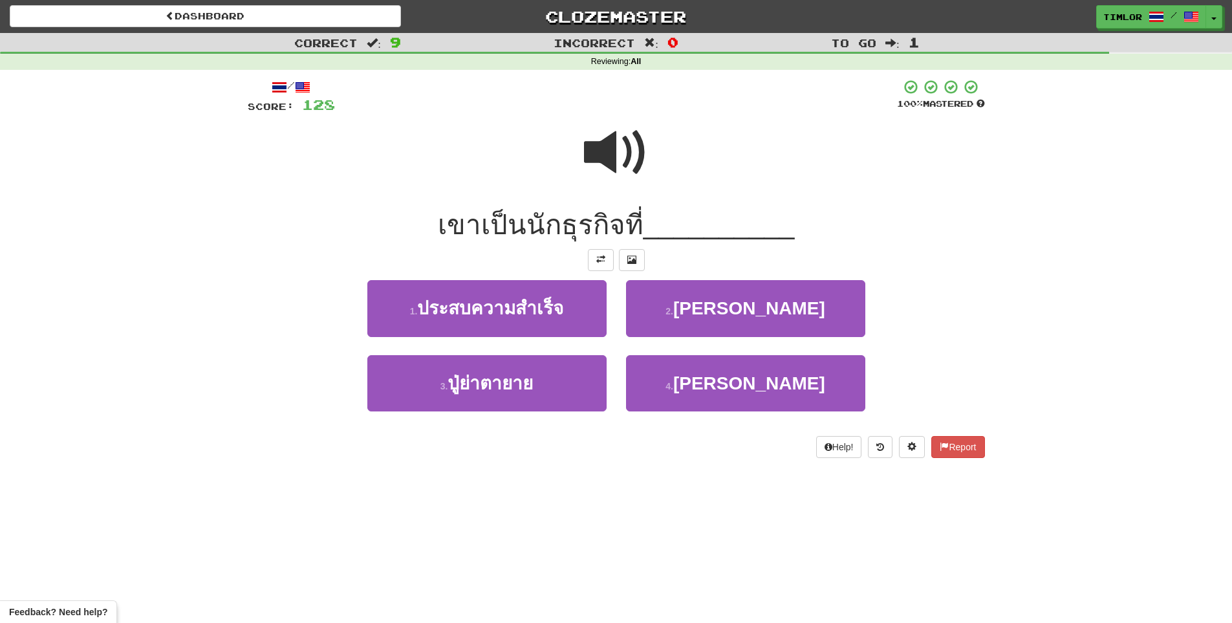
click at [612, 160] on span at bounding box center [616, 152] width 65 height 65
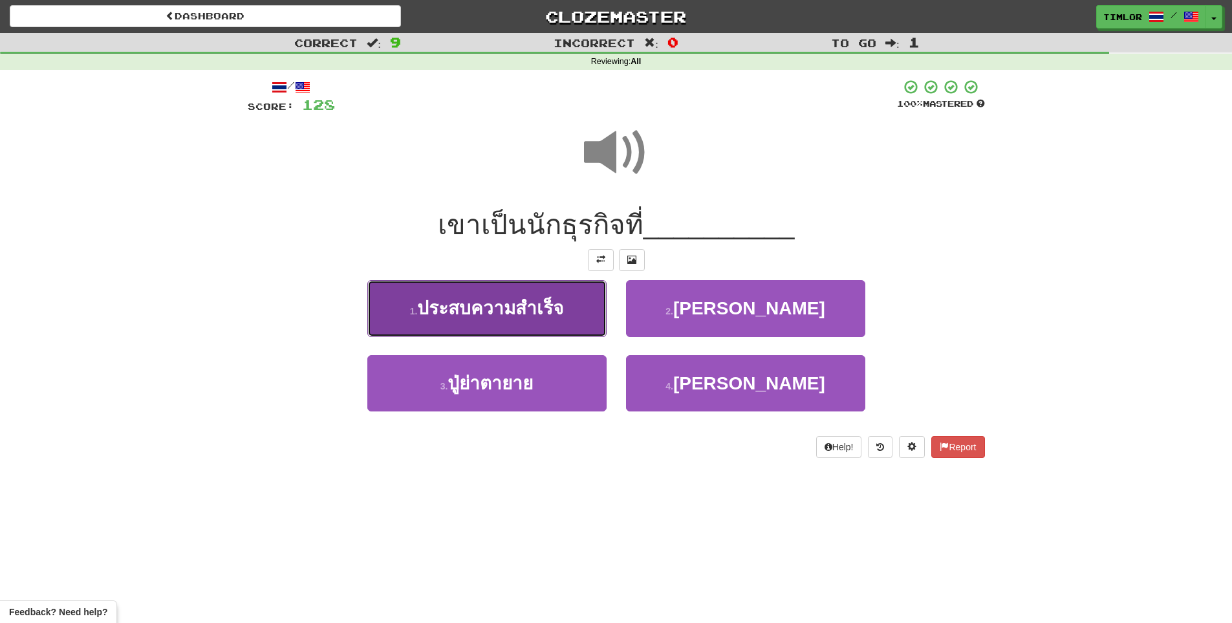
click at [575, 334] on button "1 . ประสบความสำเร็จ" at bounding box center [486, 308] width 239 height 56
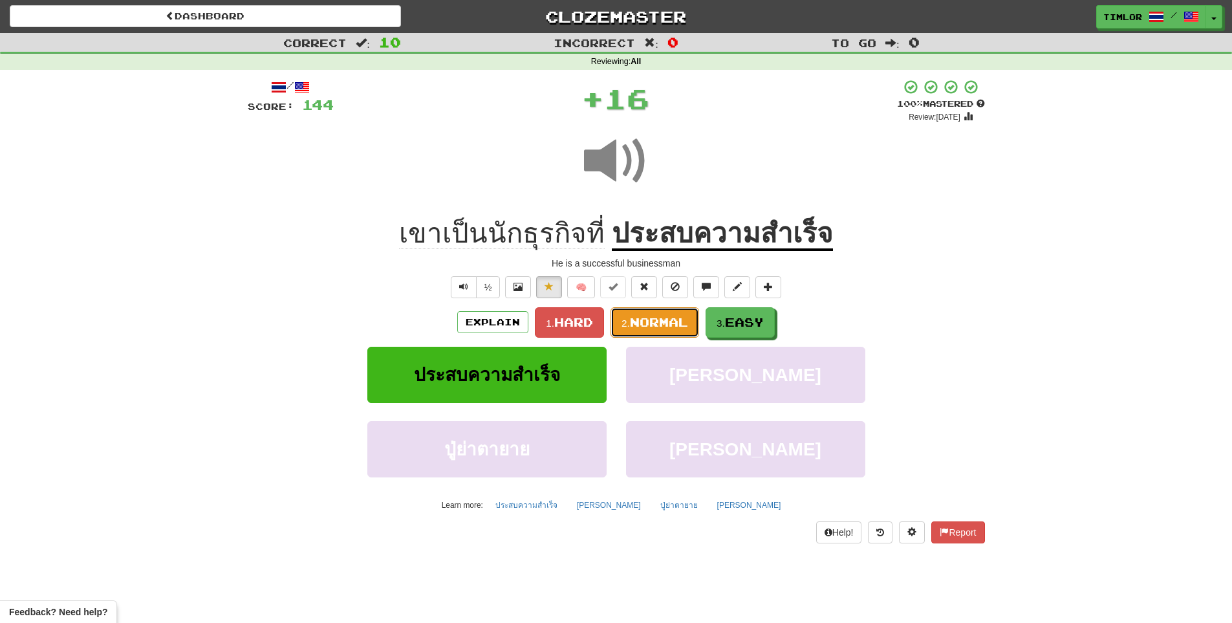
click at [649, 328] on span "Normal" at bounding box center [659, 322] width 58 height 14
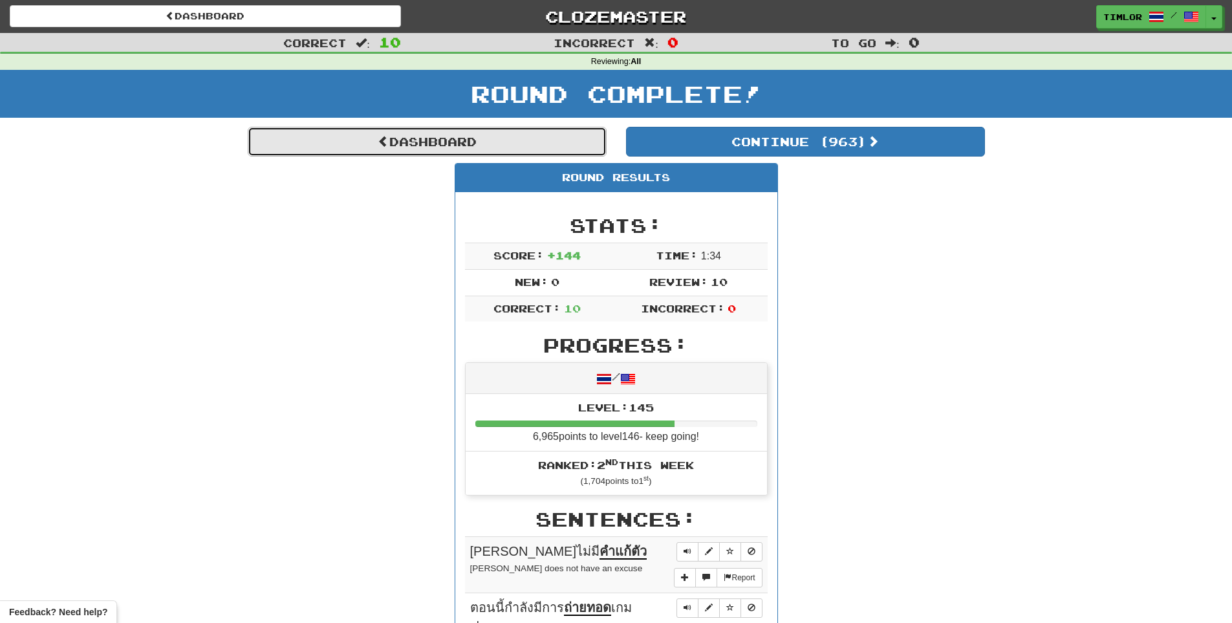
click at [519, 148] on link "Dashboard" at bounding box center [427, 142] width 359 height 30
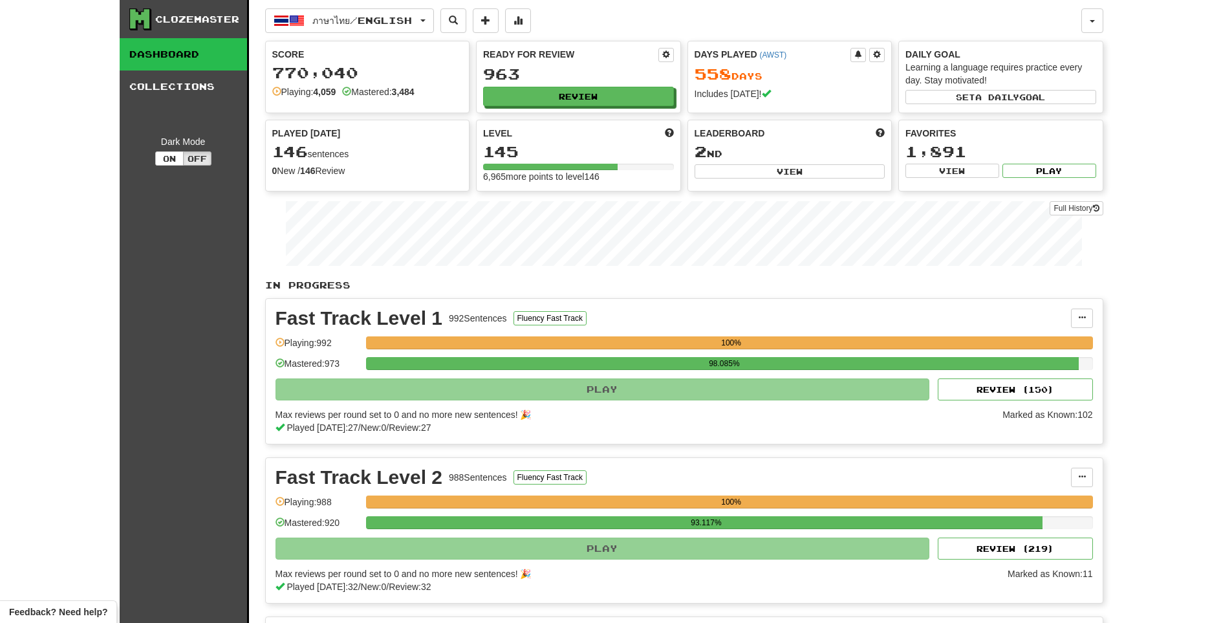
click at [1067, 200] on div "Full History" at bounding box center [684, 235] width 838 height 81
click at [1058, 208] on link "Full History" at bounding box center [1075, 208] width 53 height 14
click at [1071, 201] on div "Full History" at bounding box center [684, 235] width 838 height 81
click at [1070, 202] on link "Full History" at bounding box center [1075, 208] width 53 height 14
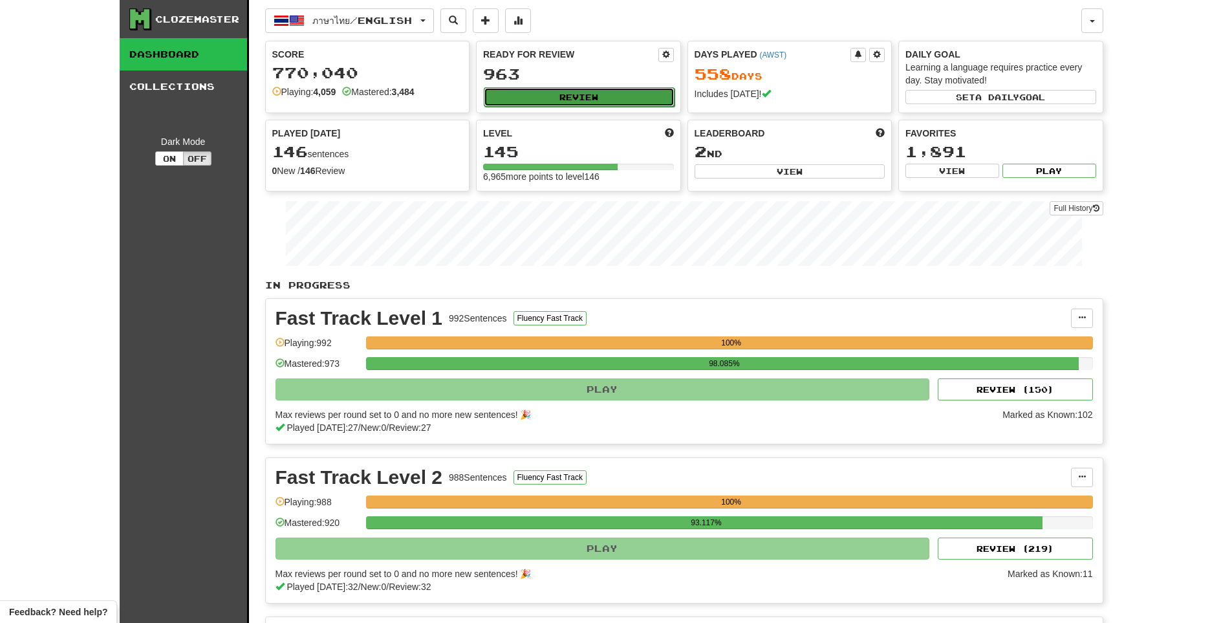
click at [582, 101] on button "Review" at bounding box center [579, 96] width 191 height 19
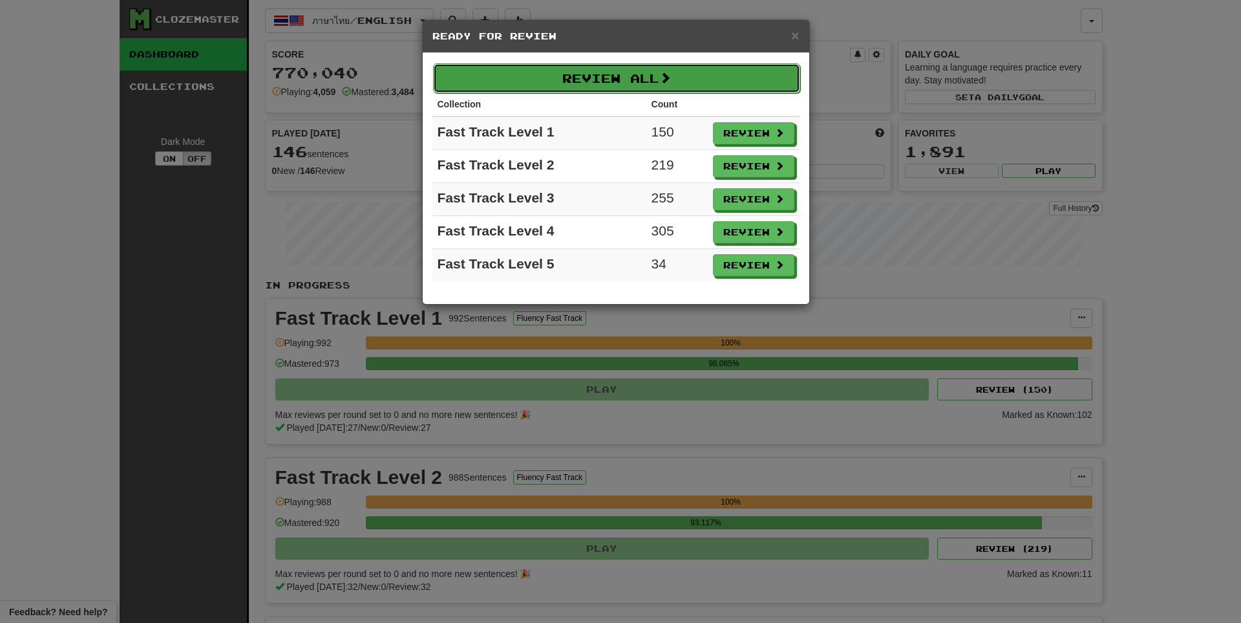
click at [663, 83] on button "Review All" at bounding box center [616, 78] width 367 height 30
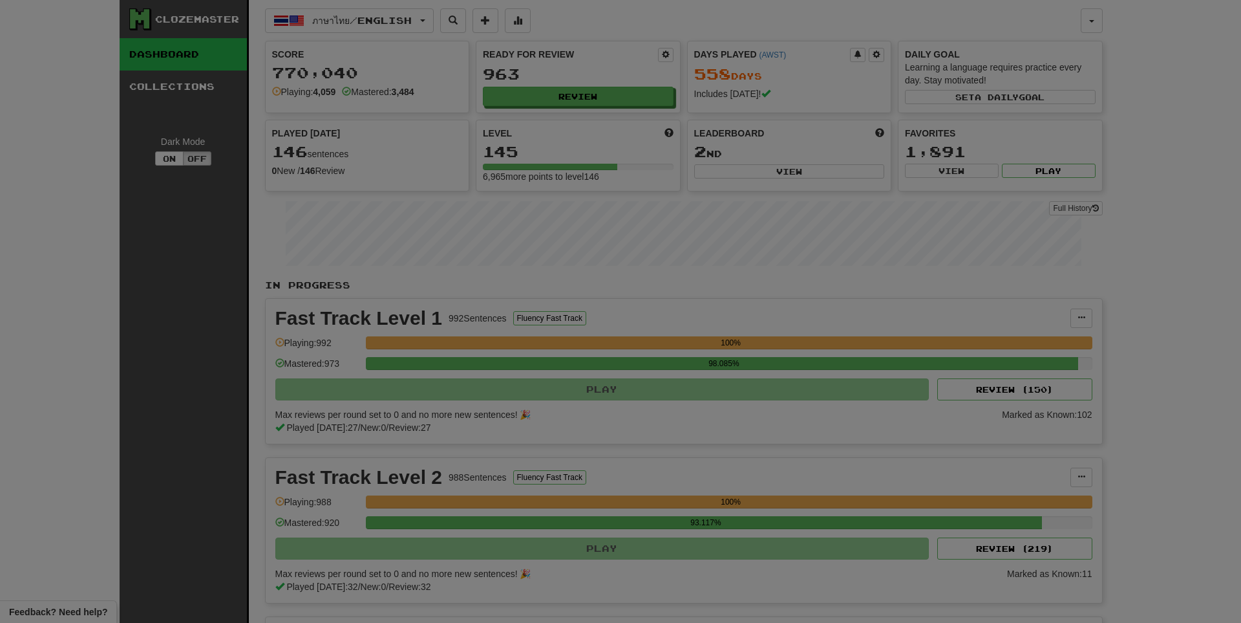
select select "**"
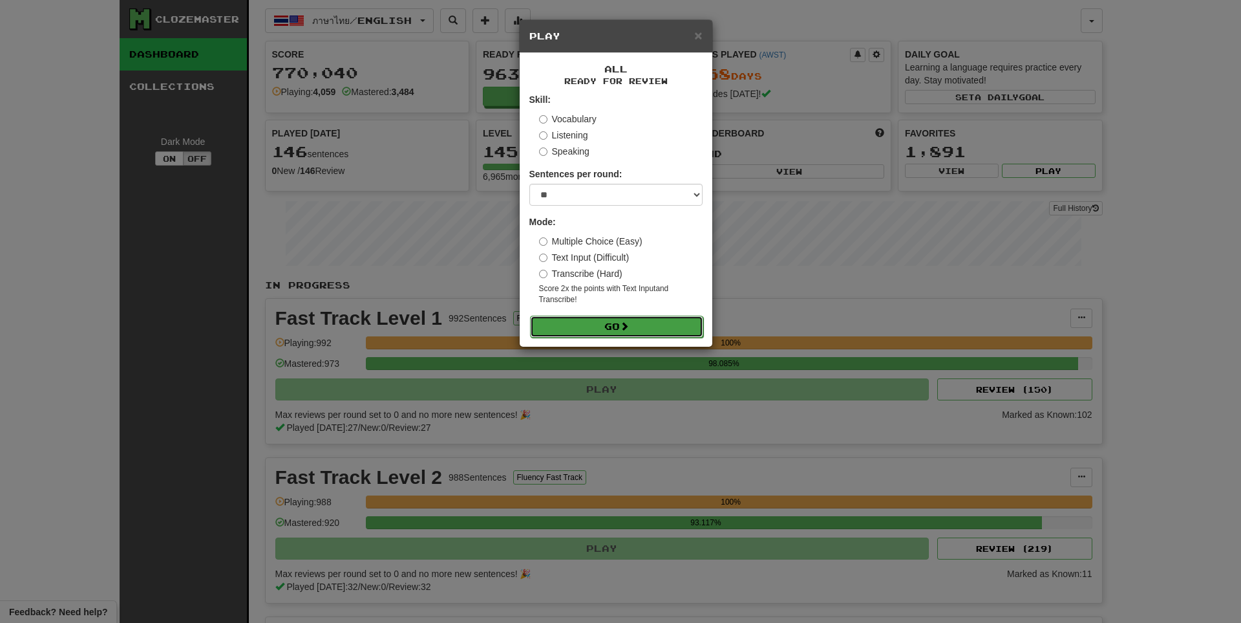
click at [594, 330] on button "Go" at bounding box center [616, 326] width 173 height 22
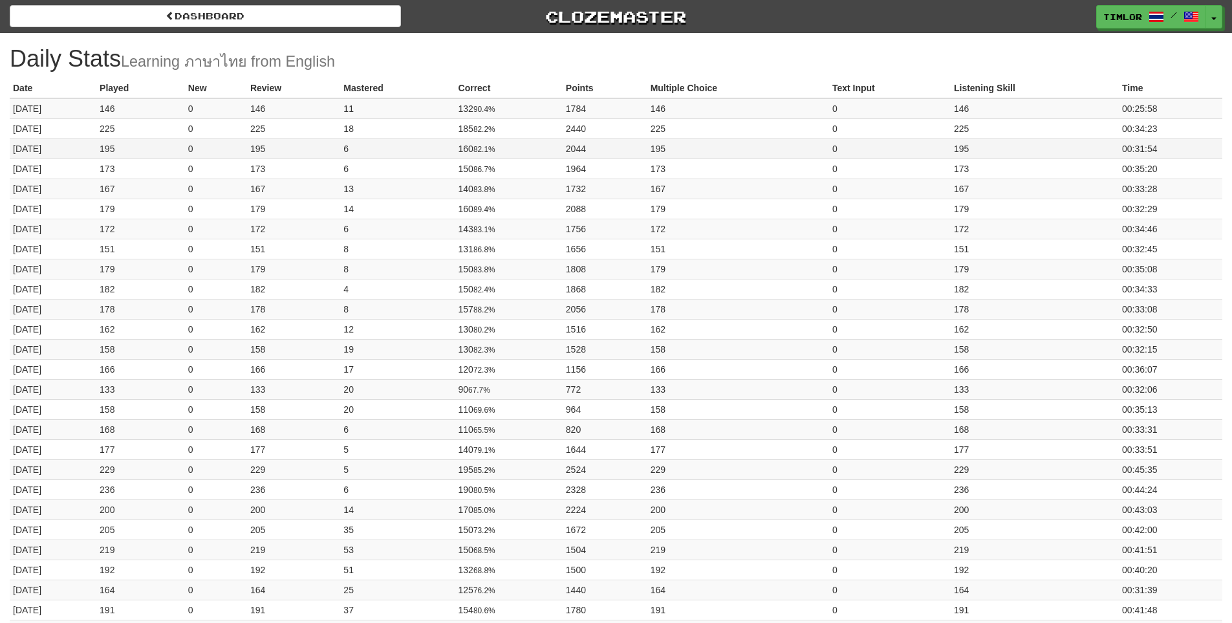
drag, startPoint x: 0, startPoint y: 0, endPoint x: 661, endPoint y: 145, distance: 676.4
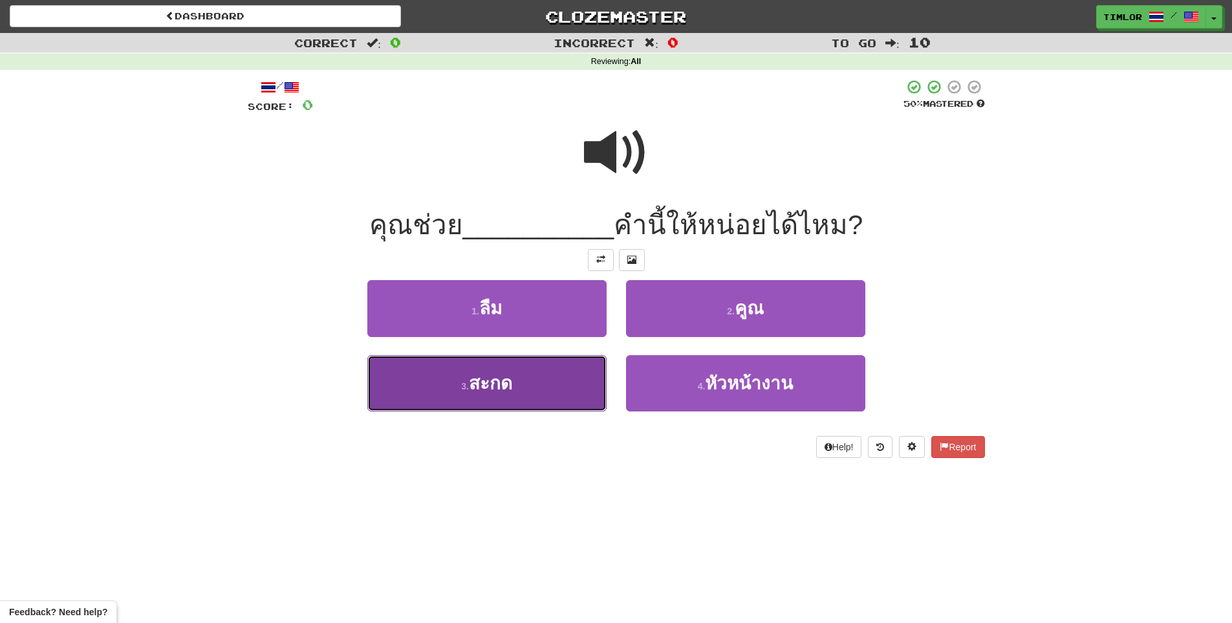
click at [562, 368] on button "3 . สะกด" at bounding box center [486, 383] width 239 height 56
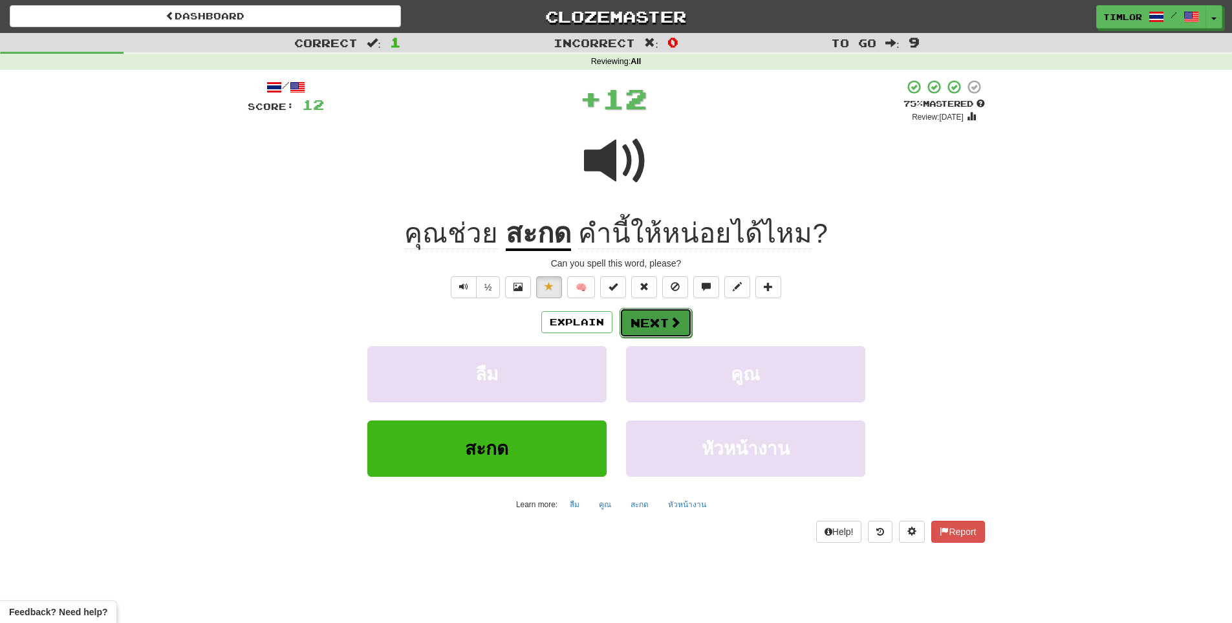
click at [687, 332] on button "Next" at bounding box center [655, 323] width 72 height 30
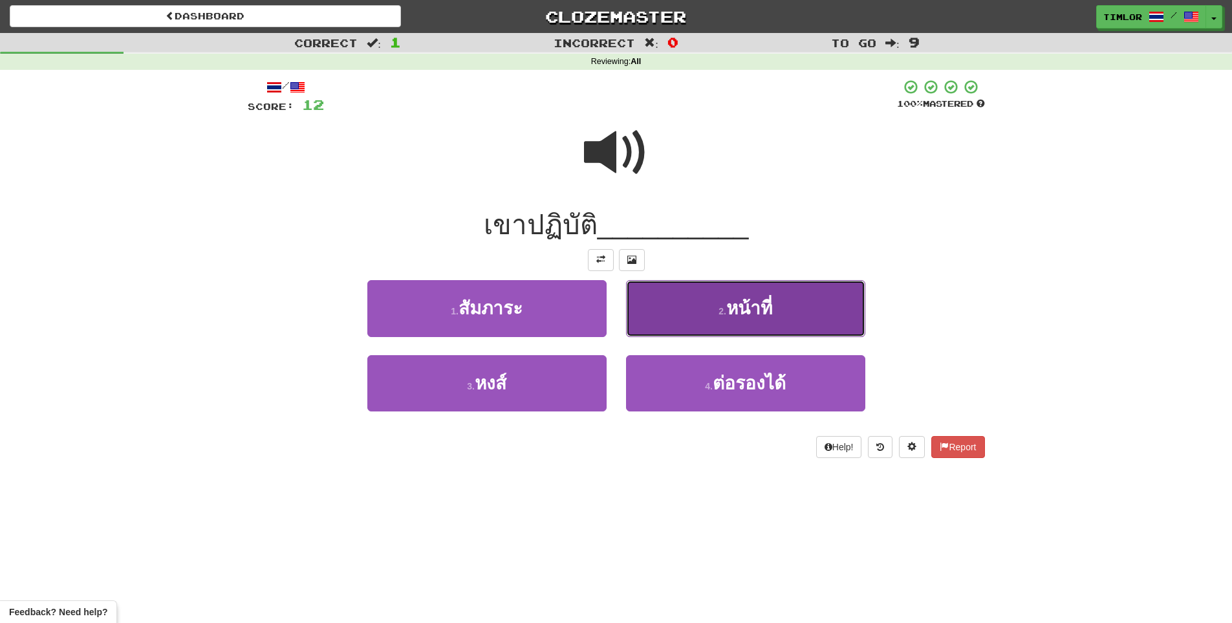
click at [667, 317] on button "2 . หน้าที่" at bounding box center [745, 308] width 239 height 56
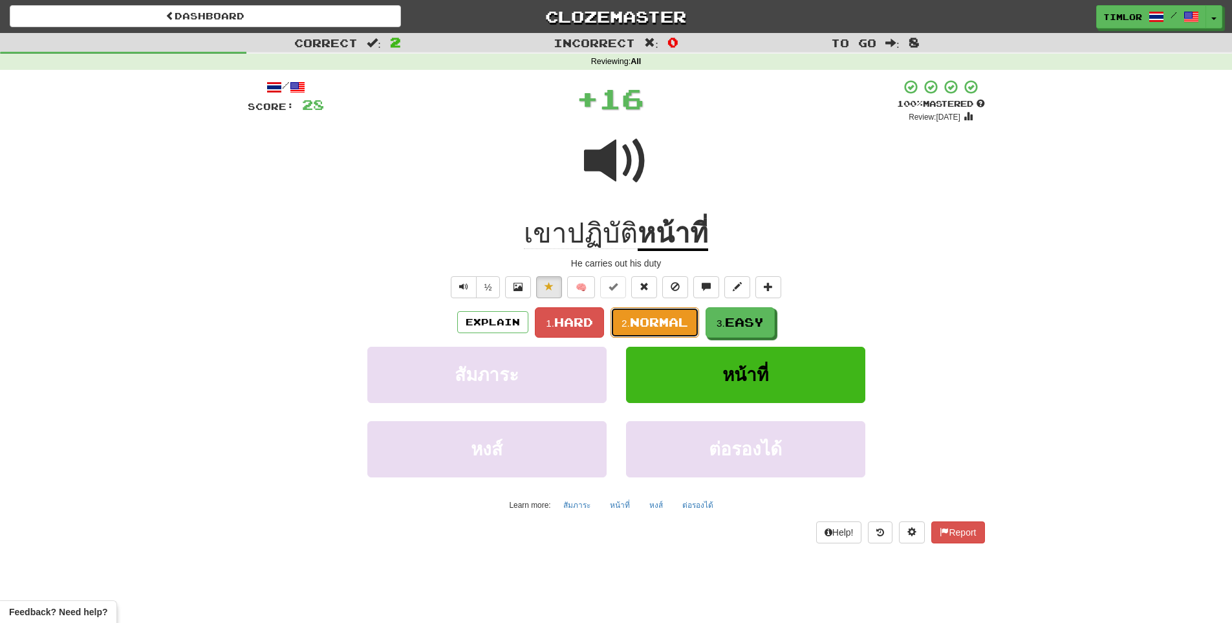
click at [676, 332] on button "2. Normal" at bounding box center [654, 322] width 89 height 30
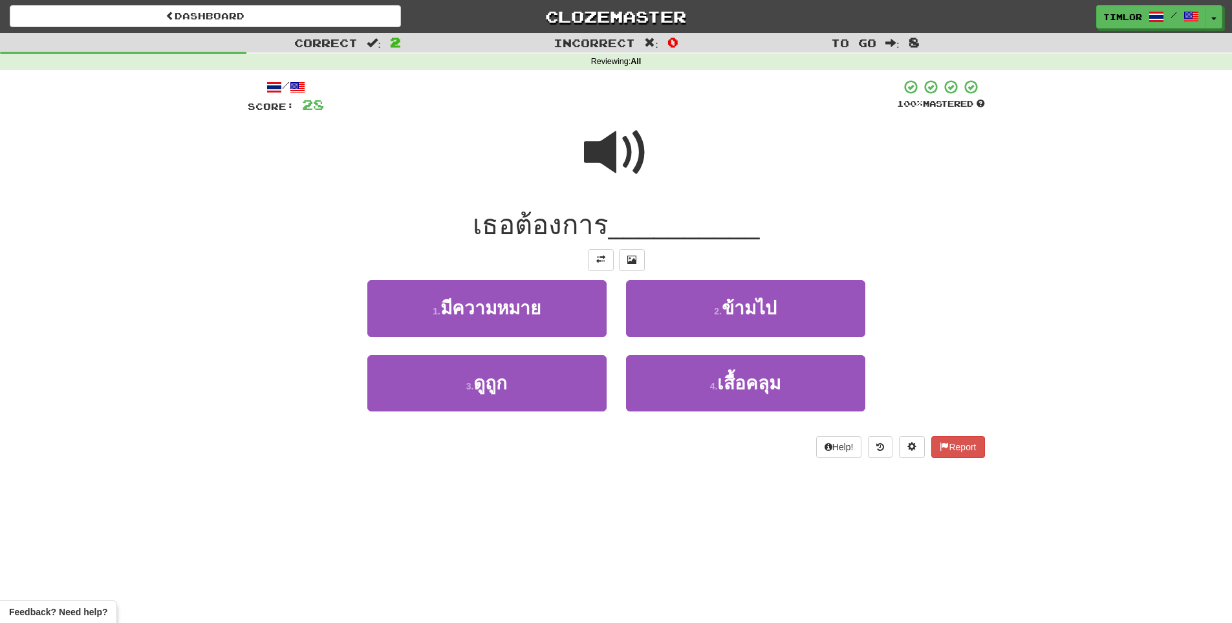
click at [625, 180] on span at bounding box center [616, 152] width 65 height 65
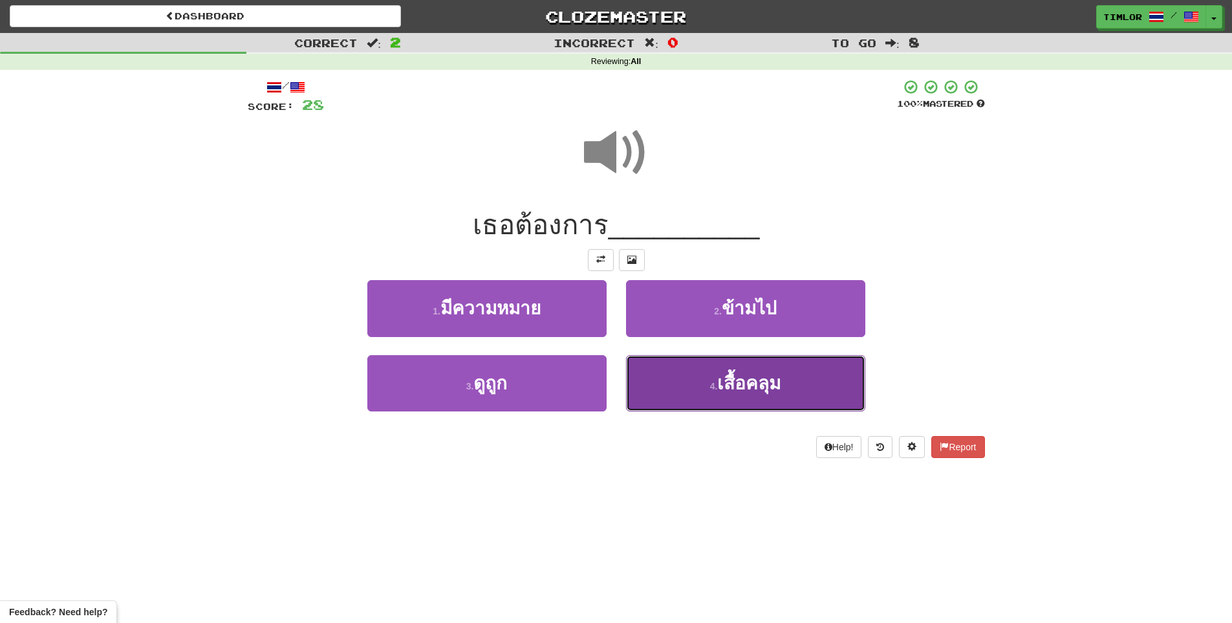
click at [696, 383] on button "4 . เสื้อคลุม" at bounding box center [745, 383] width 239 height 56
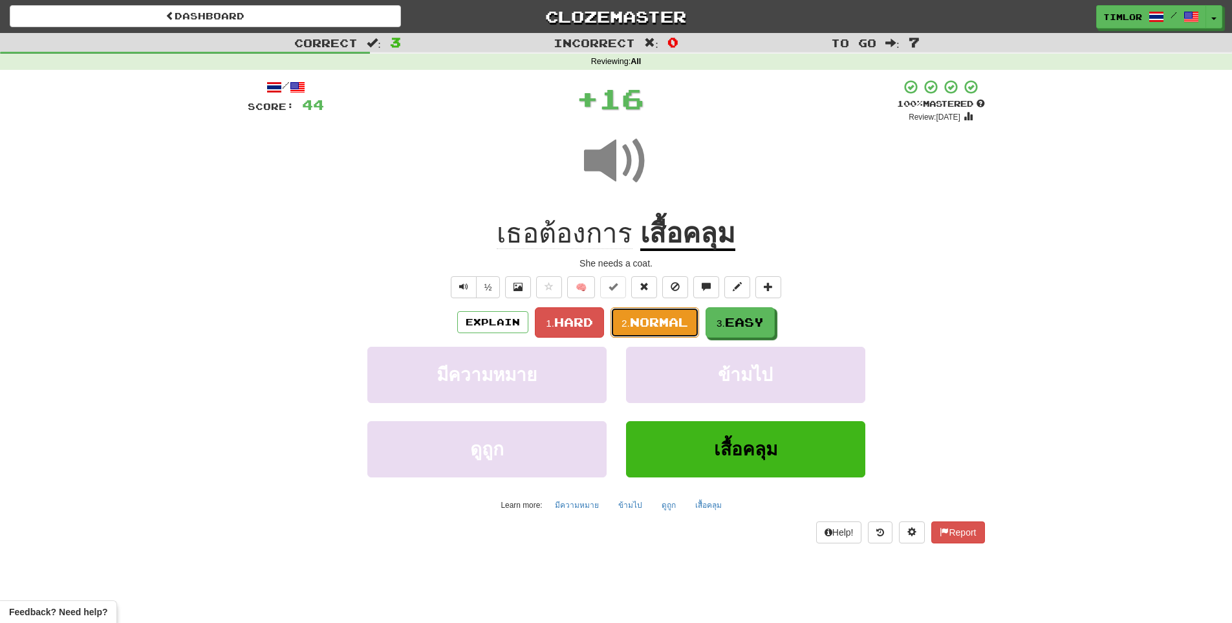
click at [679, 316] on span "Normal" at bounding box center [659, 322] width 58 height 14
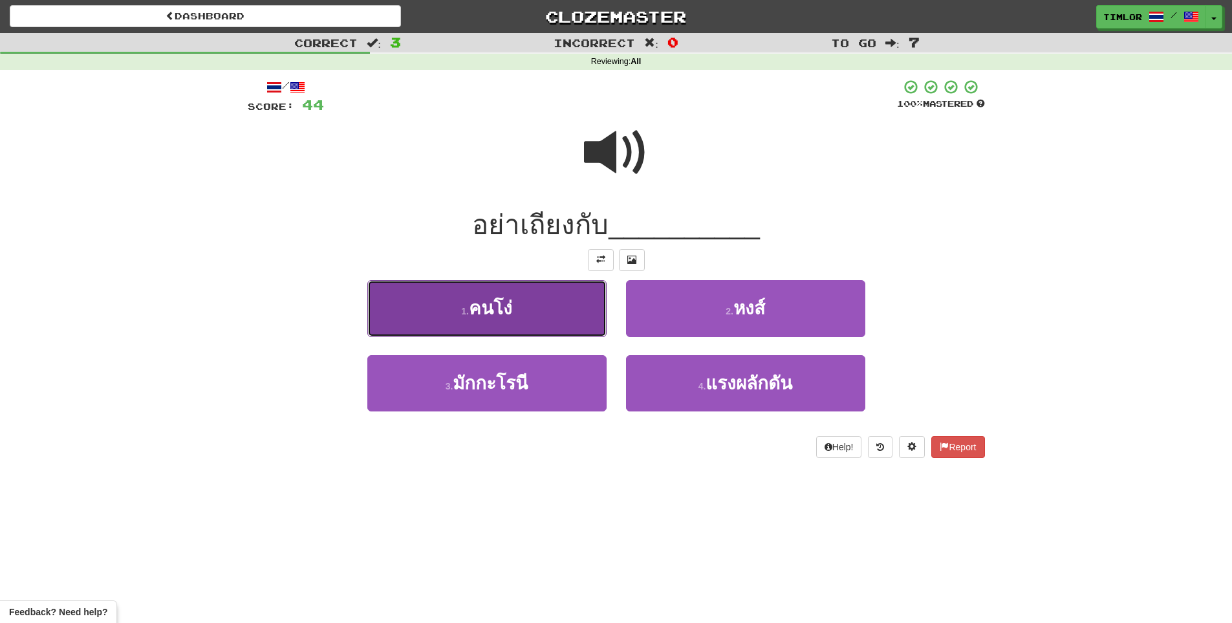
click at [520, 332] on button "1 . คนโง่" at bounding box center [486, 308] width 239 height 56
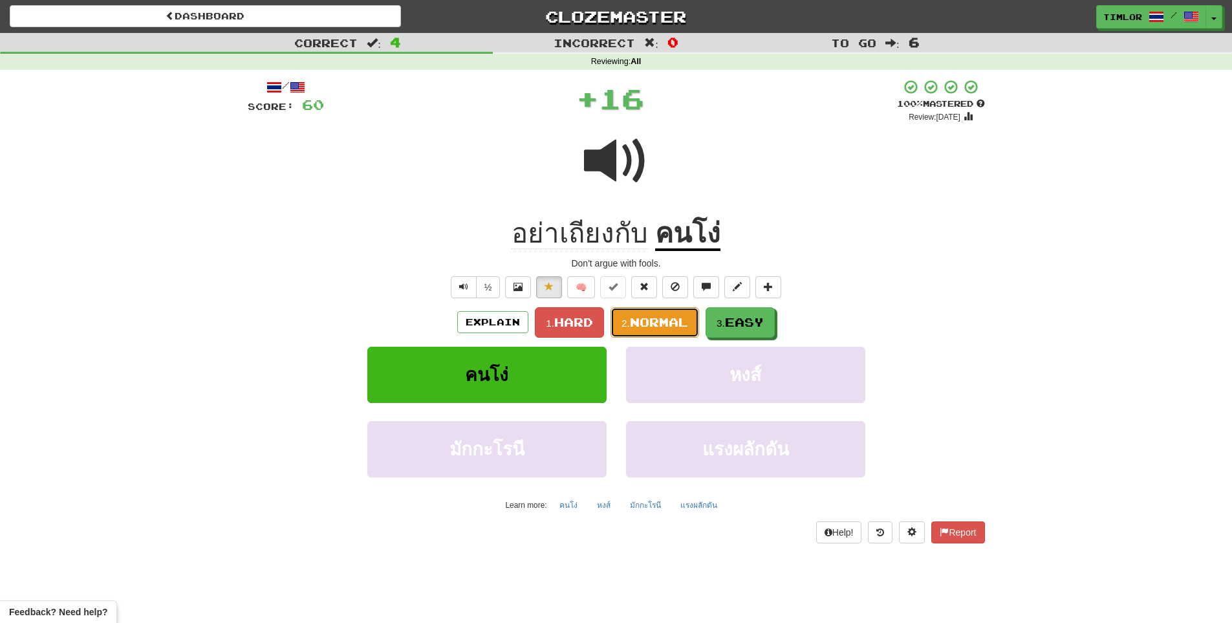
click at [640, 315] on span "Normal" at bounding box center [659, 322] width 58 height 14
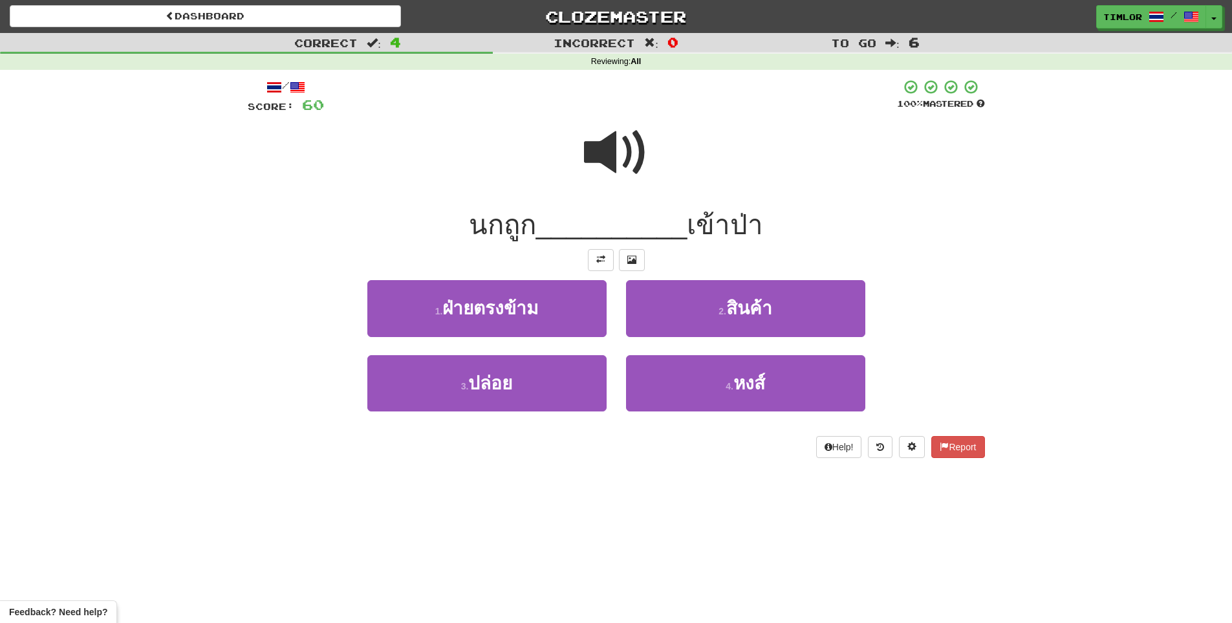
click at [625, 171] on span at bounding box center [616, 152] width 65 height 65
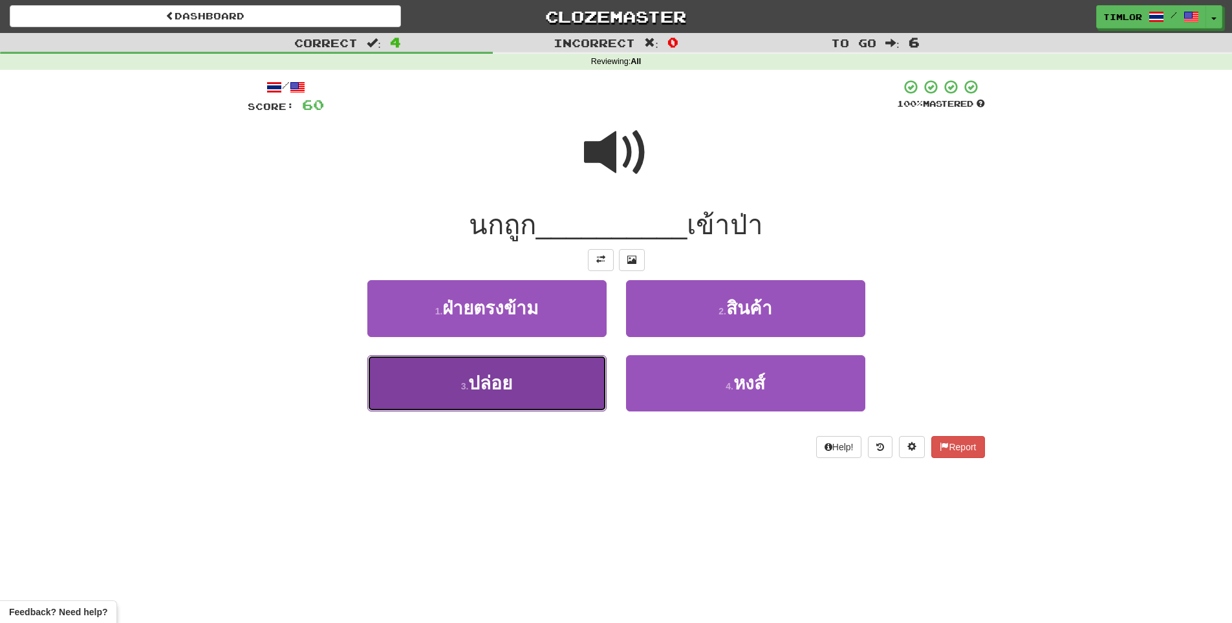
click at [526, 390] on button "3 . ปล่อย" at bounding box center [486, 383] width 239 height 56
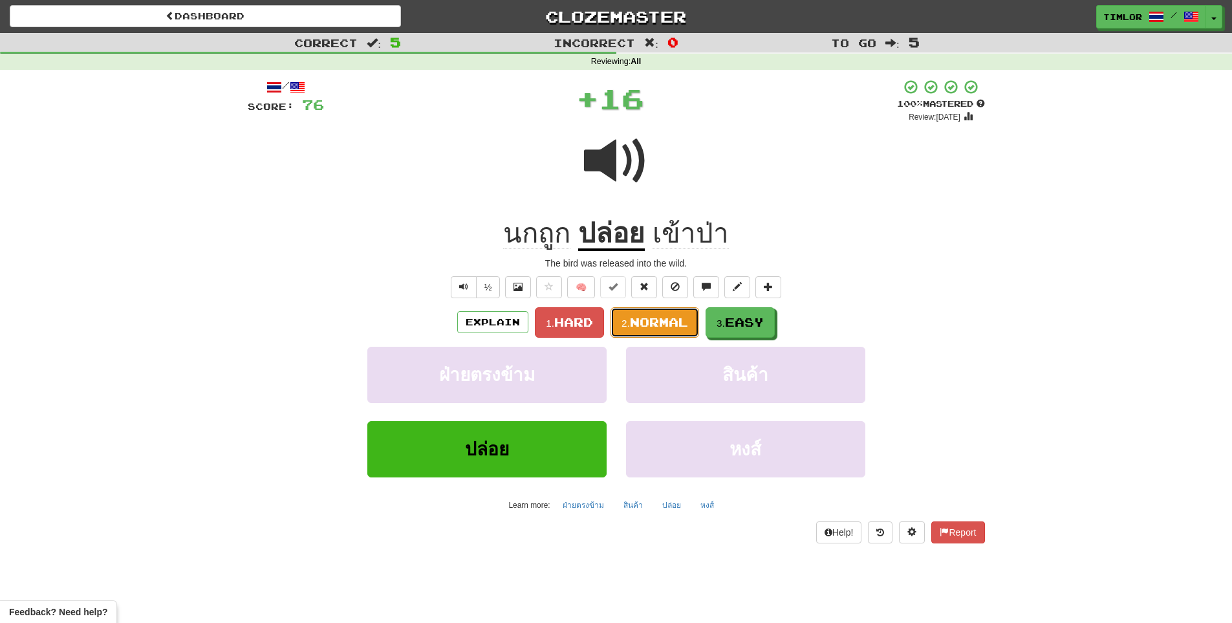
click at [635, 333] on button "2. Normal" at bounding box center [654, 322] width 89 height 30
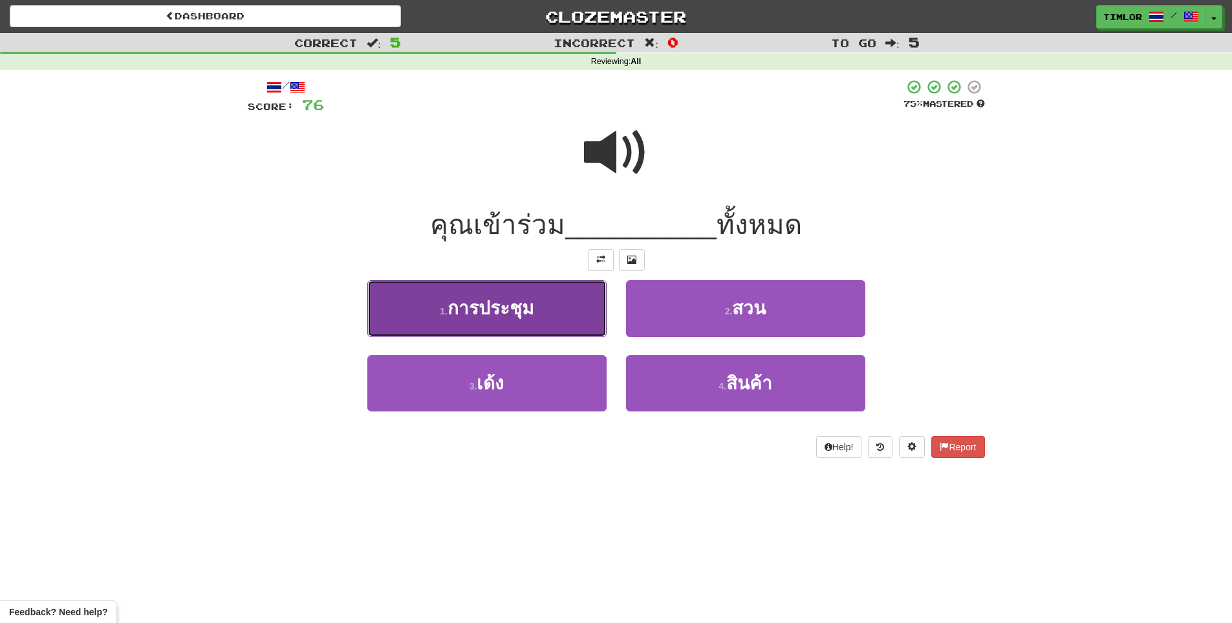
click at [509, 323] on button "1 . การประชุม" at bounding box center [486, 308] width 239 height 56
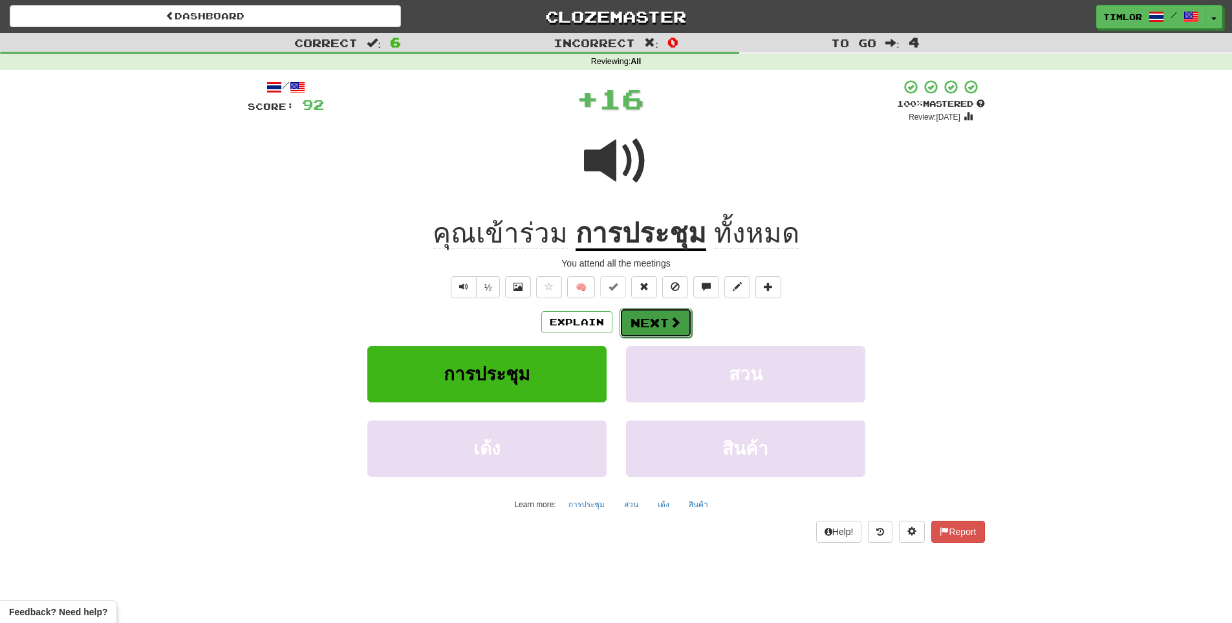
click at [641, 326] on button "Next" at bounding box center [655, 323] width 72 height 30
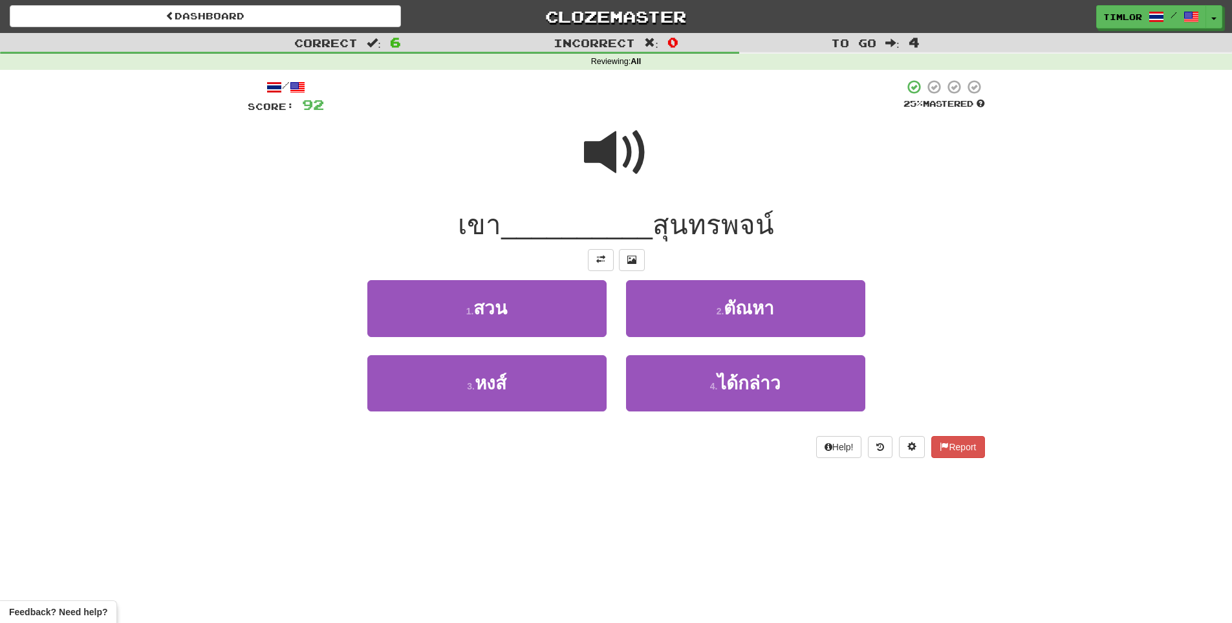
click at [645, 150] on span at bounding box center [616, 152] width 65 height 65
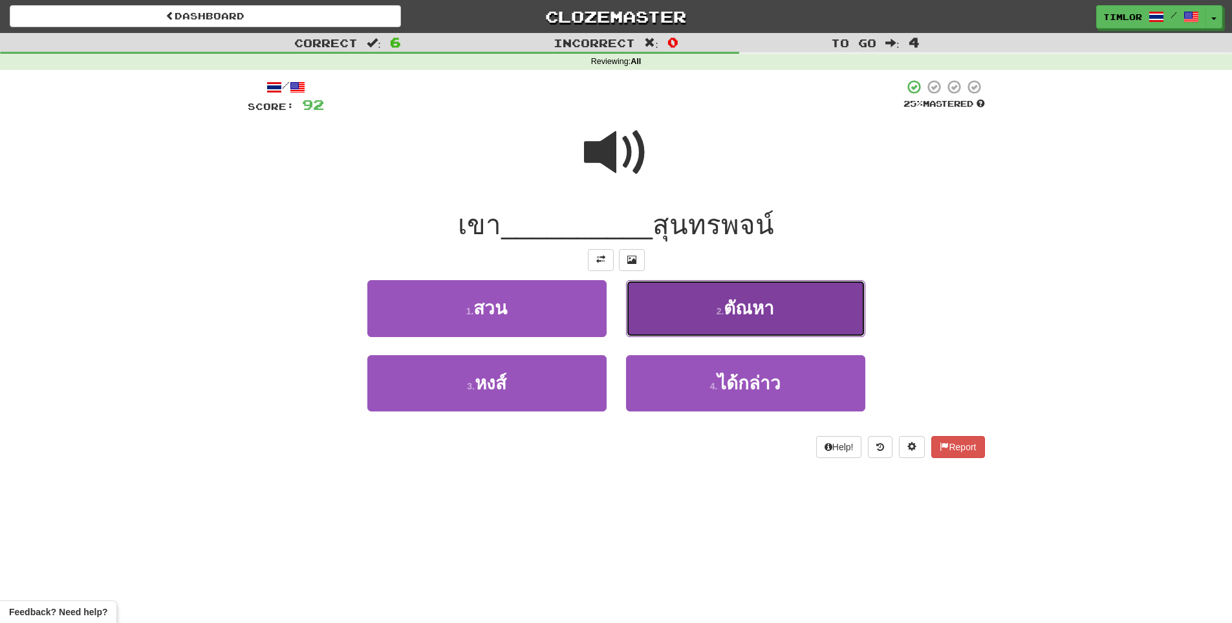
click at [708, 327] on button "2 . ตัณหา" at bounding box center [745, 308] width 239 height 56
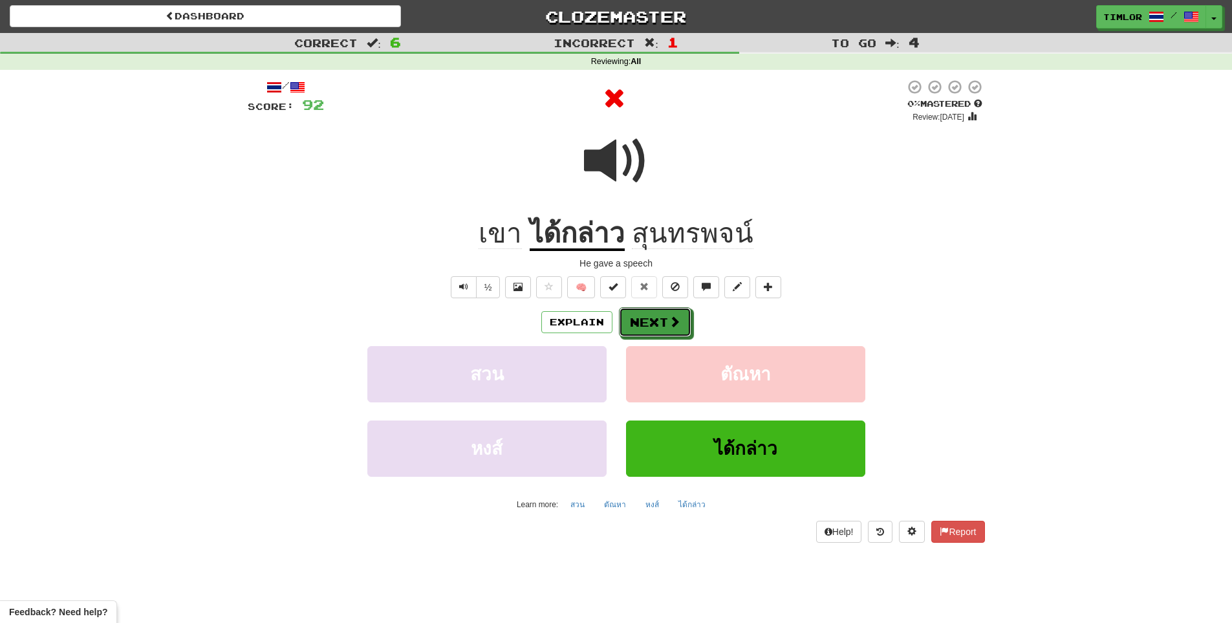
click at [638, 328] on button "Next" at bounding box center [655, 322] width 72 height 30
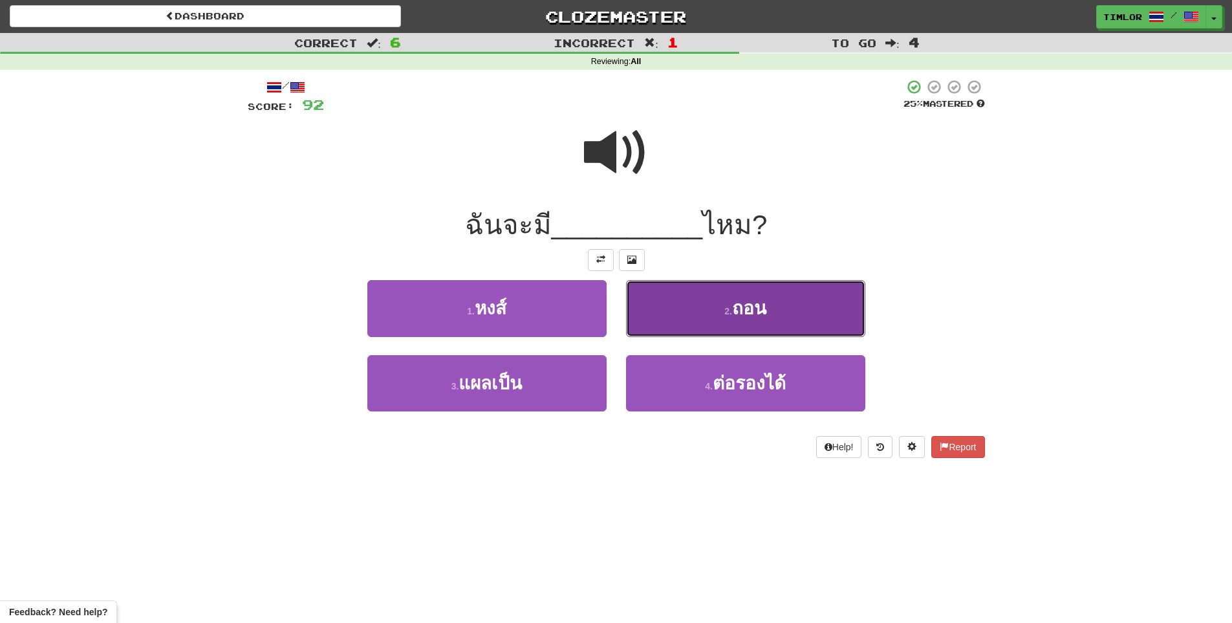
click at [671, 325] on button "2 . ถอน" at bounding box center [745, 308] width 239 height 56
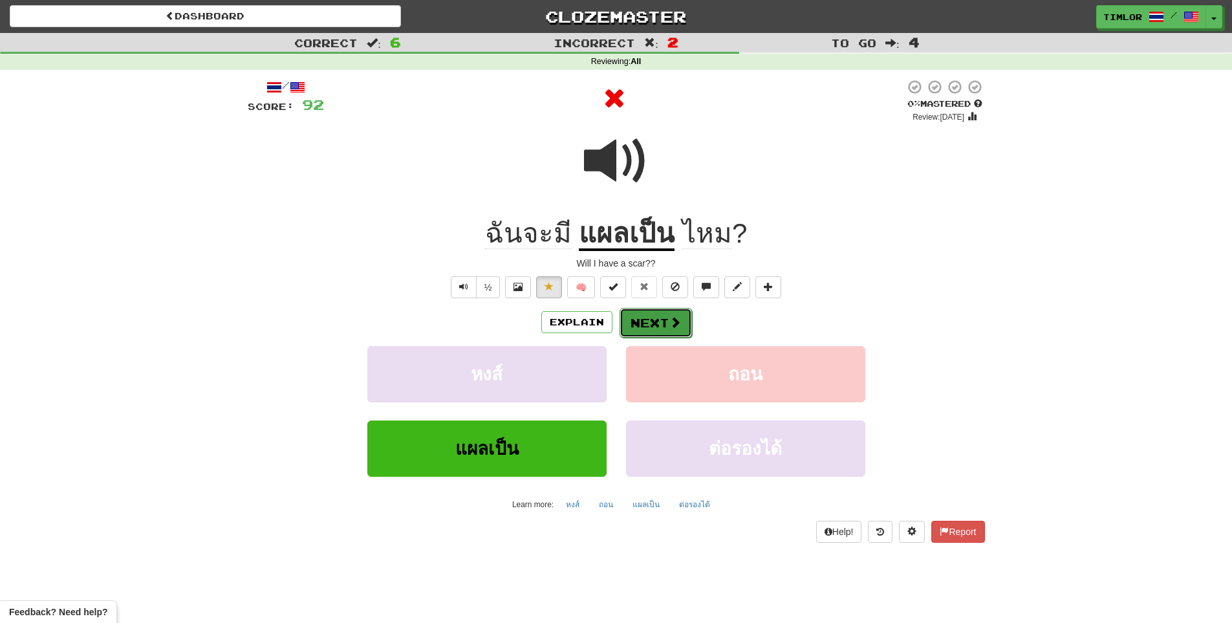
click at [671, 326] on span at bounding box center [675, 322] width 12 height 12
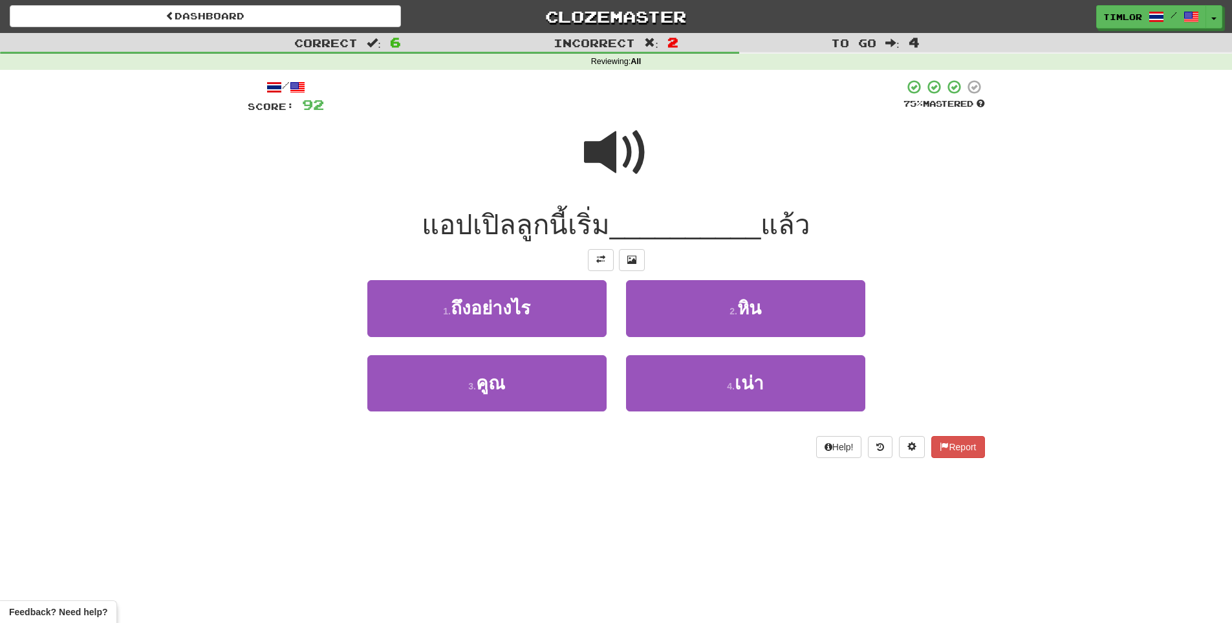
click at [618, 138] on span at bounding box center [616, 152] width 65 height 65
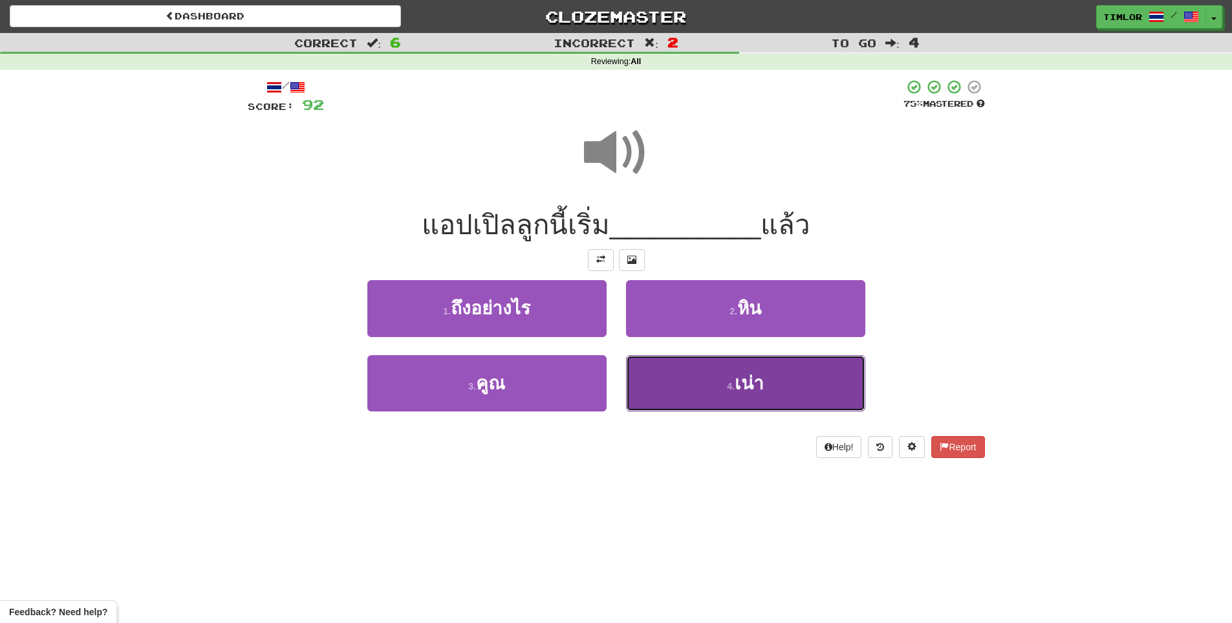
click at [709, 376] on button "4 . เน่า" at bounding box center [745, 383] width 239 height 56
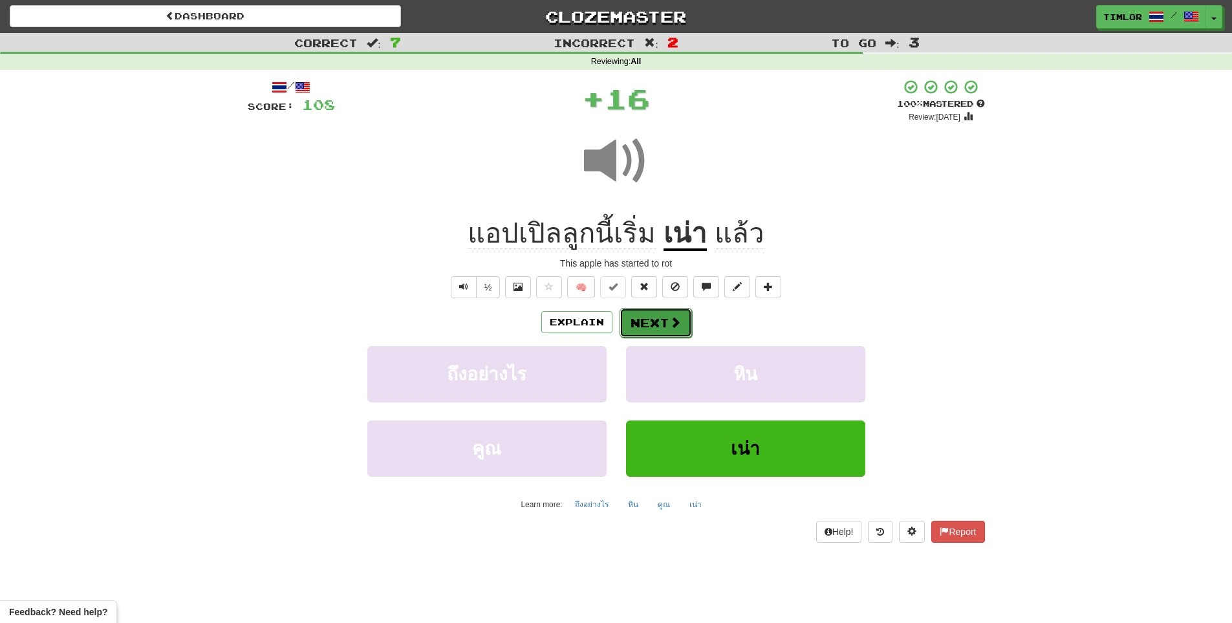
click at [648, 330] on button "Next" at bounding box center [655, 323] width 72 height 30
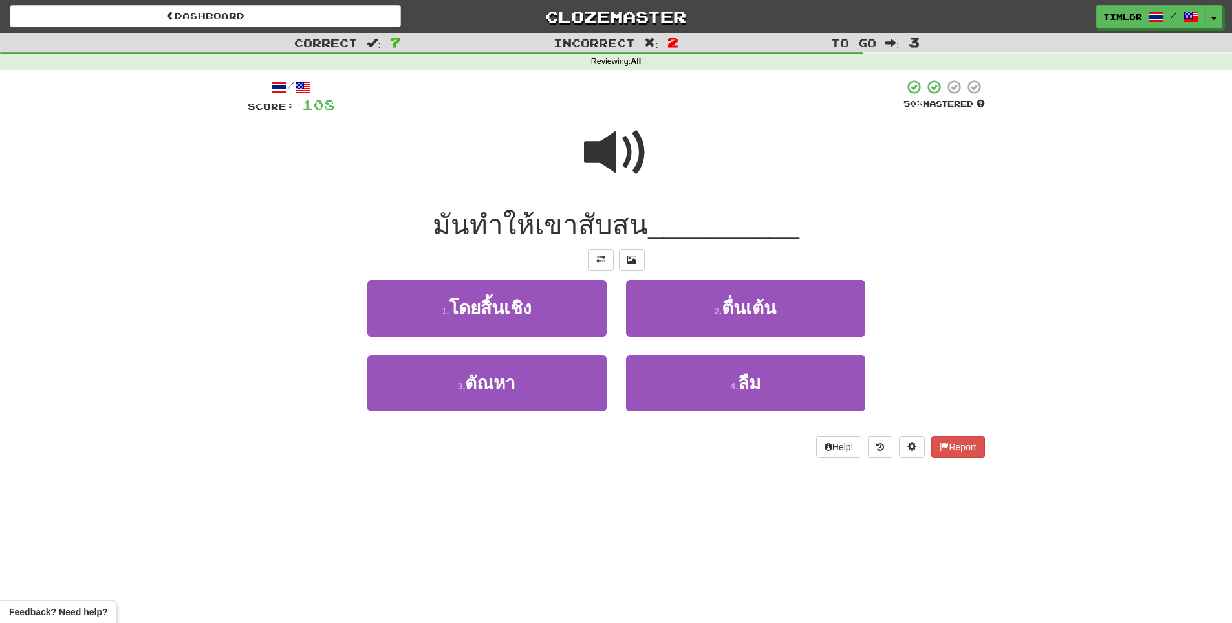
click at [624, 141] on span at bounding box center [616, 152] width 65 height 65
click at [623, 155] on span at bounding box center [616, 152] width 65 height 65
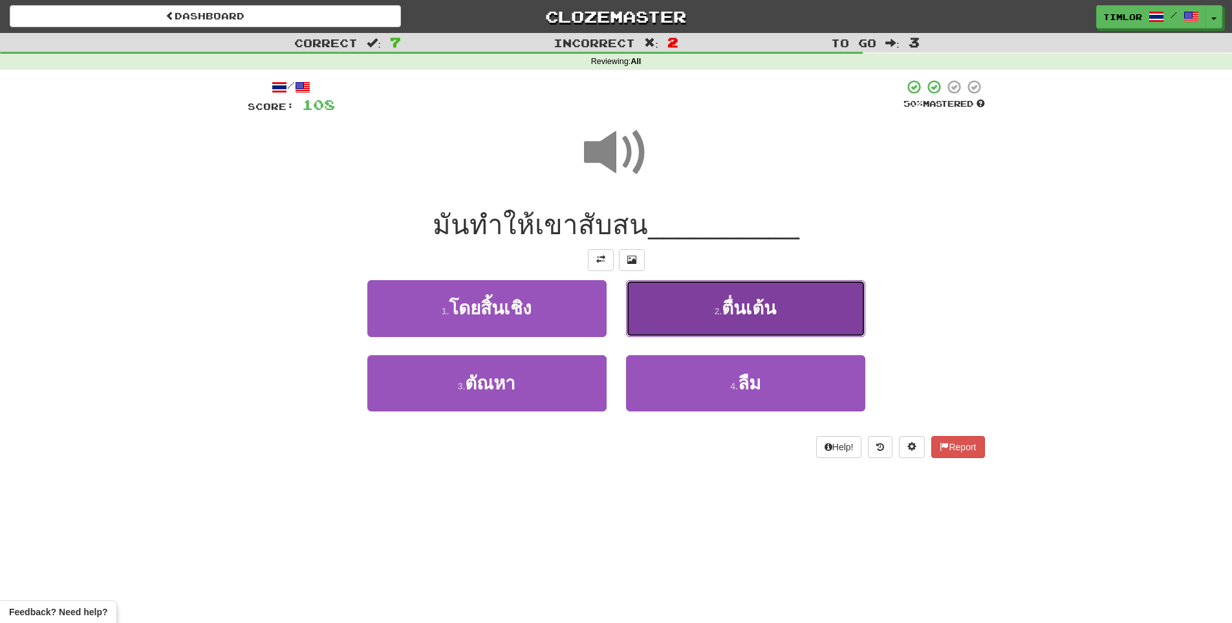
click at [685, 334] on button "2 . ตื่นเต้น" at bounding box center [745, 308] width 239 height 56
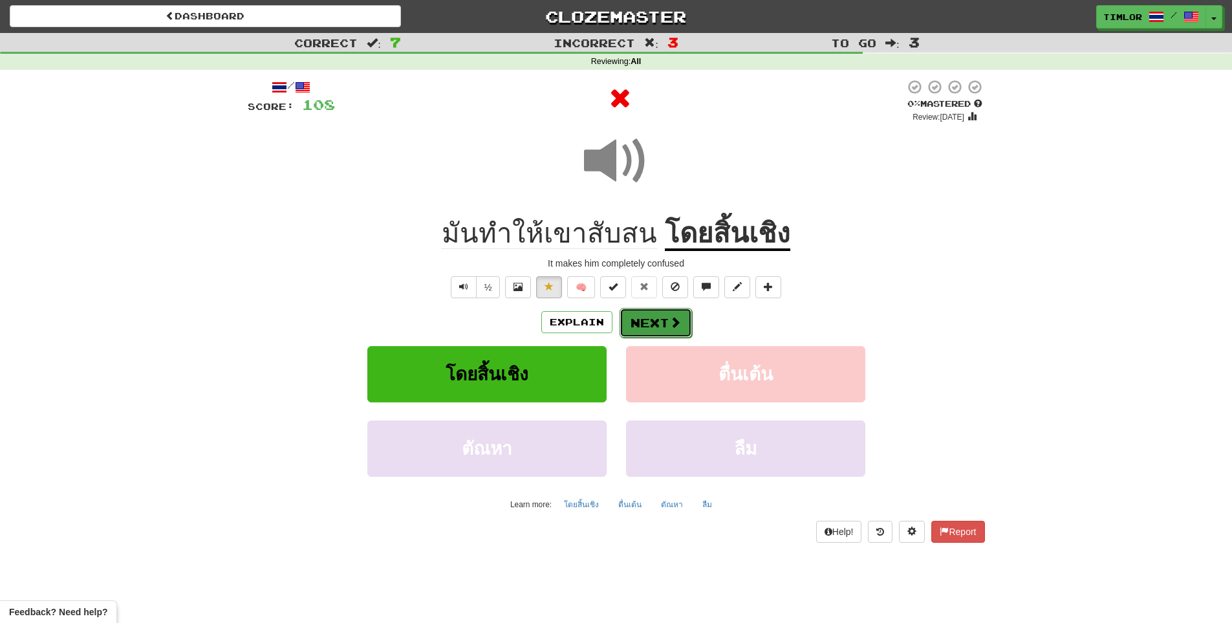
click at [684, 332] on button "Next" at bounding box center [655, 323] width 72 height 30
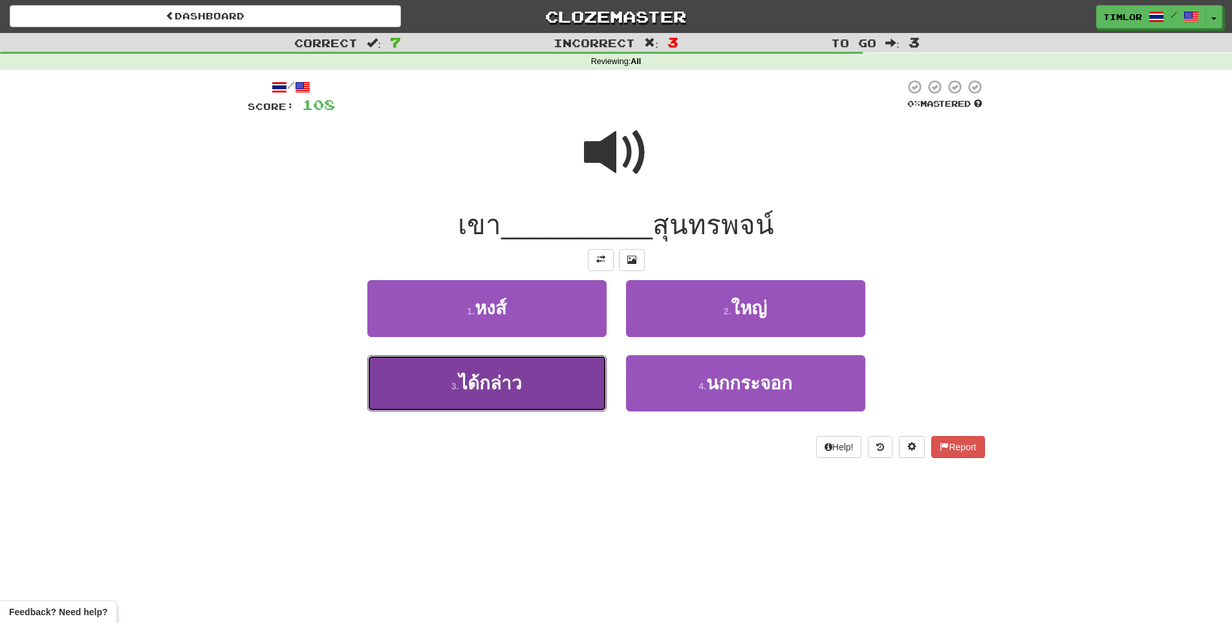
click at [559, 391] on button "3 . ได้กล่าว" at bounding box center [486, 383] width 239 height 56
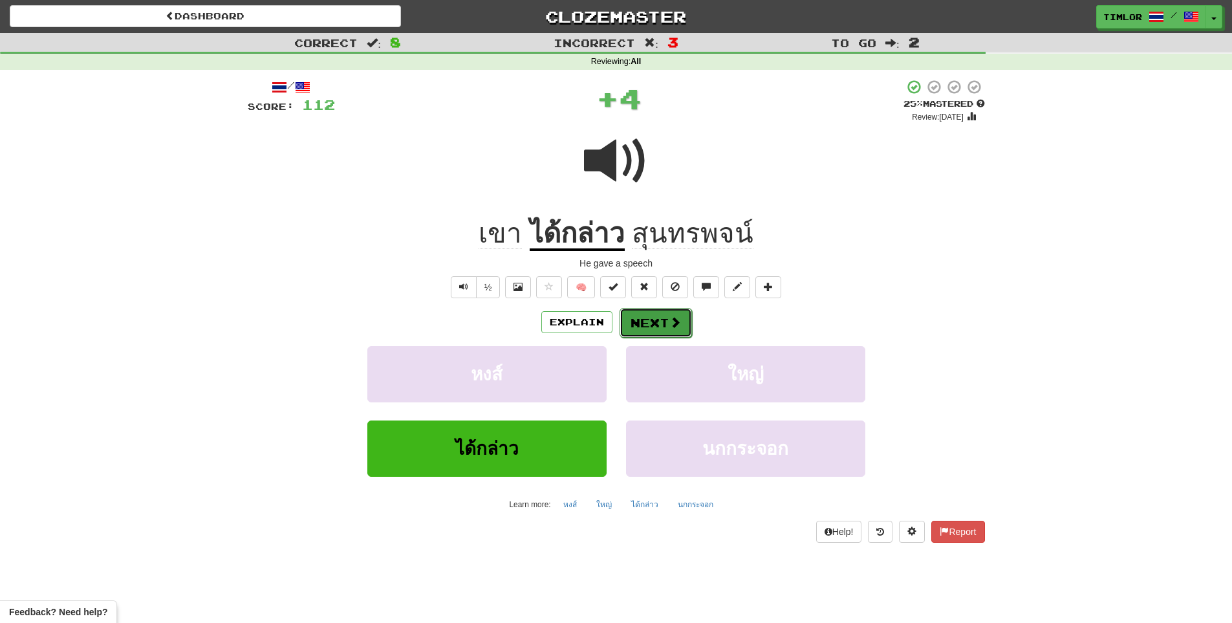
click at [679, 323] on span at bounding box center [675, 322] width 12 height 12
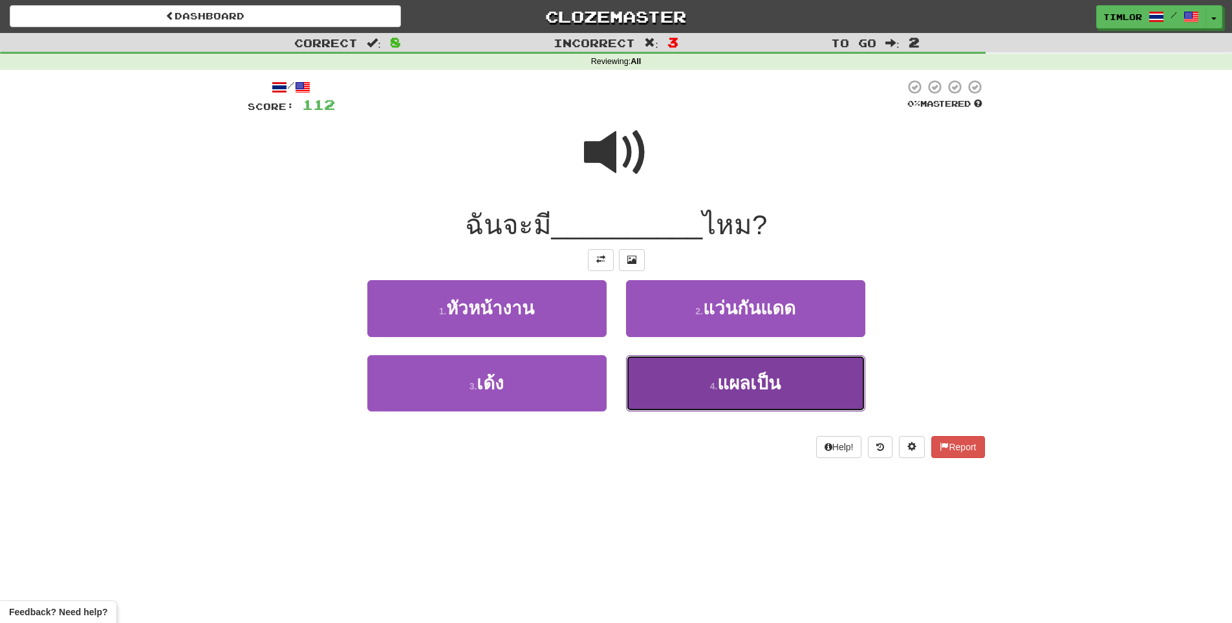
click at [742, 370] on button "4 . แผลเป็น" at bounding box center [745, 383] width 239 height 56
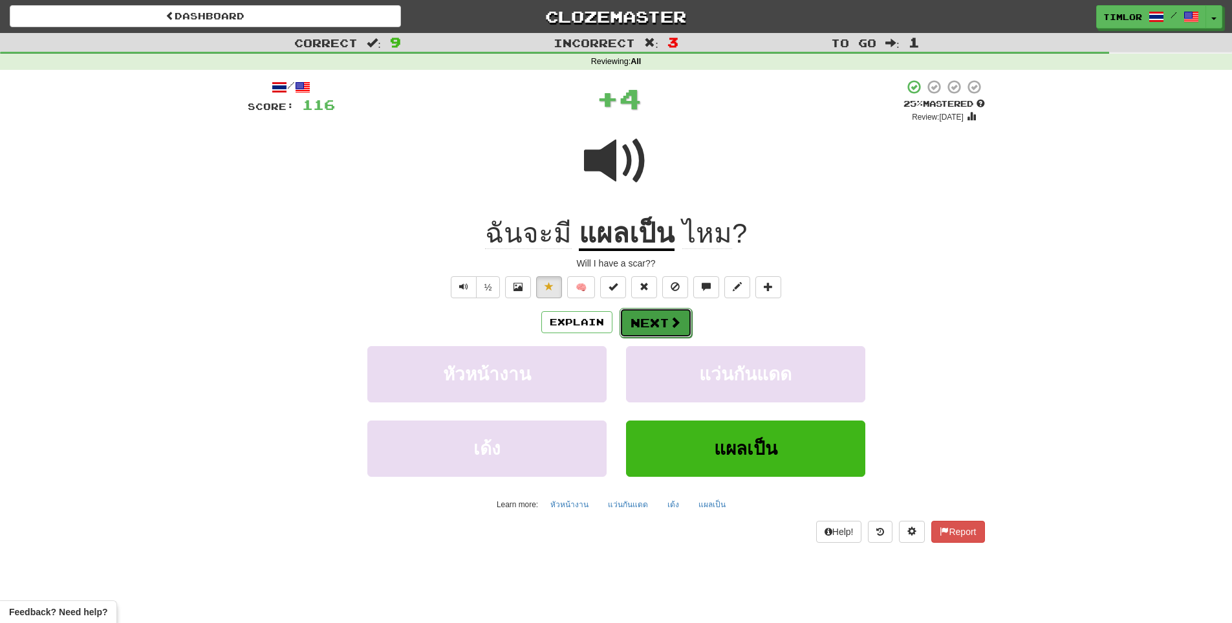
click at [673, 316] on span at bounding box center [675, 322] width 12 height 12
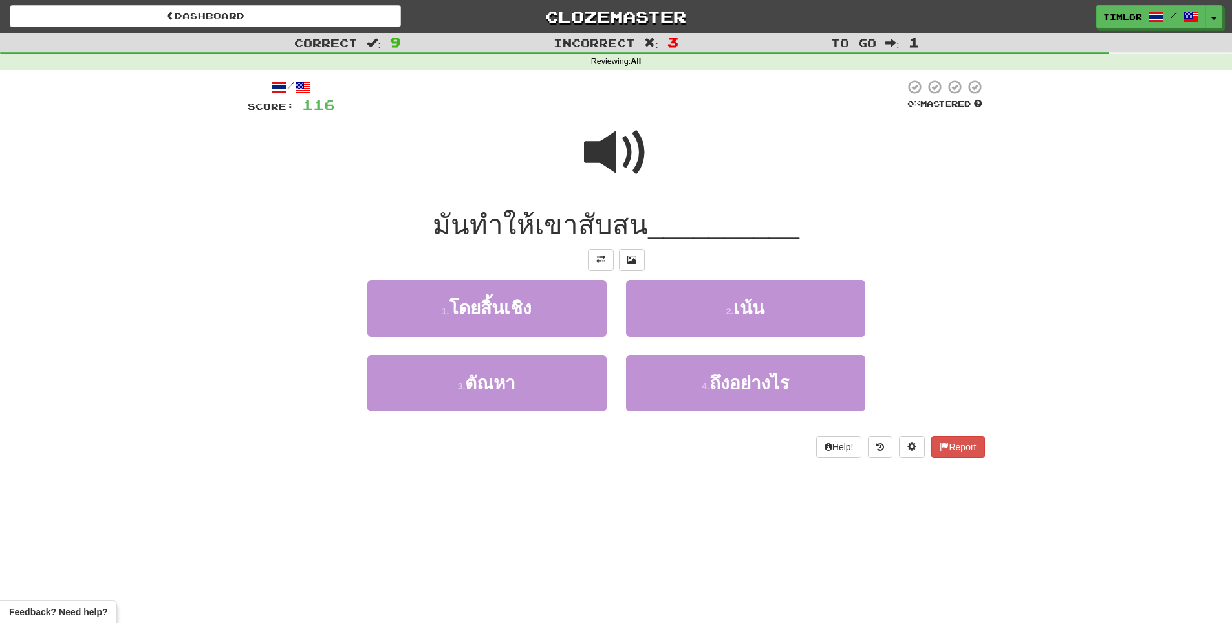
click at [614, 155] on span at bounding box center [616, 152] width 65 height 65
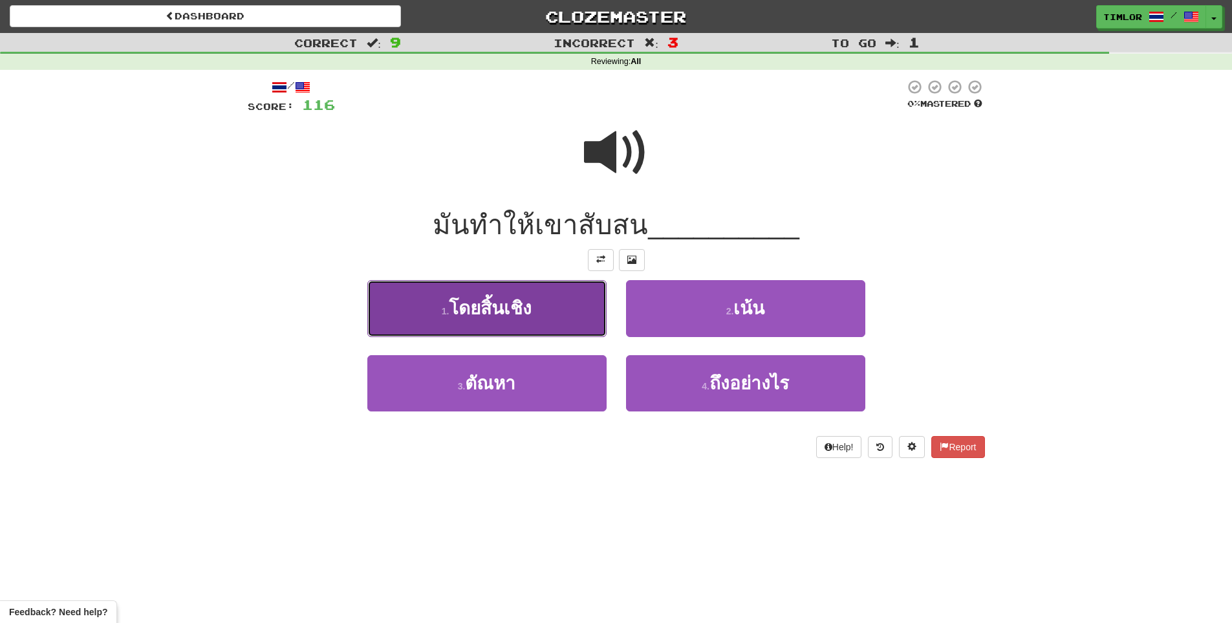
click at [595, 315] on button "1 . โดยสิ้นเชิง" at bounding box center [486, 308] width 239 height 56
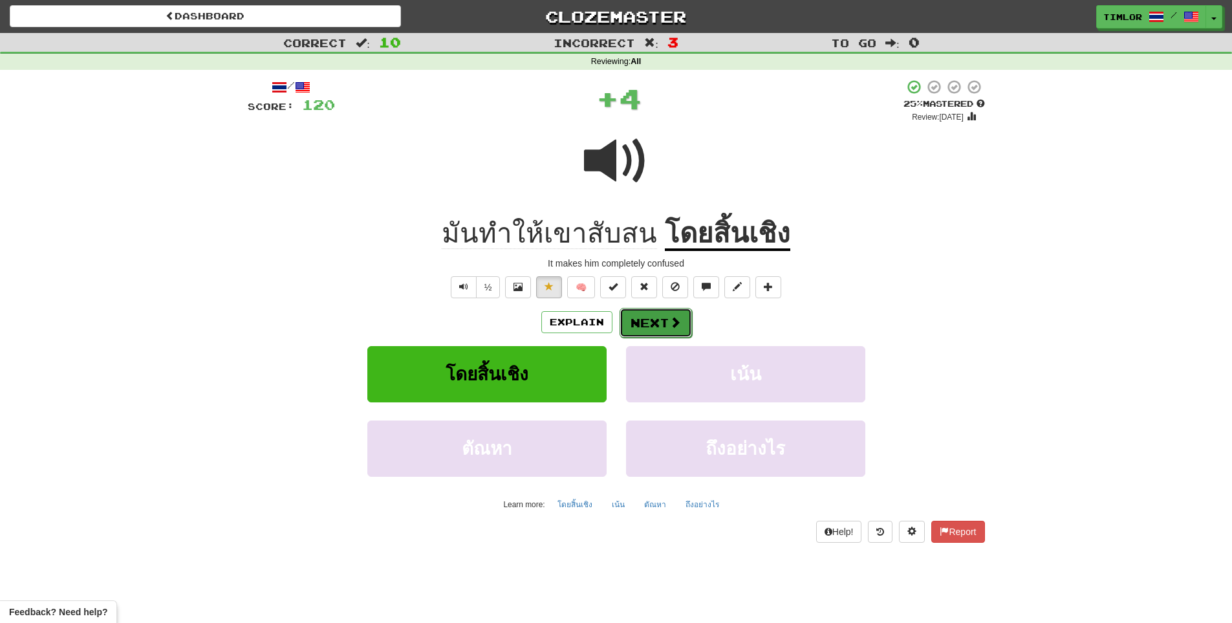
click at [653, 322] on button "Next" at bounding box center [655, 323] width 72 height 30
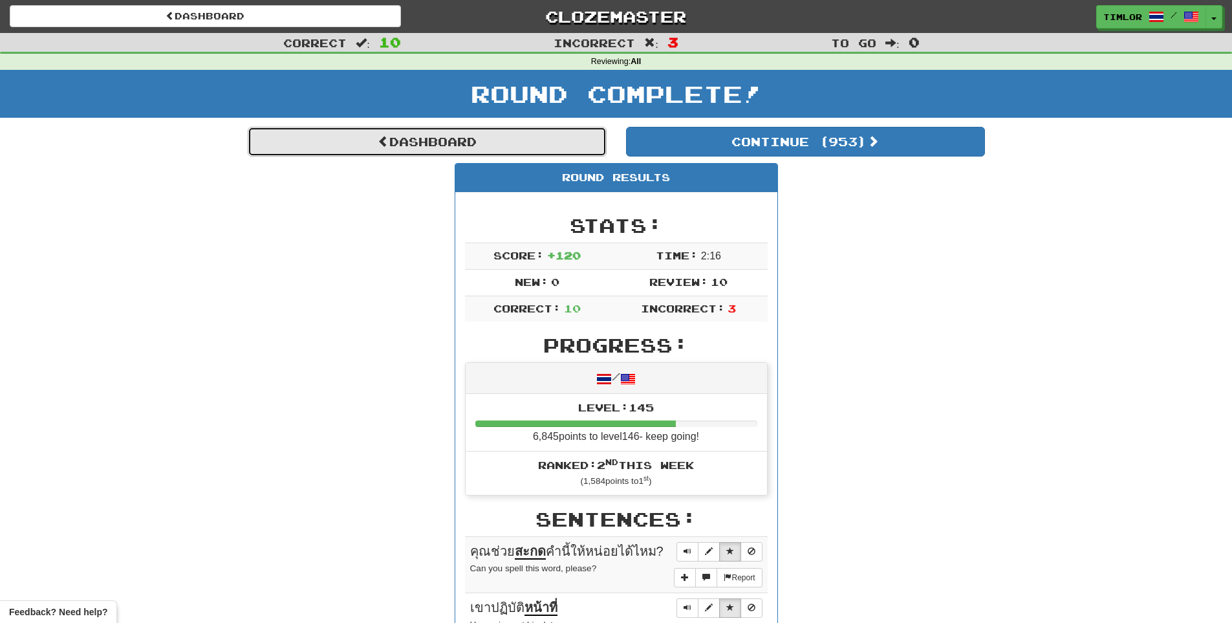
click at [518, 148] on link "Dashboard" at bounding box center [427, 142] width 359 height 30
